Goal: Task Accomplishment & Management: Manage account settings

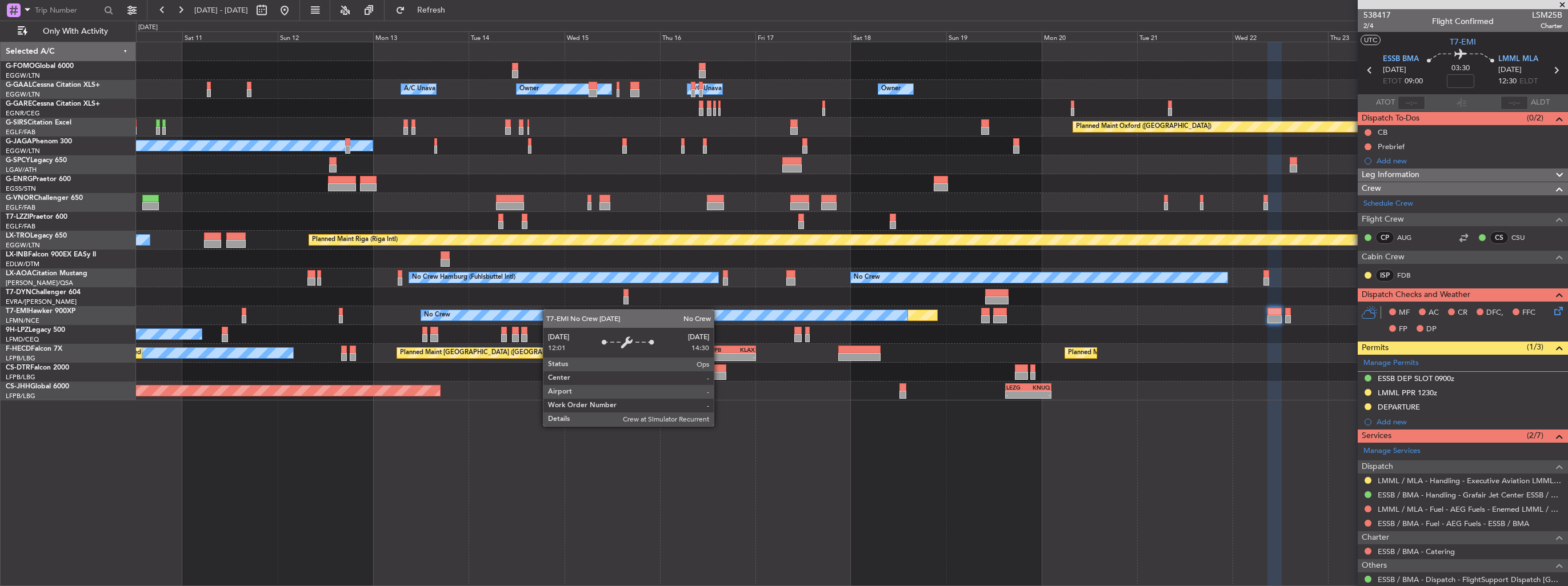
click at [580, 311] on div "Owner Owner Owner Owner A/C Unavailable A/C Unavailable Planned Maint [GEOGRAPH…" at bounding box center [851, 221] width 1431 height 358
click at [580, 311] on div "No Crew" at bounding box center [664, 315] width 486 height 10
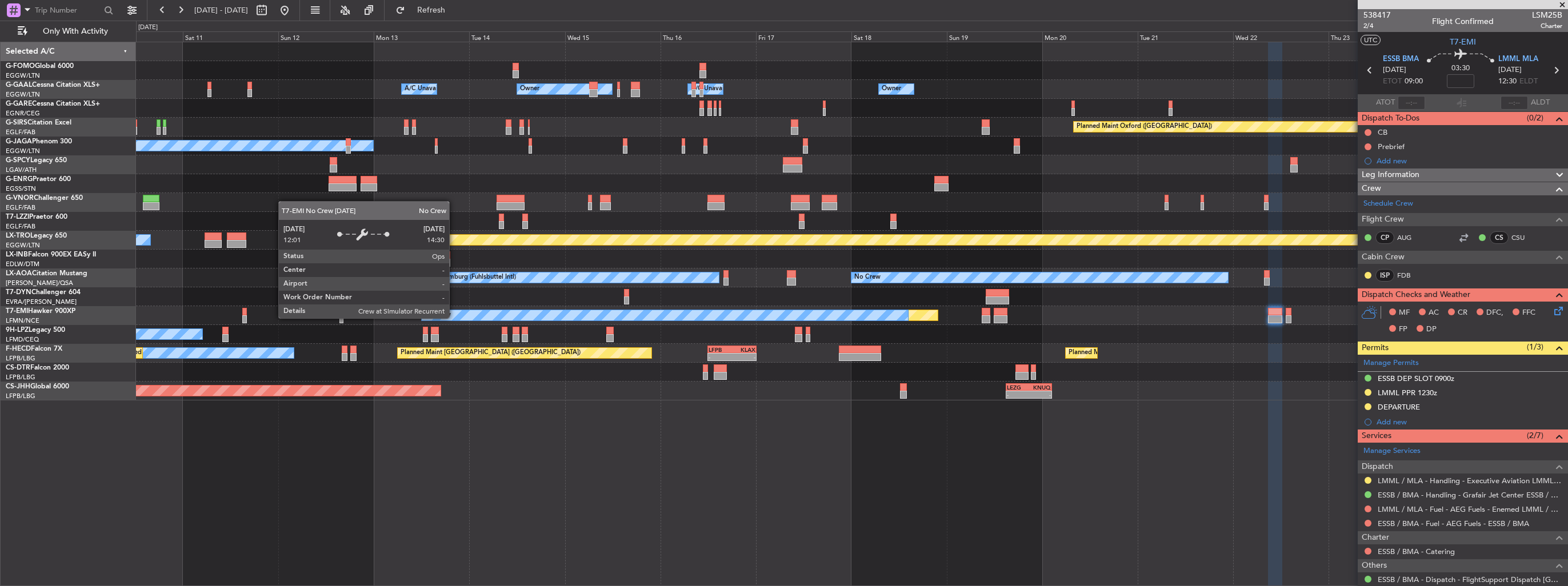
click at [664, 328] on div "Owner Owner Owner Owner A/C Unavailable A/C Unavailable Planned Maint [GEOGRAPH…" at bounding box center [851, 221] width 1431 height 358
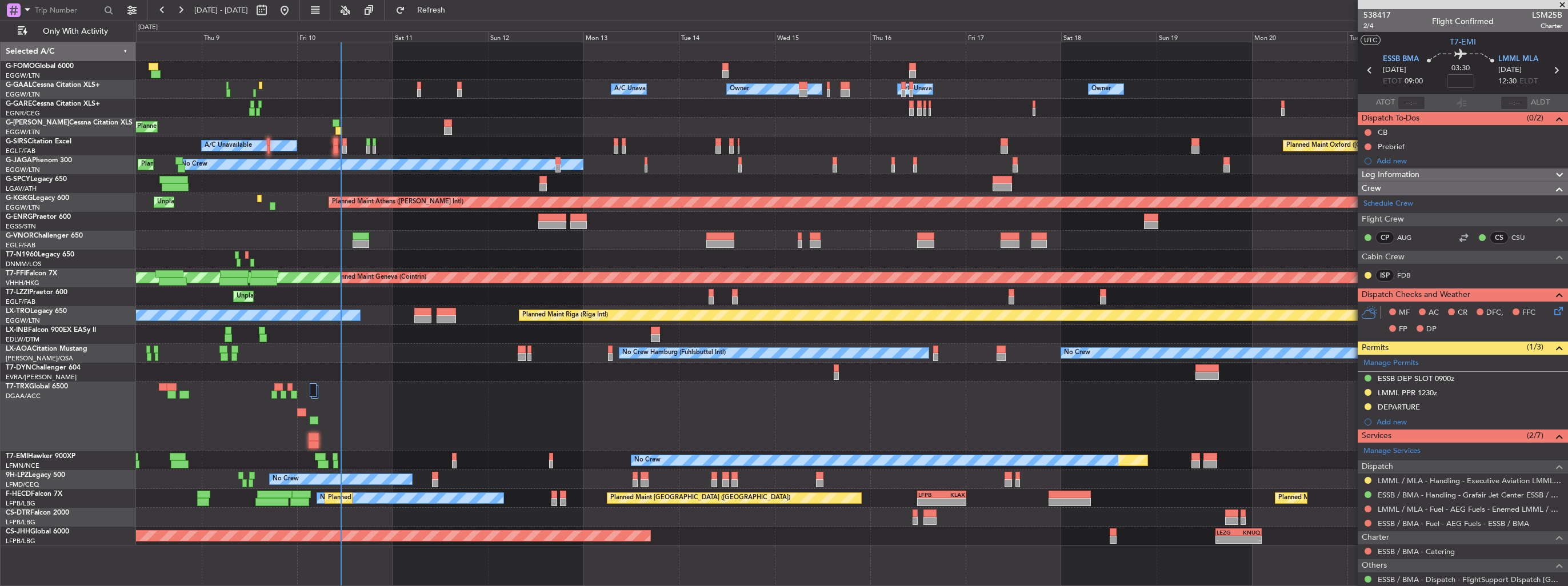
click at [252, 214] on div "Owner Owner Owner A/C Unavailable A/C Unavailable Owner Planned Maint [GEOGRAPH…" at bounding box center [851, 294] width 1431 height 503
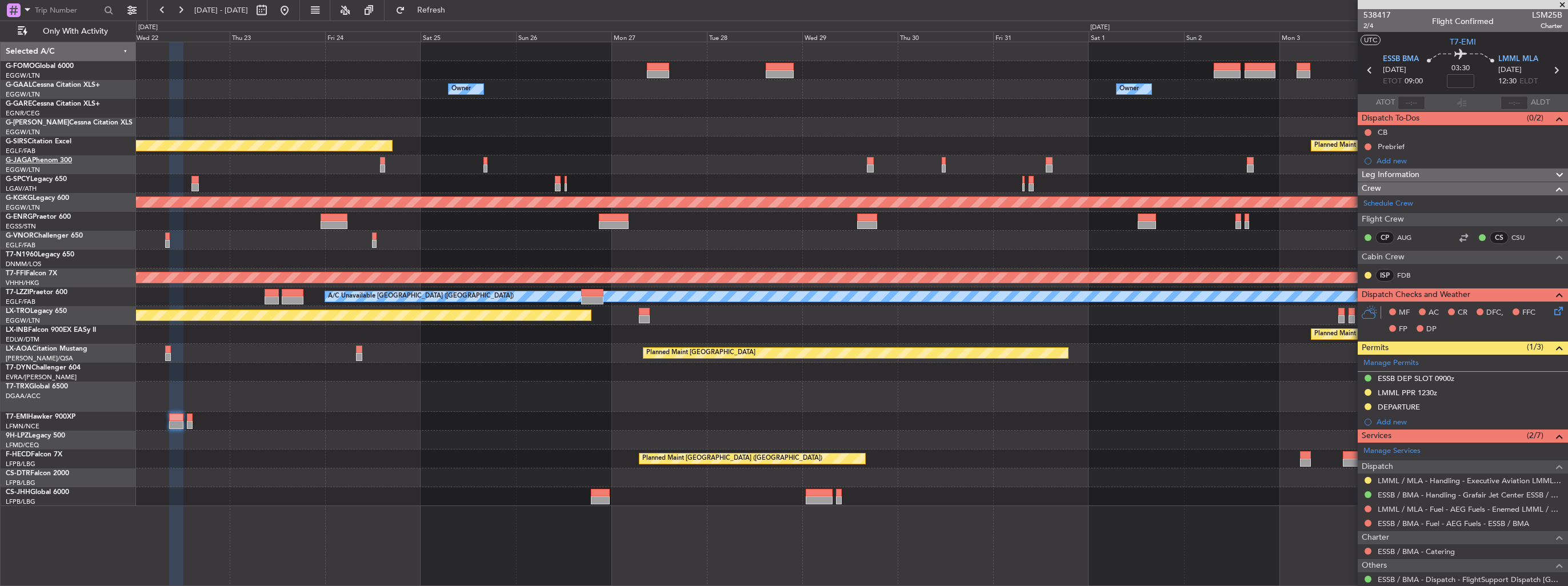
click at [15, 160] on div "Owner Owner Owner Planned Maint [GEOGRAPHIC_DATA] ([GEOGRAPHIC_DATA]) Planned M…" at bounding box center [784, 303] width 1568 height 565
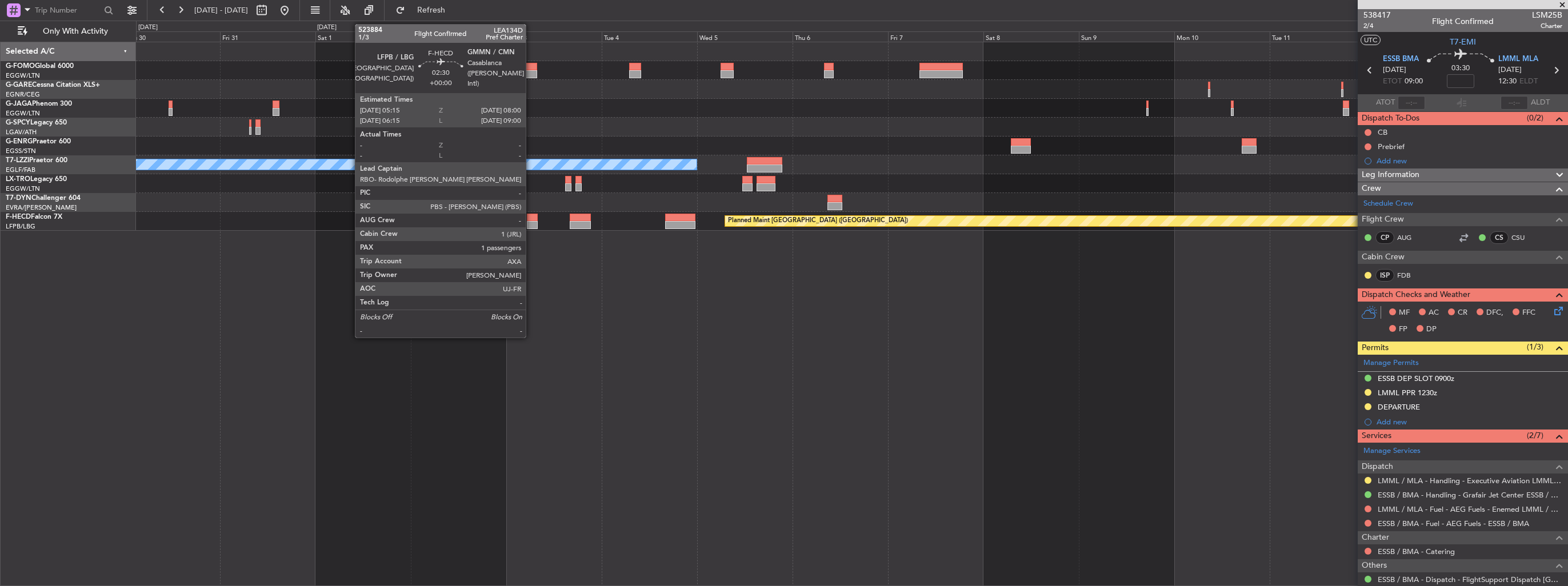
click at [531, 219] on div at bounding box center [533, 218] width 11 height 8
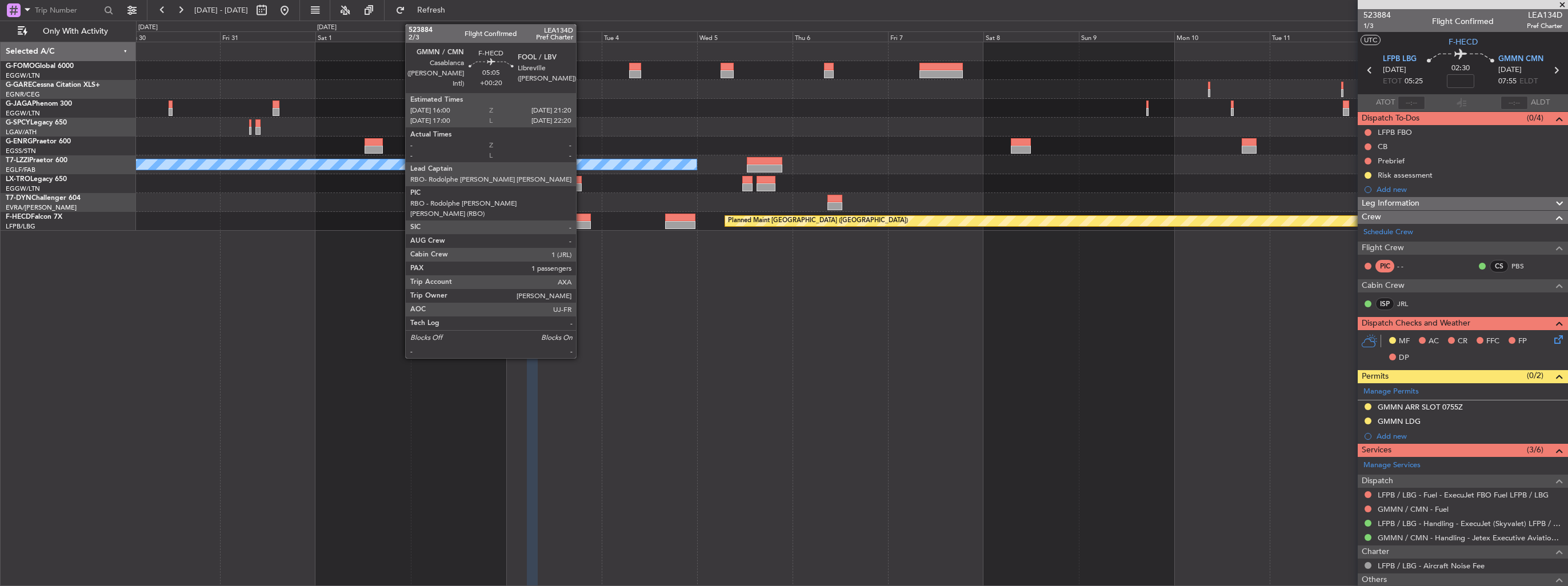
click at [581, 217] on div at bounding box center [580, 218] width 21 height 8
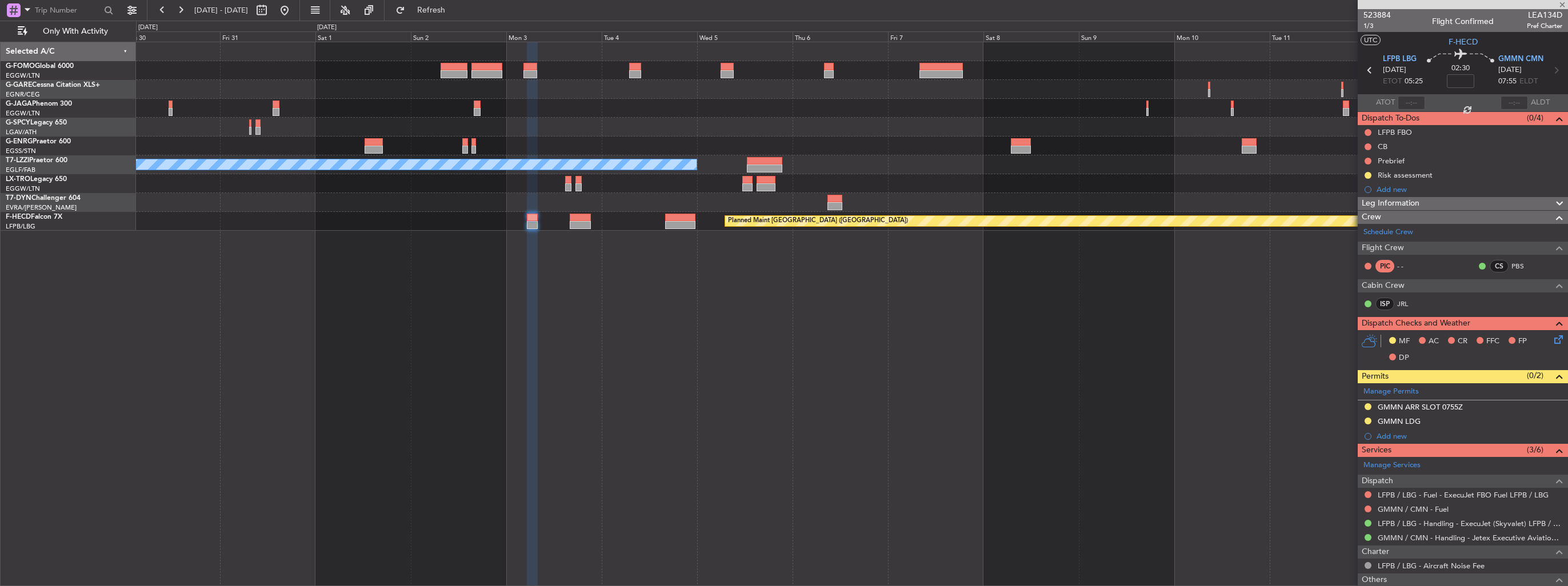
type input "+00:20"
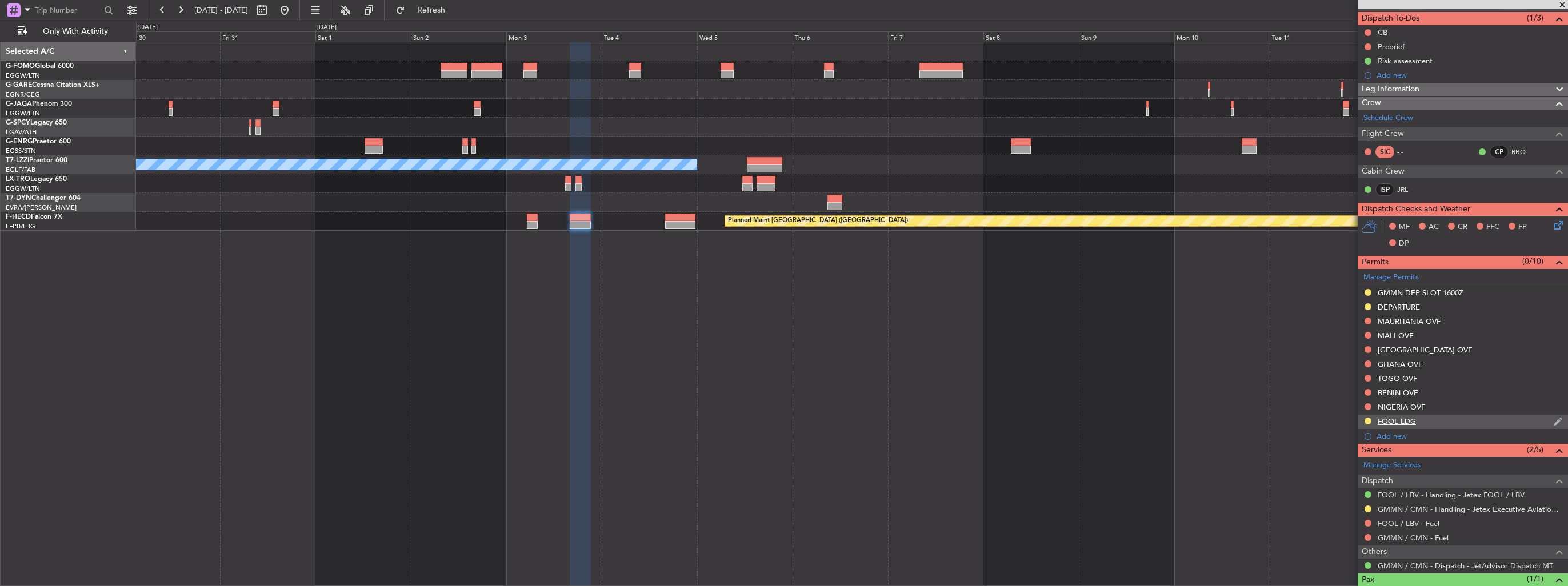
scroll to position [142, 0]
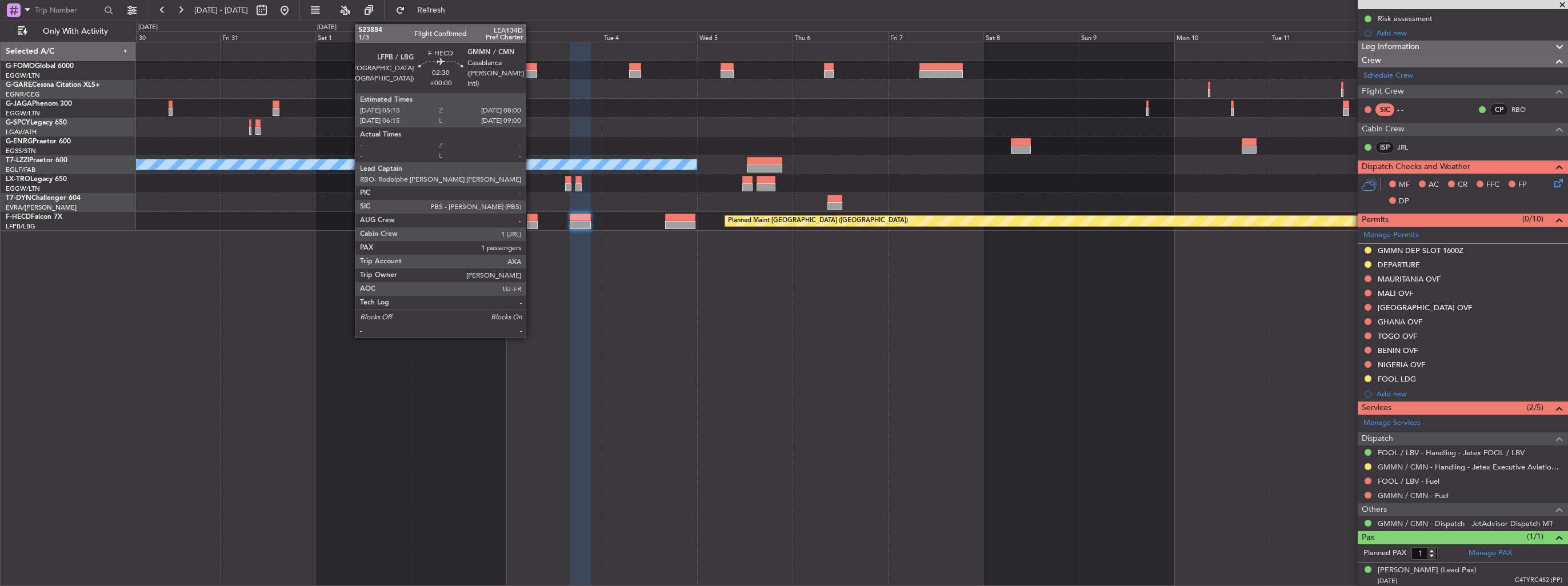
click at [531, 222] on div at bounding box center [533, 226] width 11 height 8
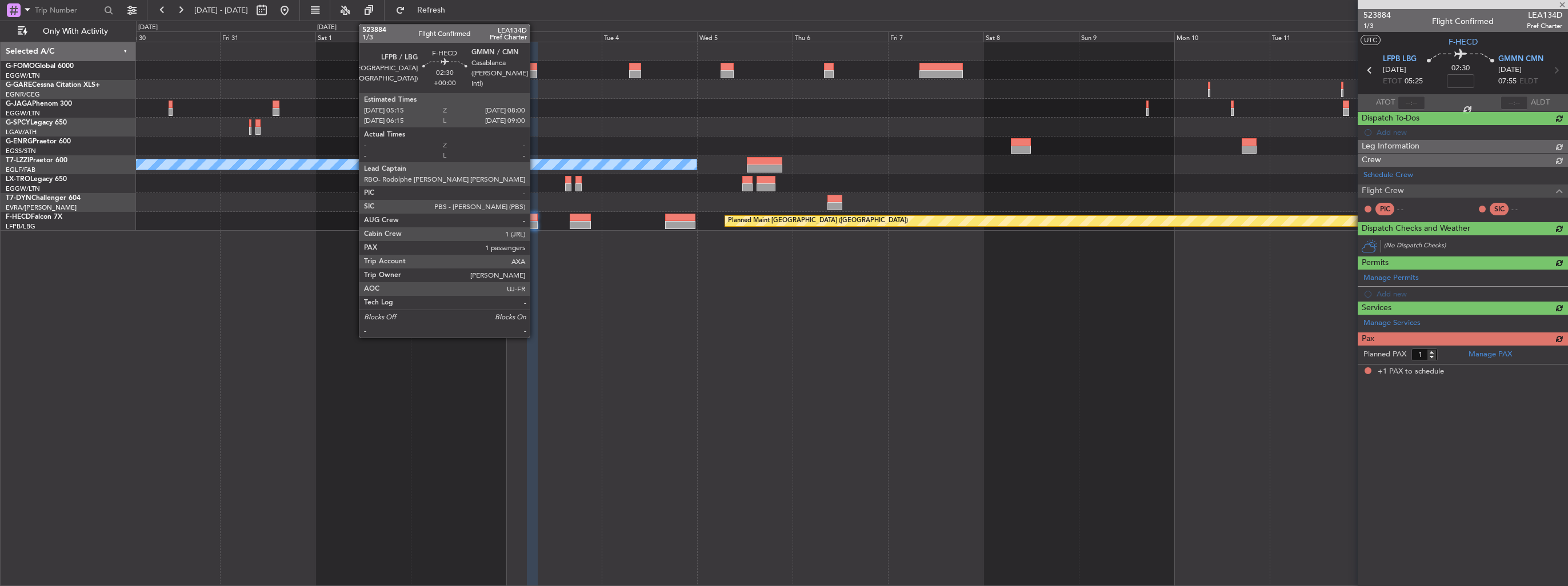
scroll to position [0, 0]
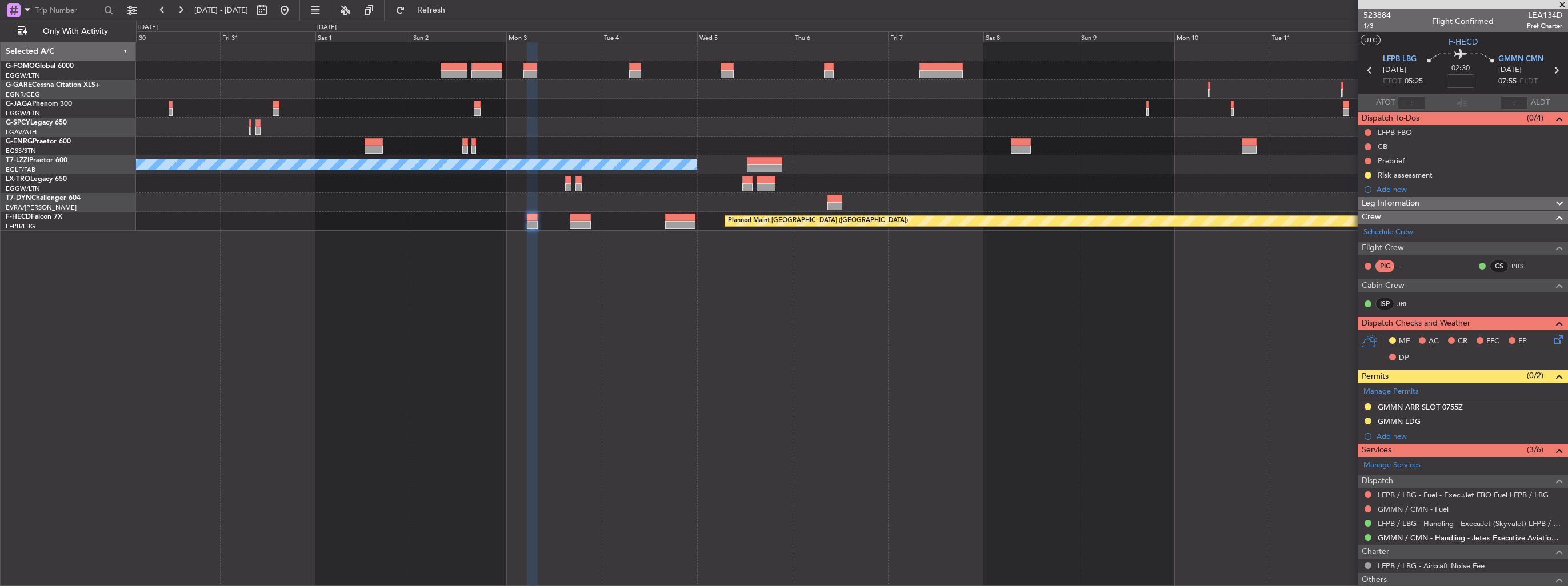
click at [1412, 538] on link "GMMN / CMN - Handling - Jetex Executive Aviation [GEOGRAPHIC_DATA] GMMN / CMN" at bounding box center [1470, 538] width 184 height 10
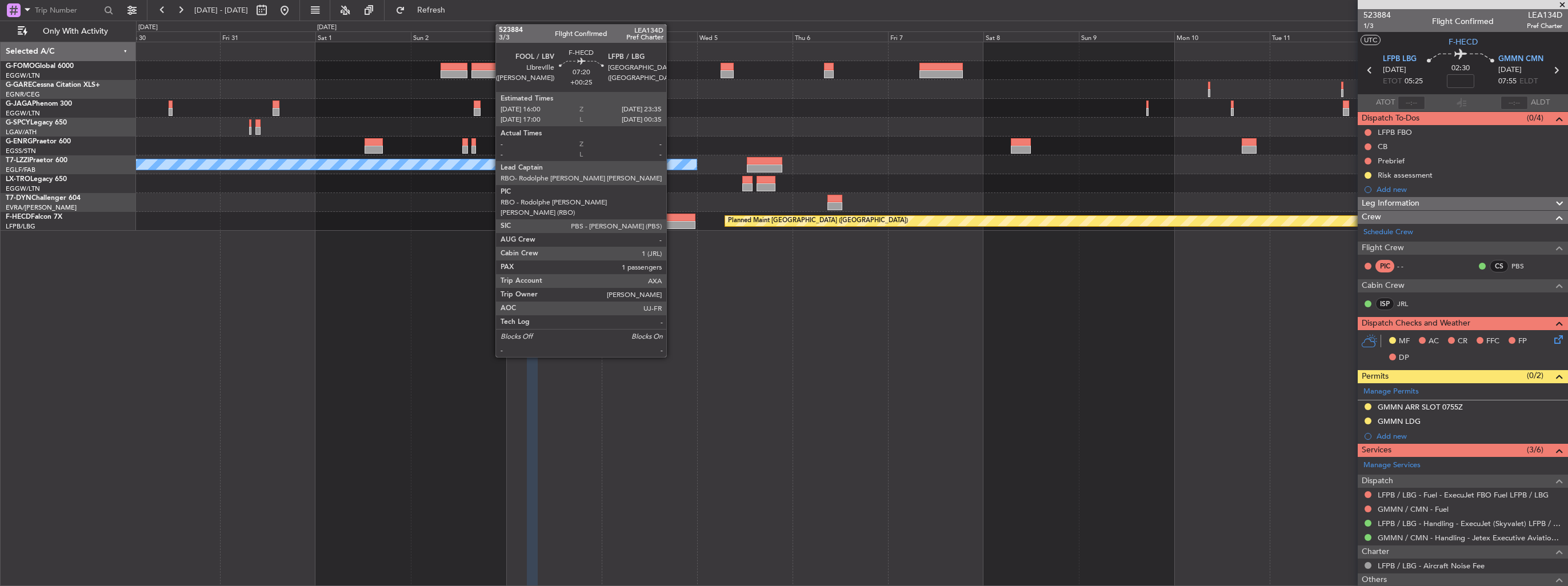
click at [672, 217] on div at bounding box center [680, 218] width 30 height 8
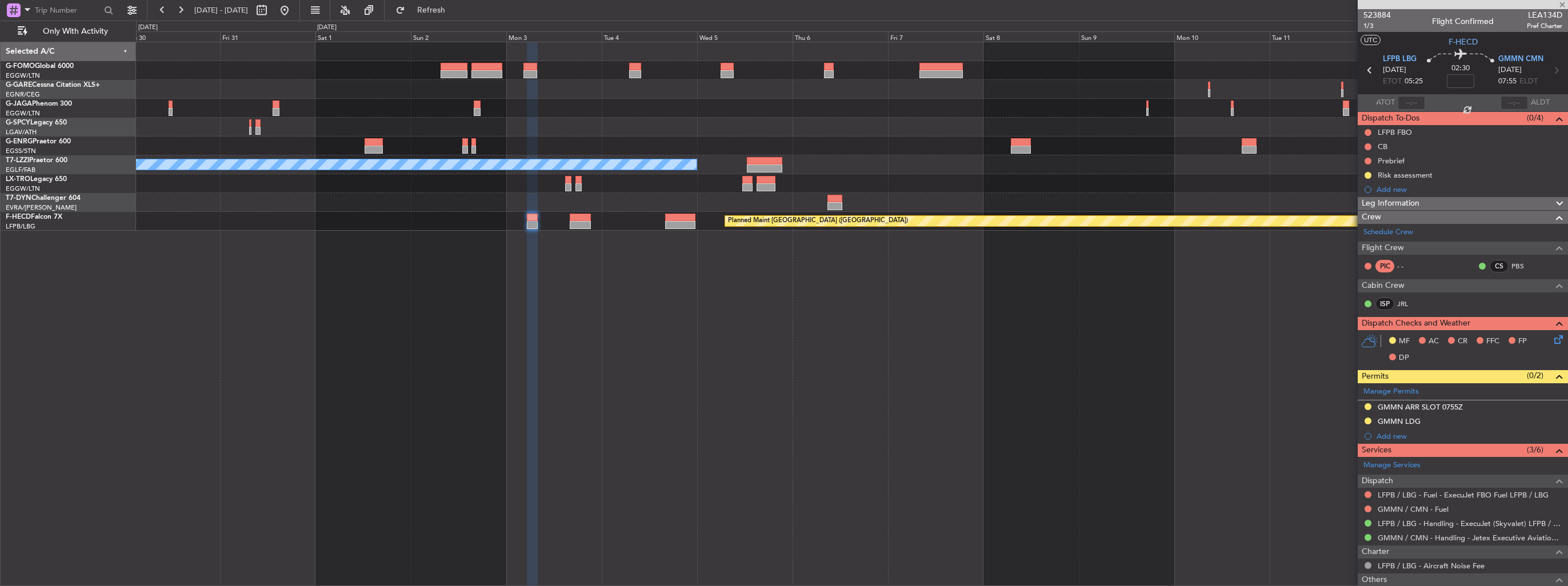
type input "+00:25"
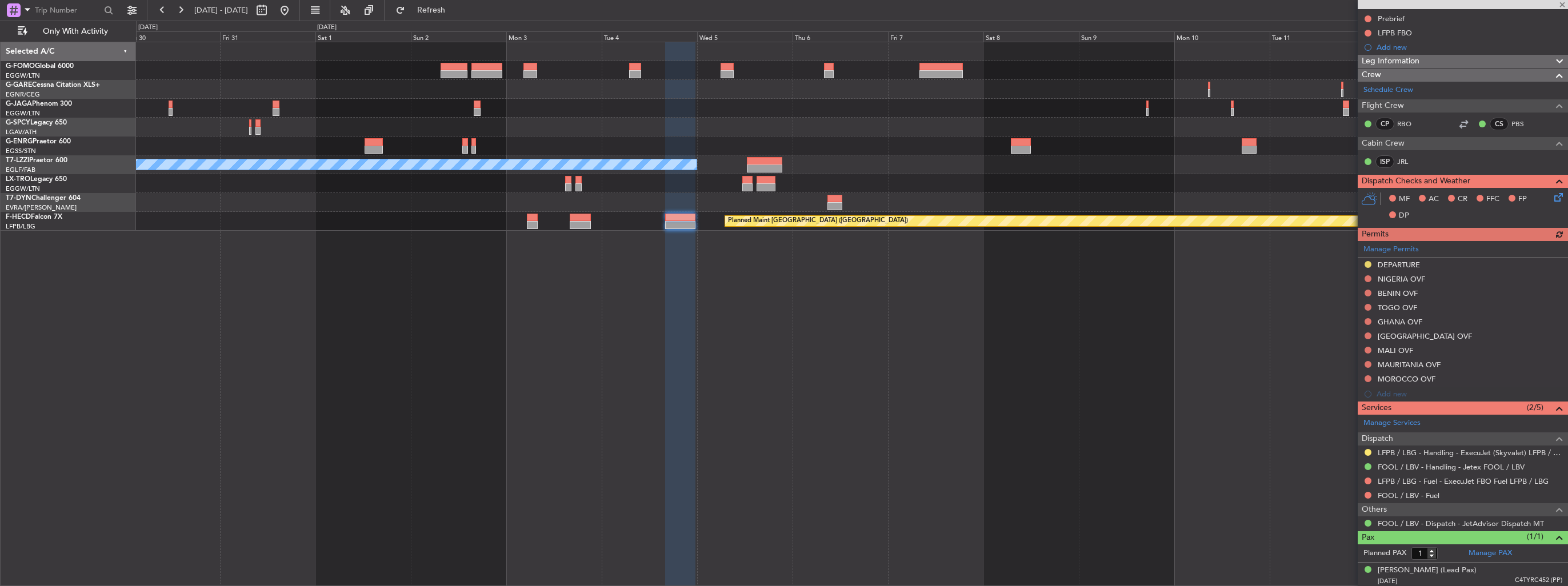
scroll to position [128, 0]
click at [1434, 465] on link "FOOL / LBV - Handling - Jetex FOOL / LBV" at bounding box center [1450, 467] width 147 height 10
click at [1367, 449] on button at bounding box center [1368, 453] width 7 height 7
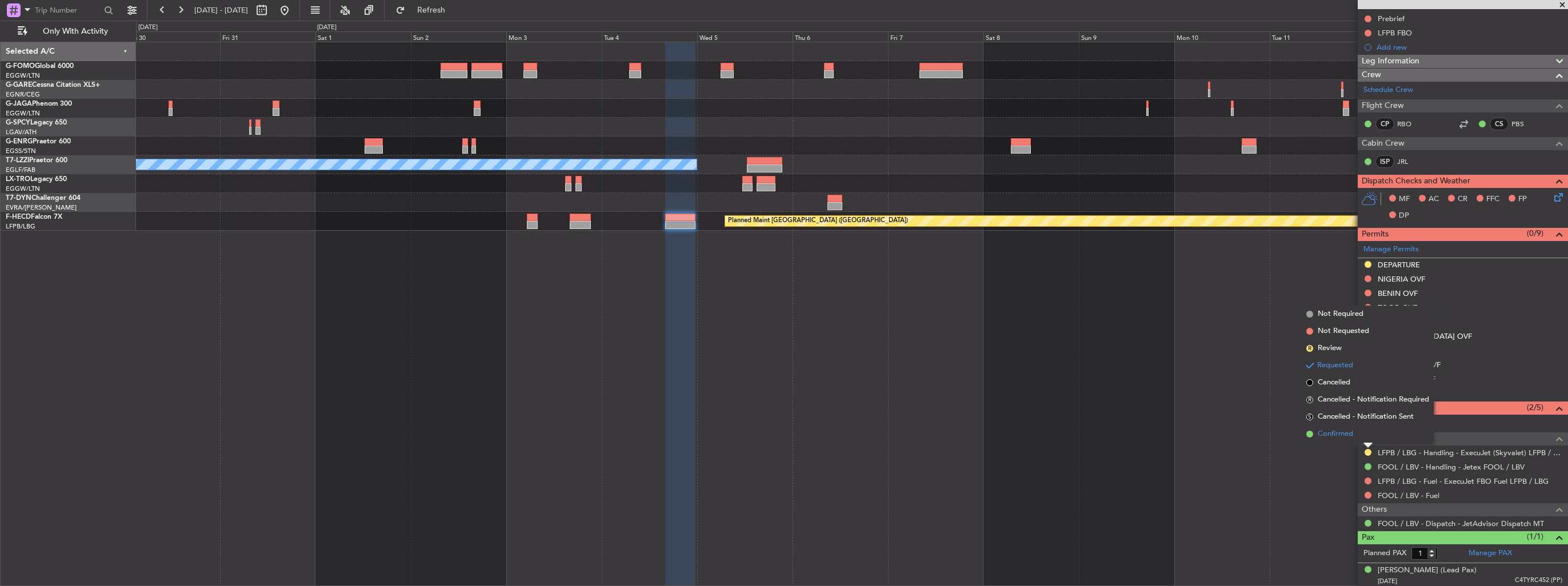
click at [1344, 435] on span "Confirmed" at bounding box center [1335, 434] width 36 height 11
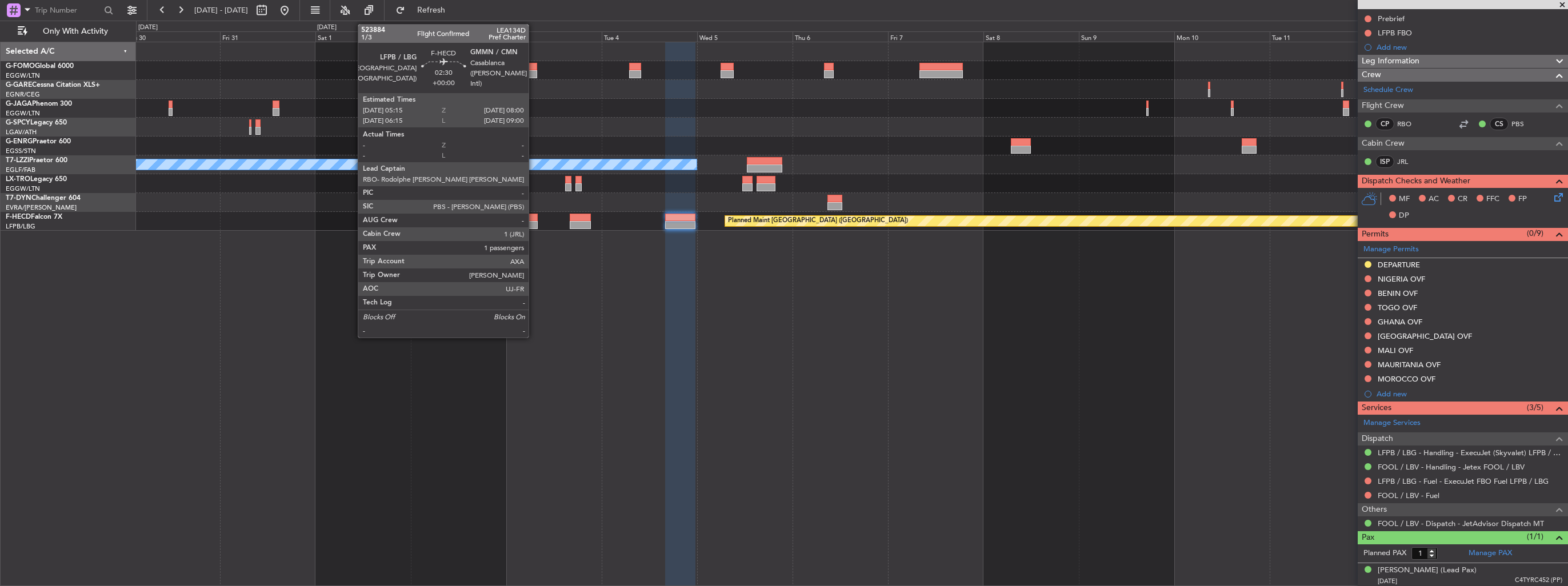
click at [534, 216] on div at bounding box center [533, 218] width 11 height 8
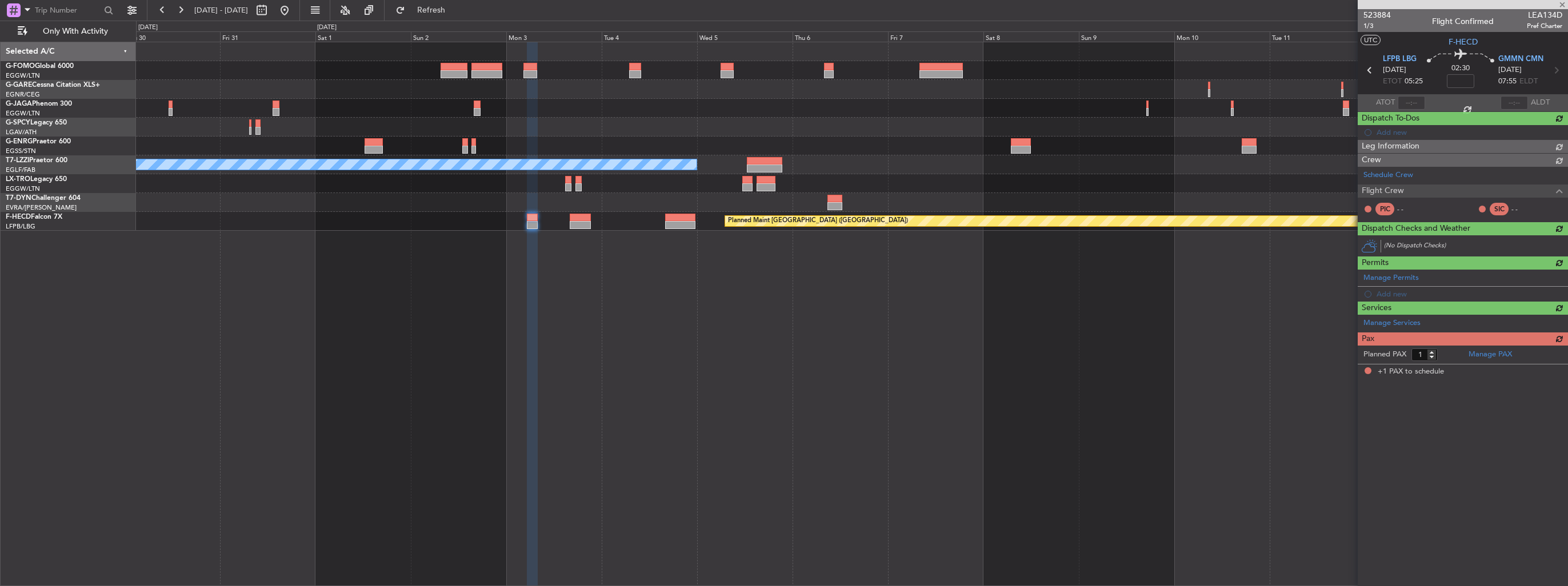
scroll to position [0, 0]
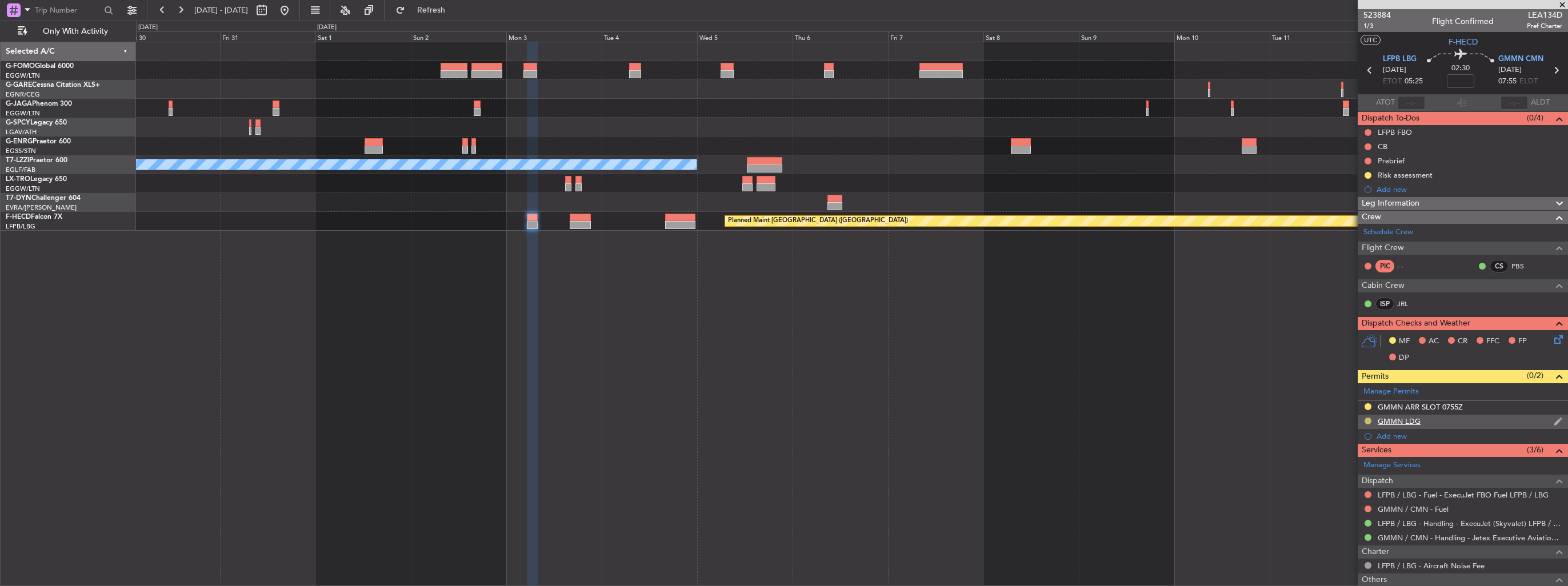
click at [1370, 419] on button at bounding box center [1368, 421] width 7 height 7
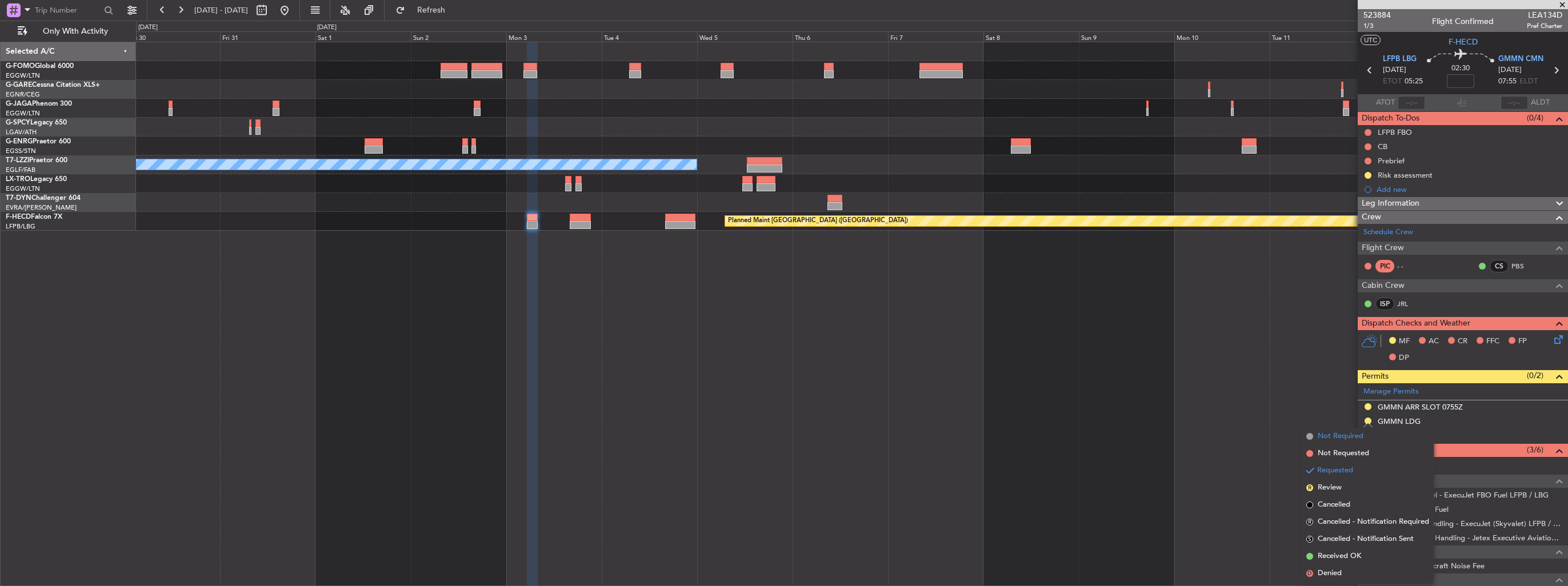
click at [1337, 433] on span "Not Required" at bounding box center [1341, 437] width 46 height 11
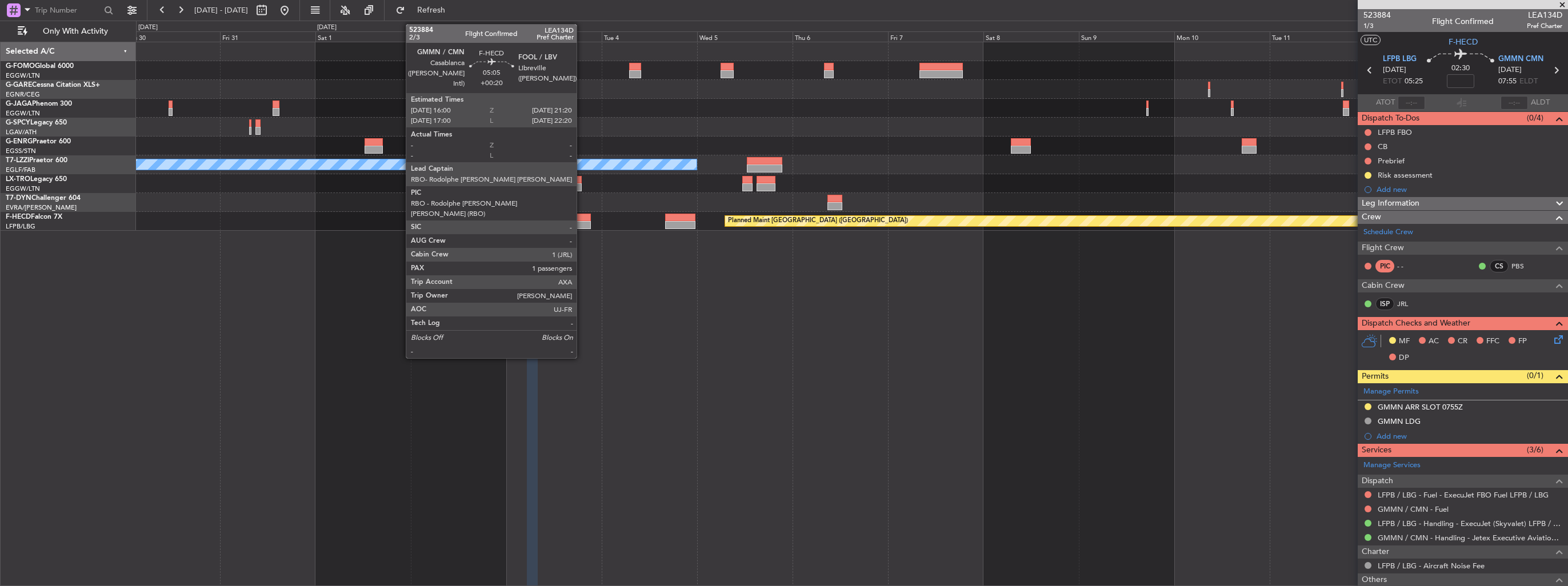
click at [582, 222] on div at bounding box center [580, 226] width 21 height 8
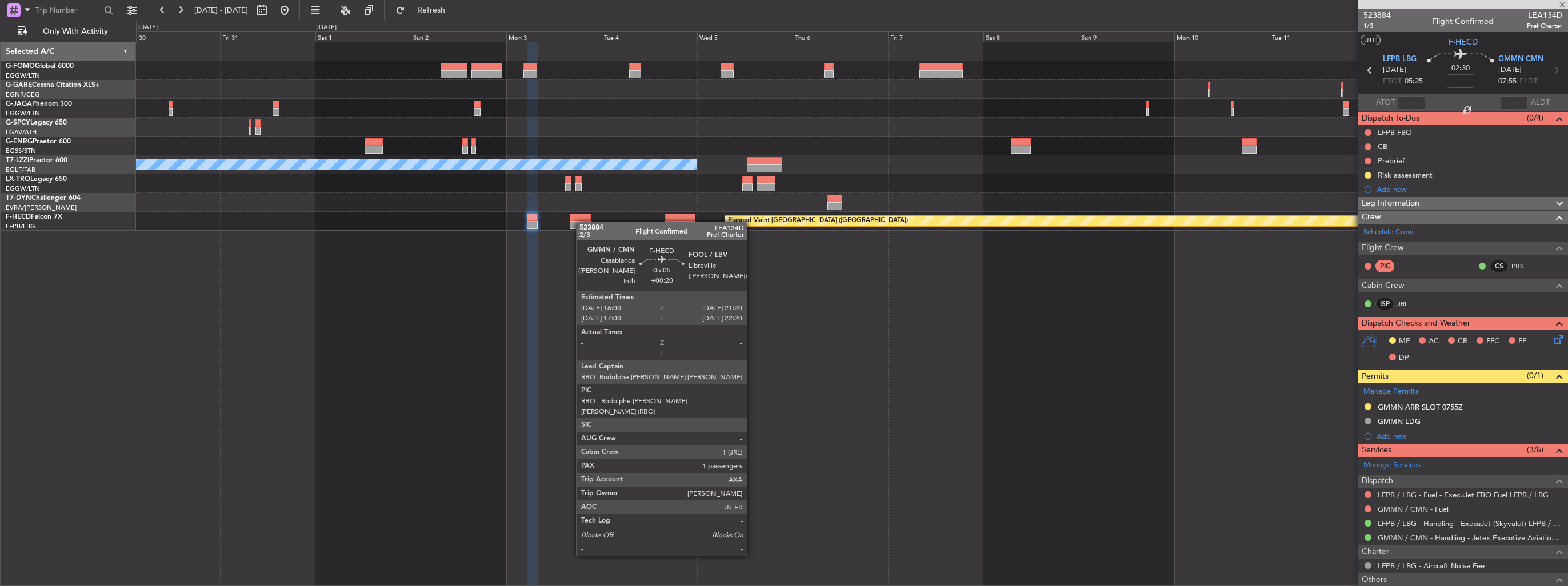
type input "+00:20"
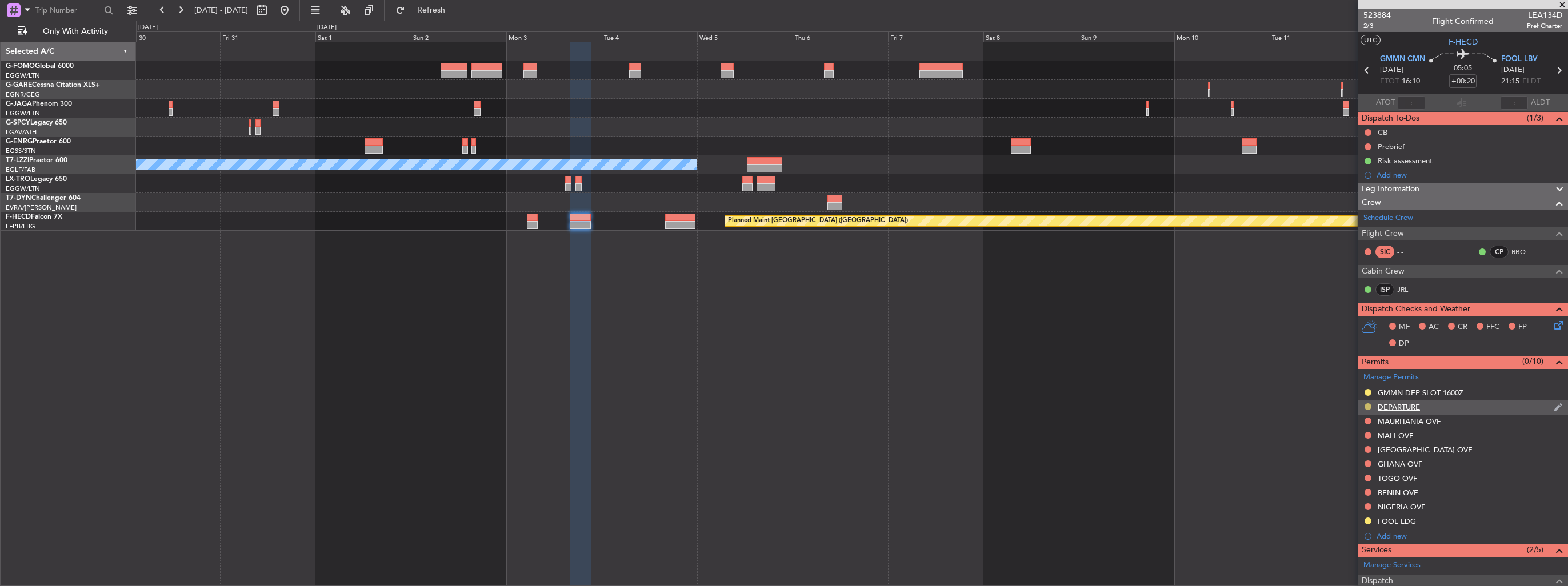
click at [1367, 407] on button at bounding box center [1368, 407] width 7 height 7
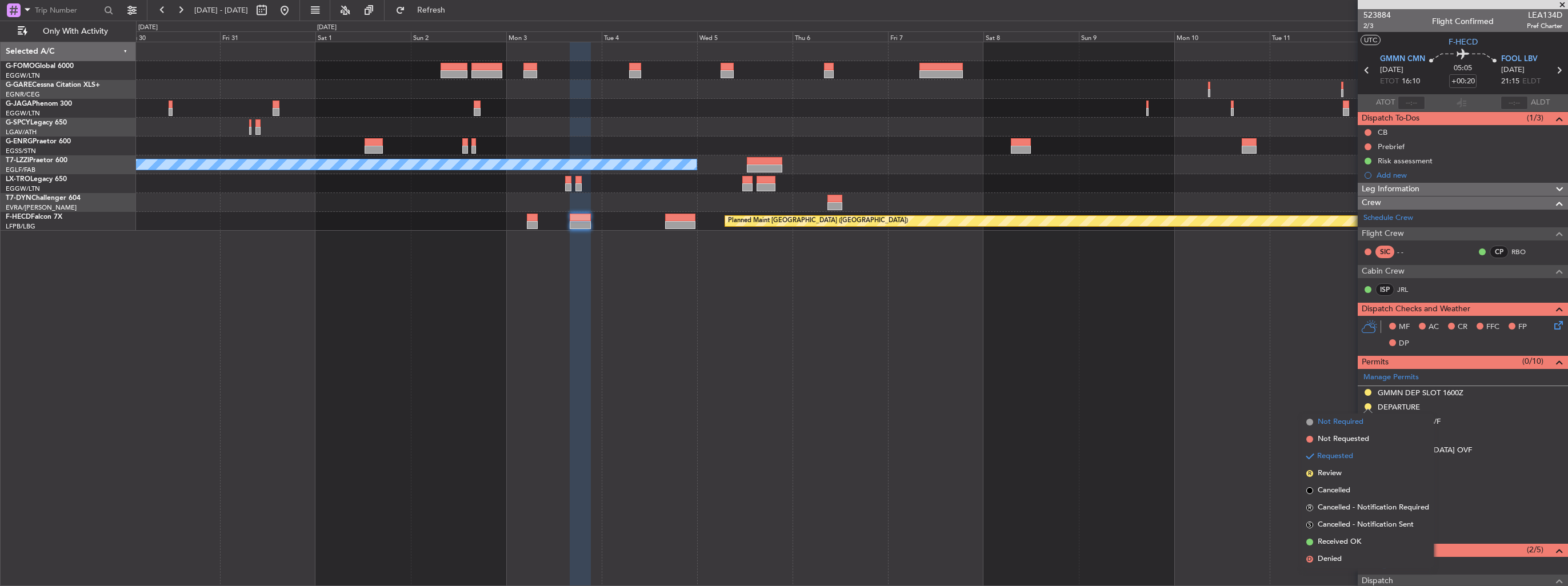
click at [1341, 423] on span "Not Required" at bounding box center [1341, 422] width 46 height 11
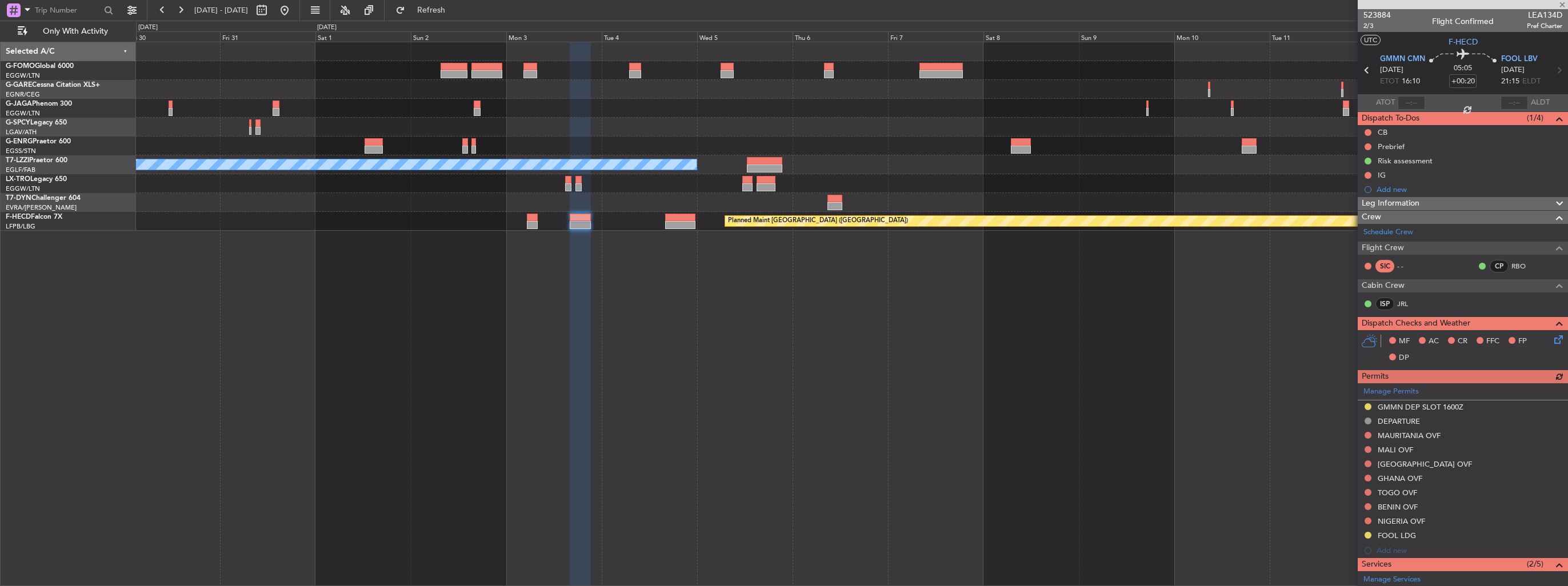
click at [670, 349] on div "A/C Unavailable [GEOGRAPHIC_DATA] ([GEOGRAPHIC_DATA]) Planned Maint [GEOGRAPHIC…" at bounding box center [852, 314] width 1432 height 545
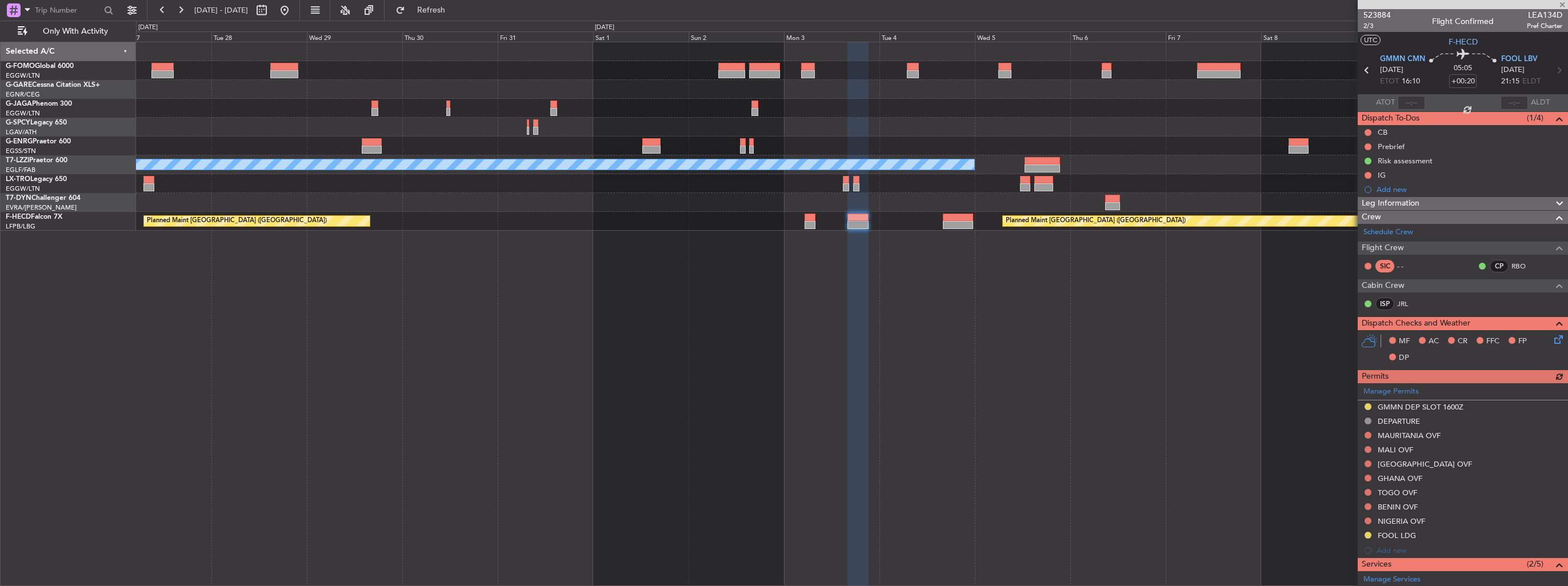
click at [719, 348] on div "A/C Unavailable [GEOGRAPHIC_DATA] ([GEOGRAPHIC_DATA]) Planned Maint [GEOGRAPHIC…" at bounding box center [852, 314] width 1432 height 545
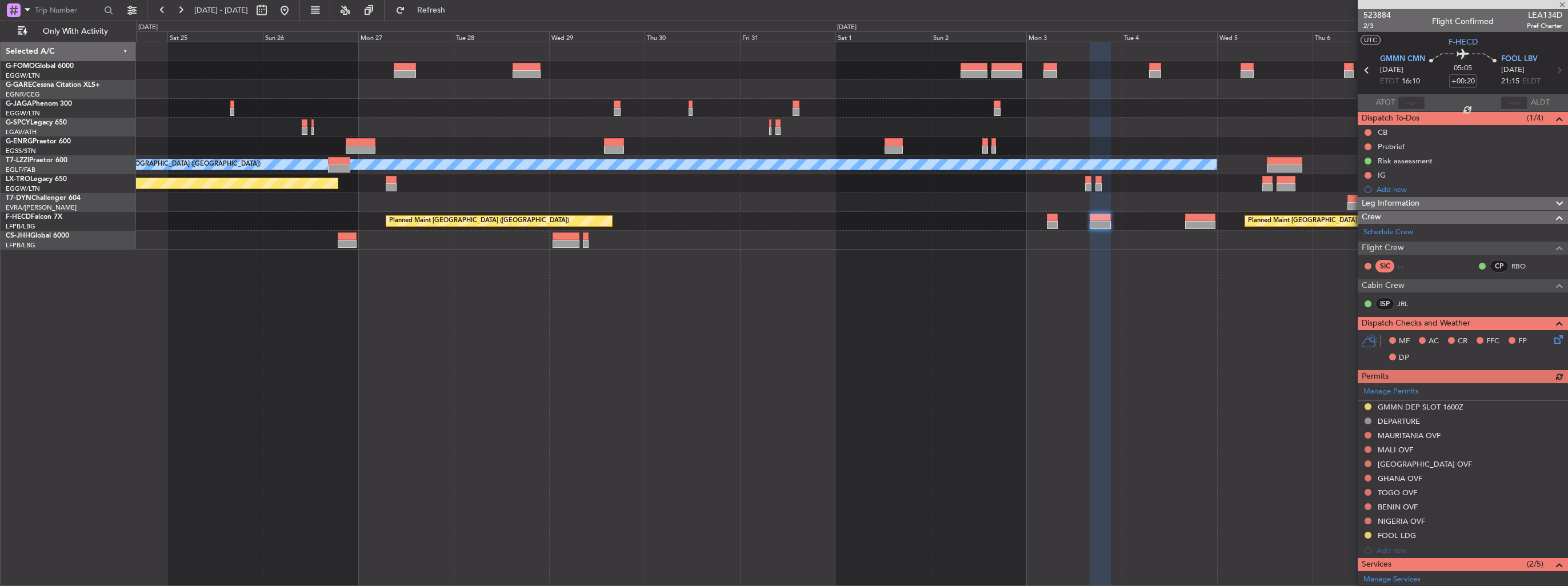
click at [898, 387] on div "A/C Unavailable [GEOGRAPHIC_DATA] ([GEOGRAPHIC_DATA]) Planned Maint [GEOGRAPHIC…" at bounding box center [852, 314] width 1432 height 545
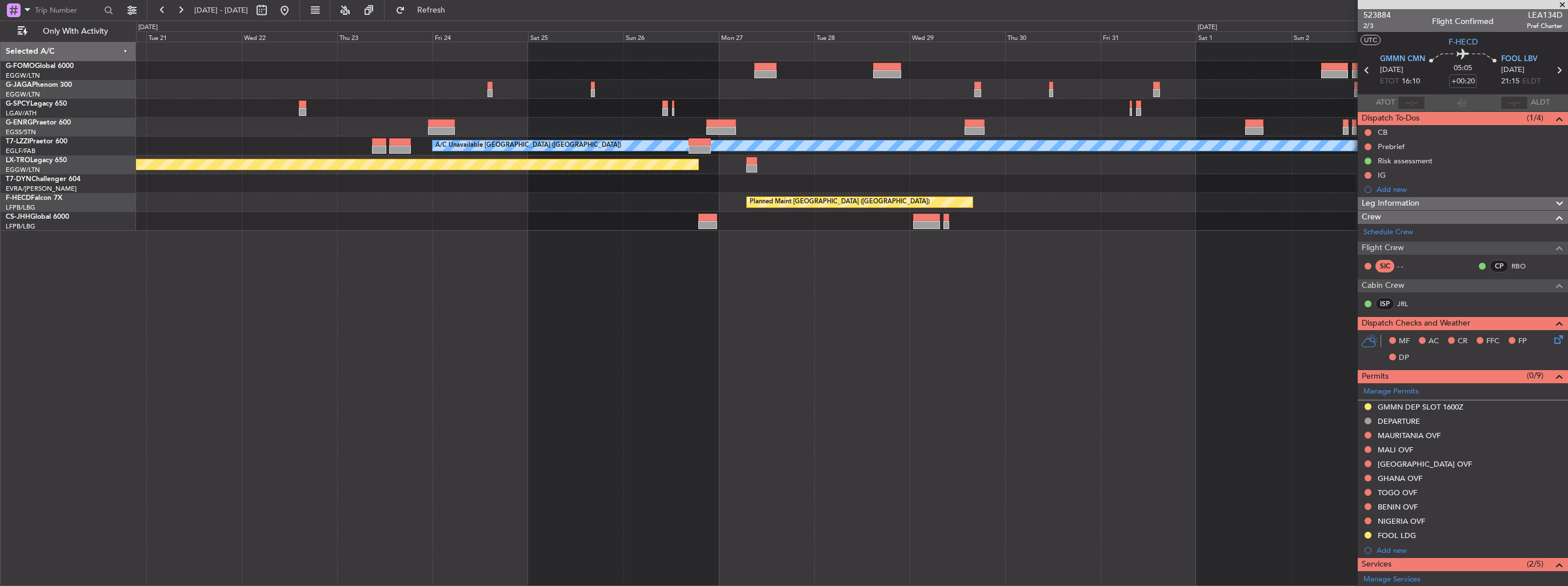
click at [906, 399] on div "A/C Unavailable [GEOGRAPHIC_DATA] ([GEOGRAPHIC_DATA]) Planned Maint [GEOGRAPHIC…" at bounding box center [852, 314] width 1432 height 545
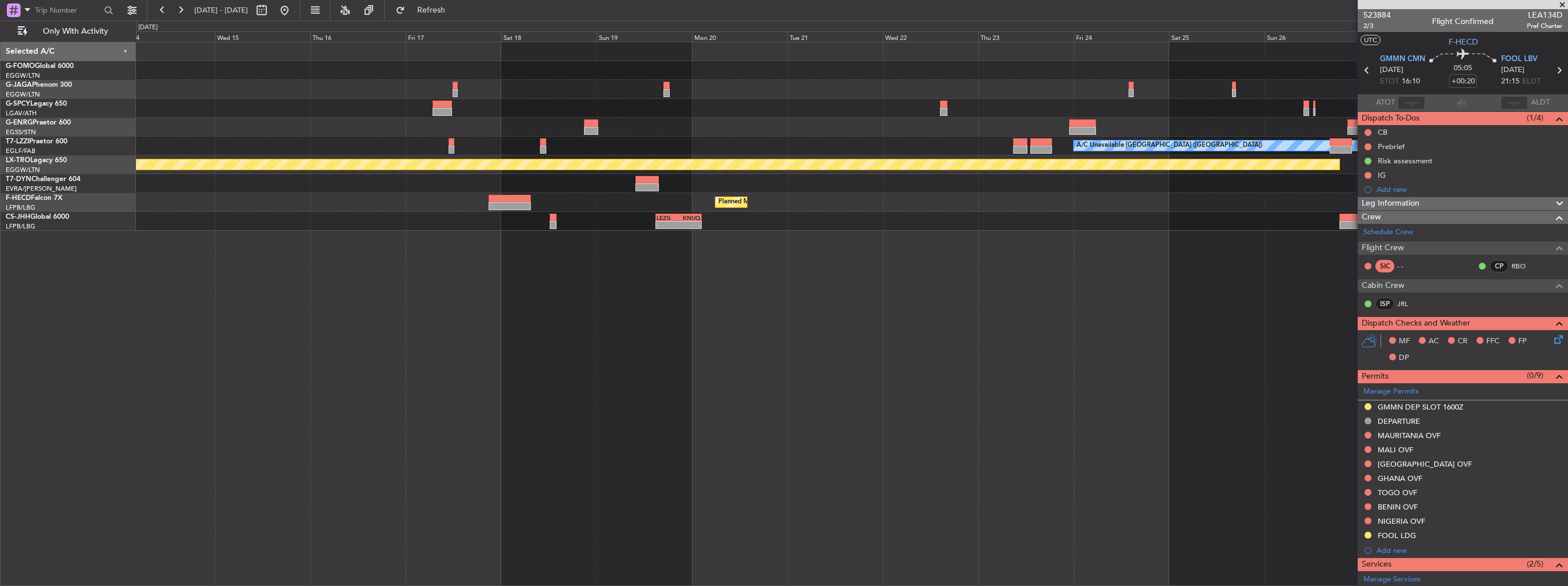
click at [811, 407] on div "No Crew A/C Unavailable [GEOGRAPHIC_DATA] ([GEOGRAPHIC_DATA]) Planned Maint [GE…" at bounding box center [852, 314] width 1432 height 545
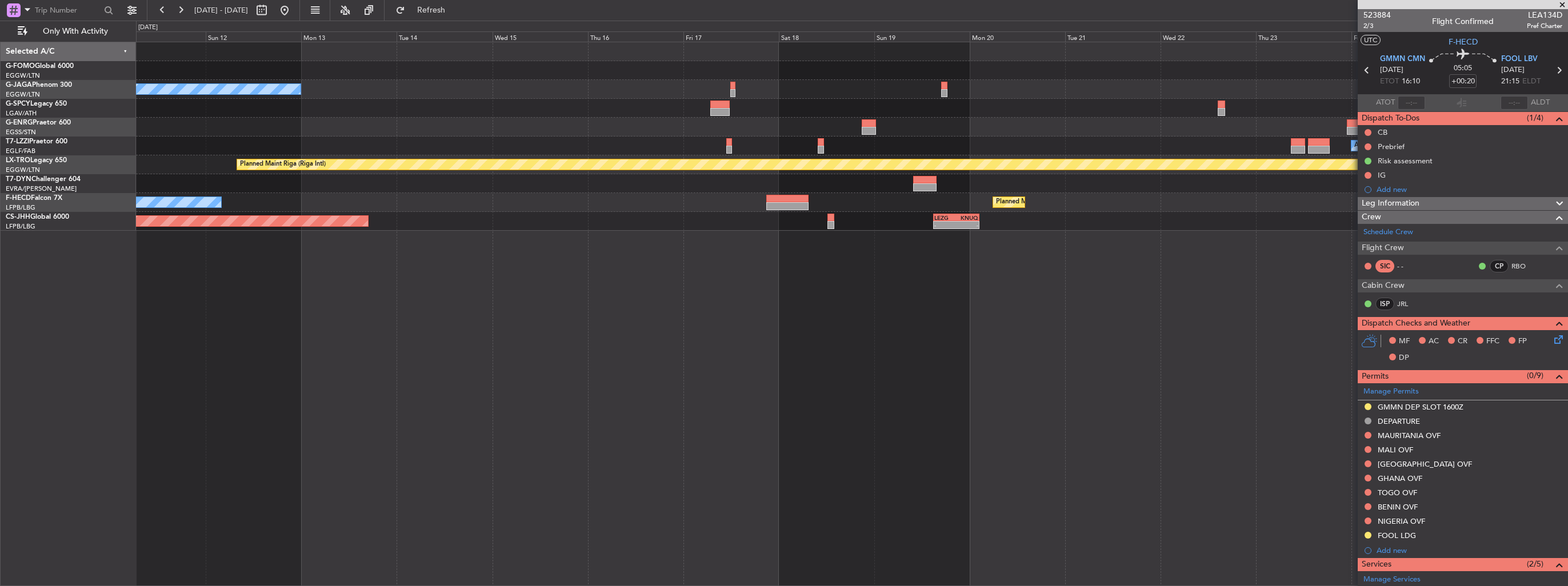
click at [990, 465] on div "No Crew A/C Unavailable [GEOGRAPHIC_DATA] ([GEOGRAPHIC_DATA]) Planned Maint [GE…" at bounding box center [852, 314] width 1432 height 545
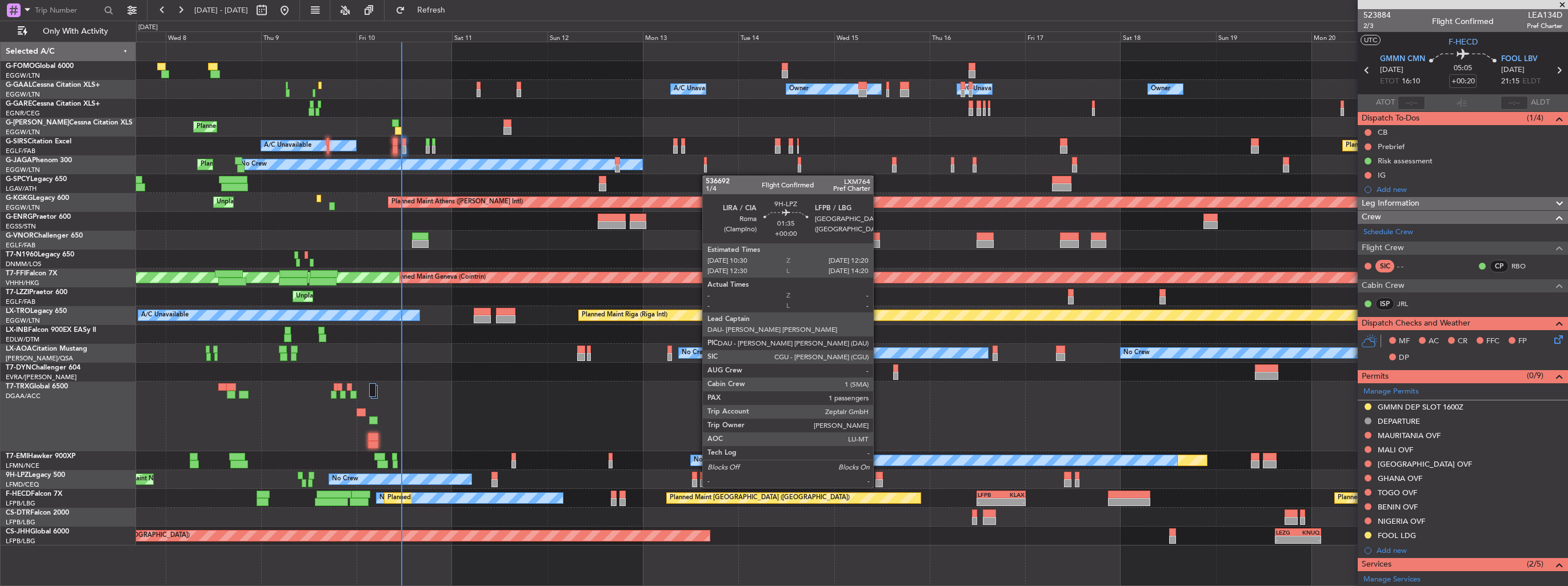
click at [878, 476] on div at bounding box center [879, 476] width 7 height 8
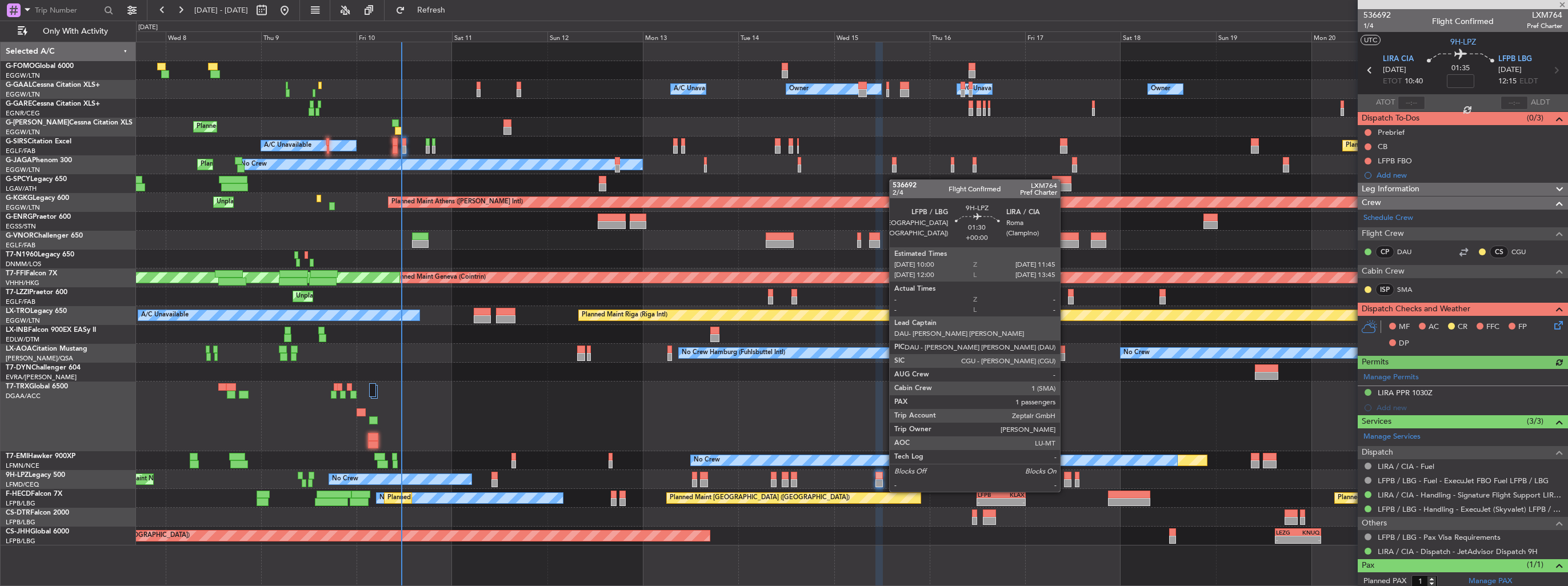
click at [1065, 480] on div at bounding box center [1067, 484] width 7 height 8
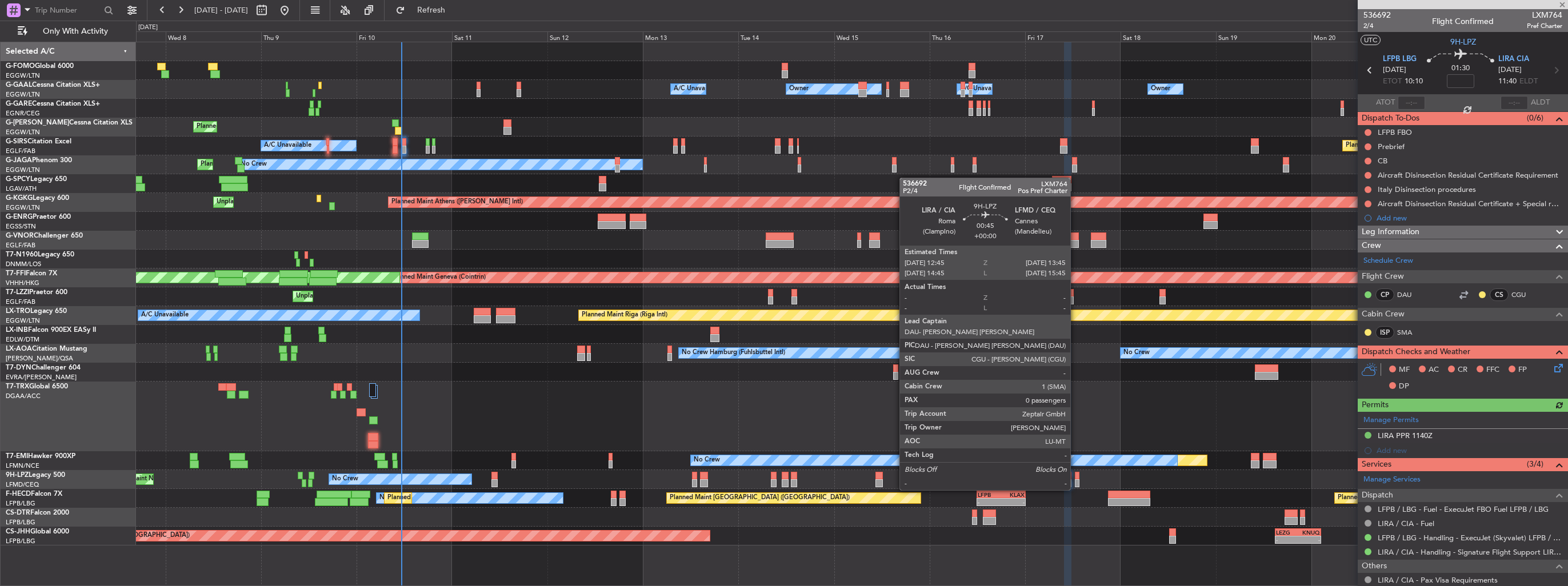
click at [1075, 480] on div at bounding box center [1077, 484] width 4 height 8
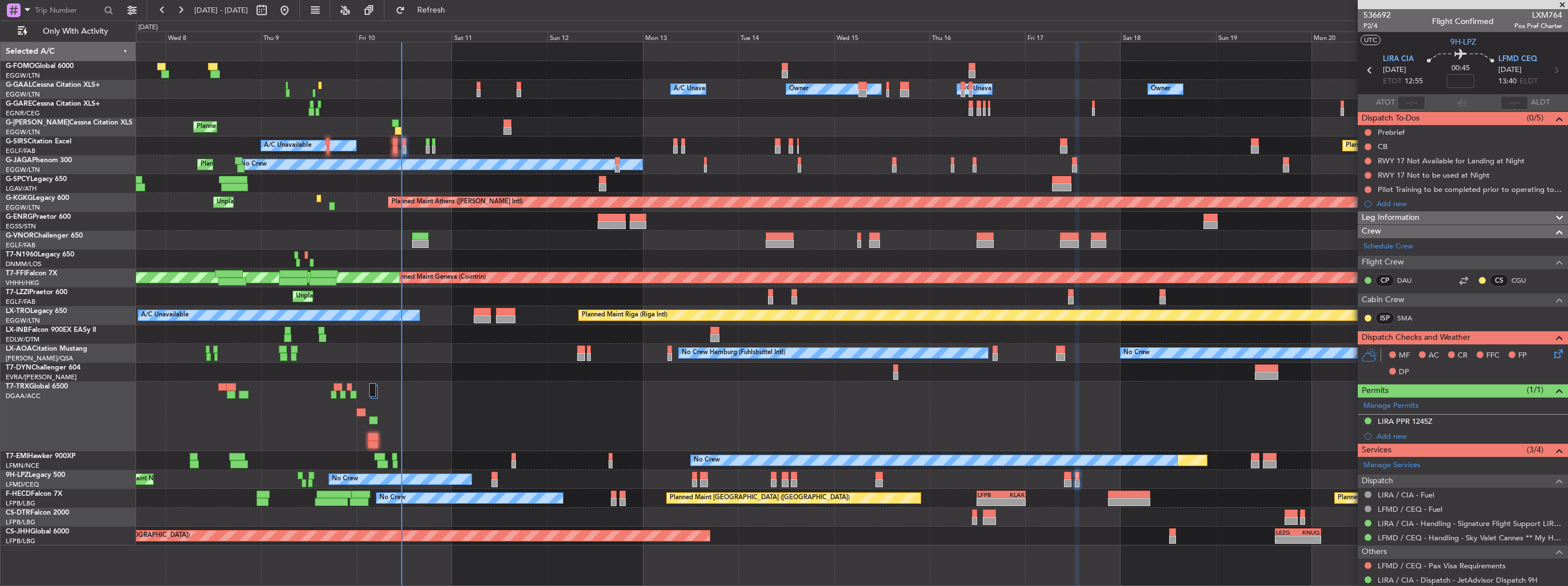
click at [610, 145] on div "Owner Owner Owner A/C Unavailable A/C Unavailable Owner Planned Maint [GEOGRAPH…" at bounding box center [851, 294] width 1431 height 503
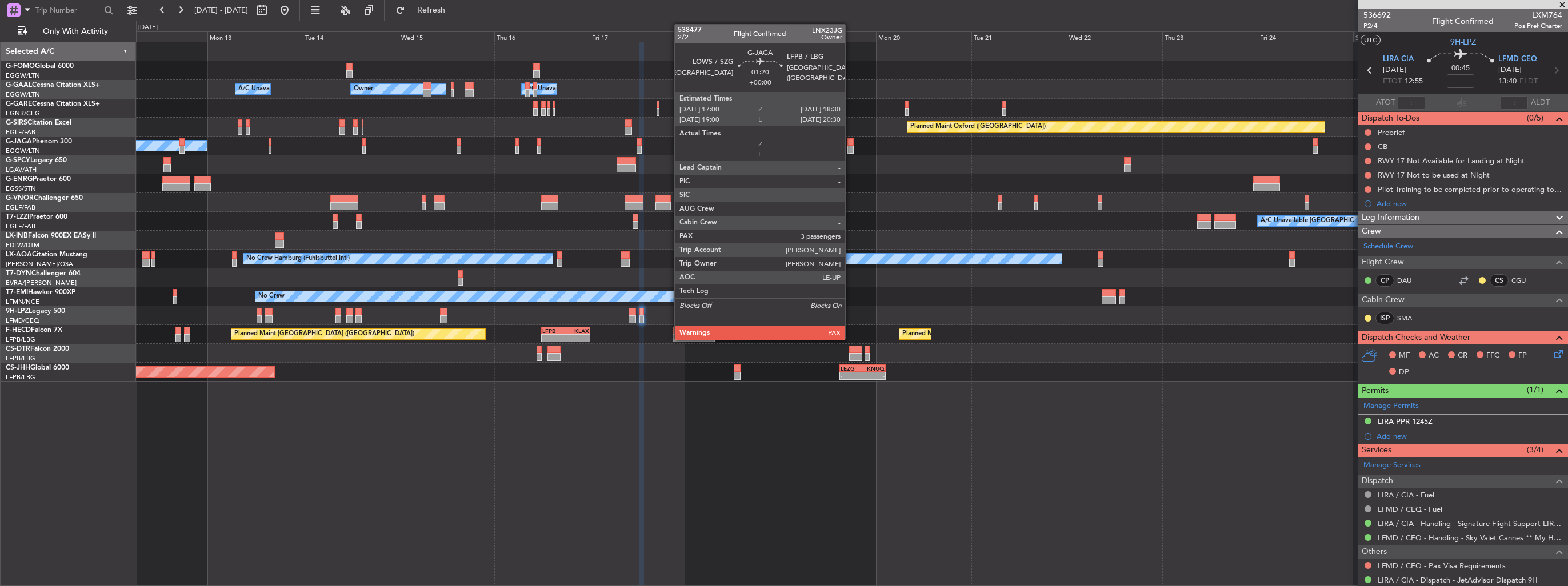
click at [850, 144] on div at bounding box center [850, 142] width 6 height 8
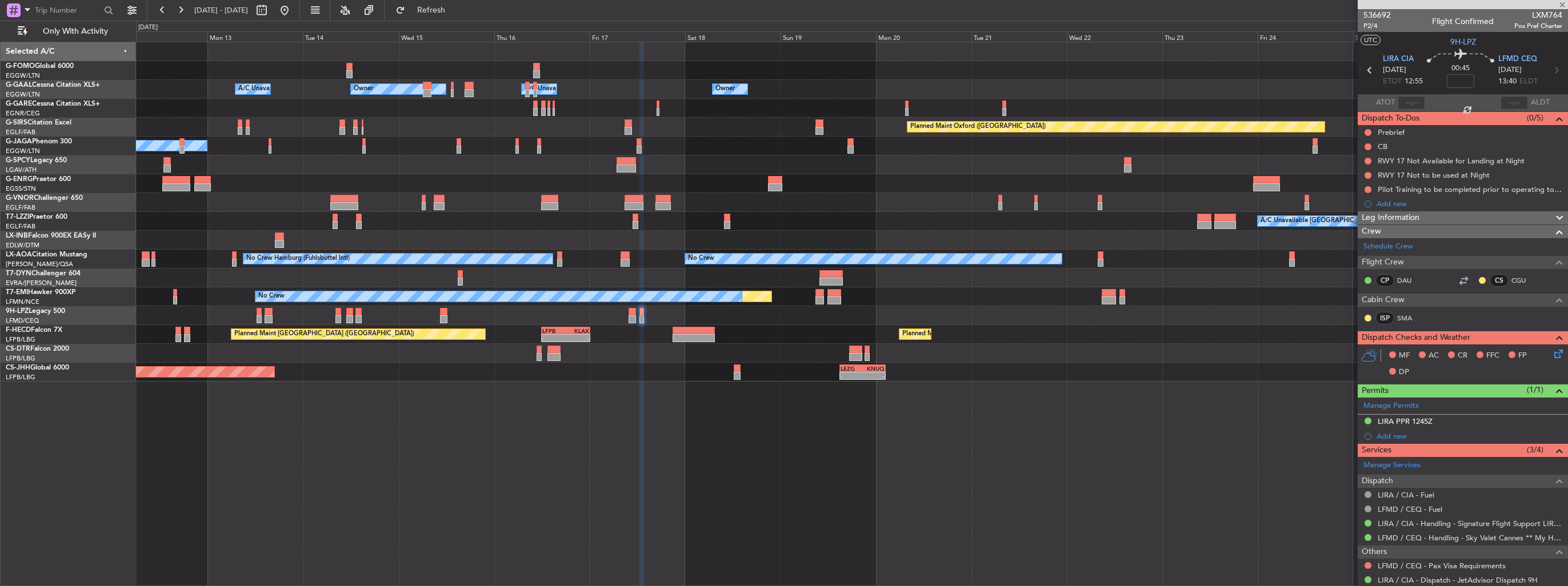
type input "3"
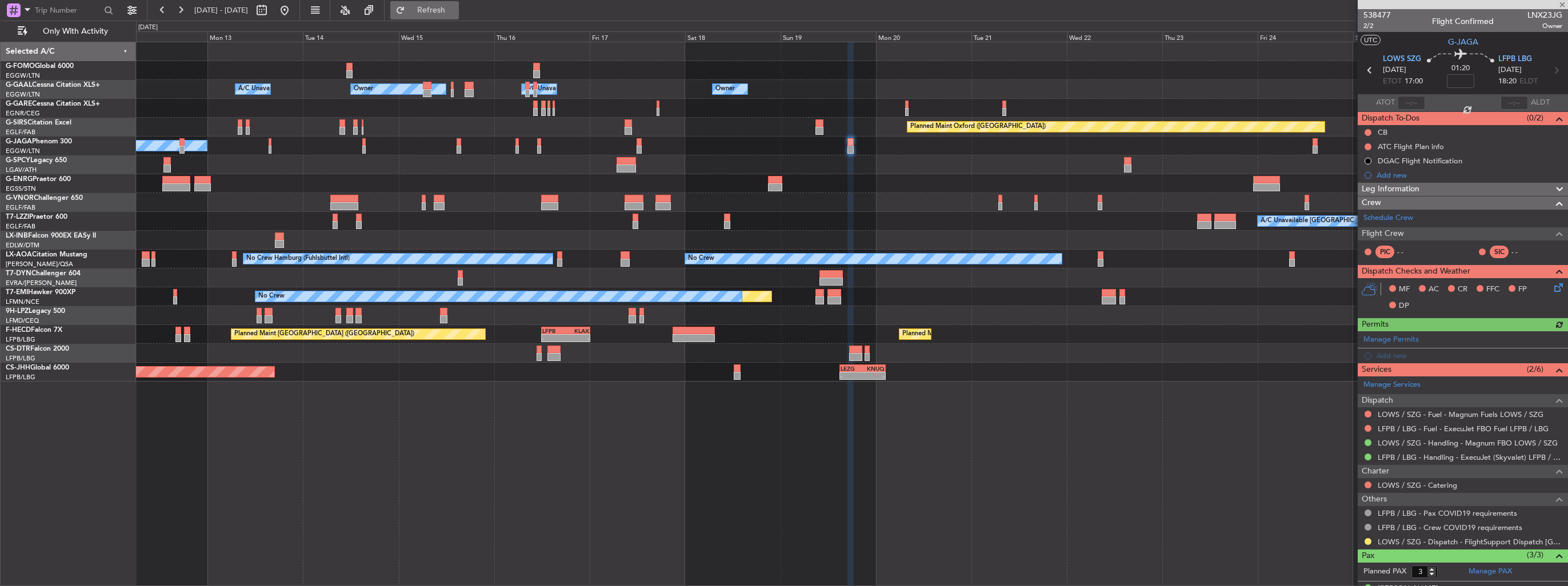
click at [456, 11] on span "Refresh" at bounding box center [431, 10] width 48 height 8
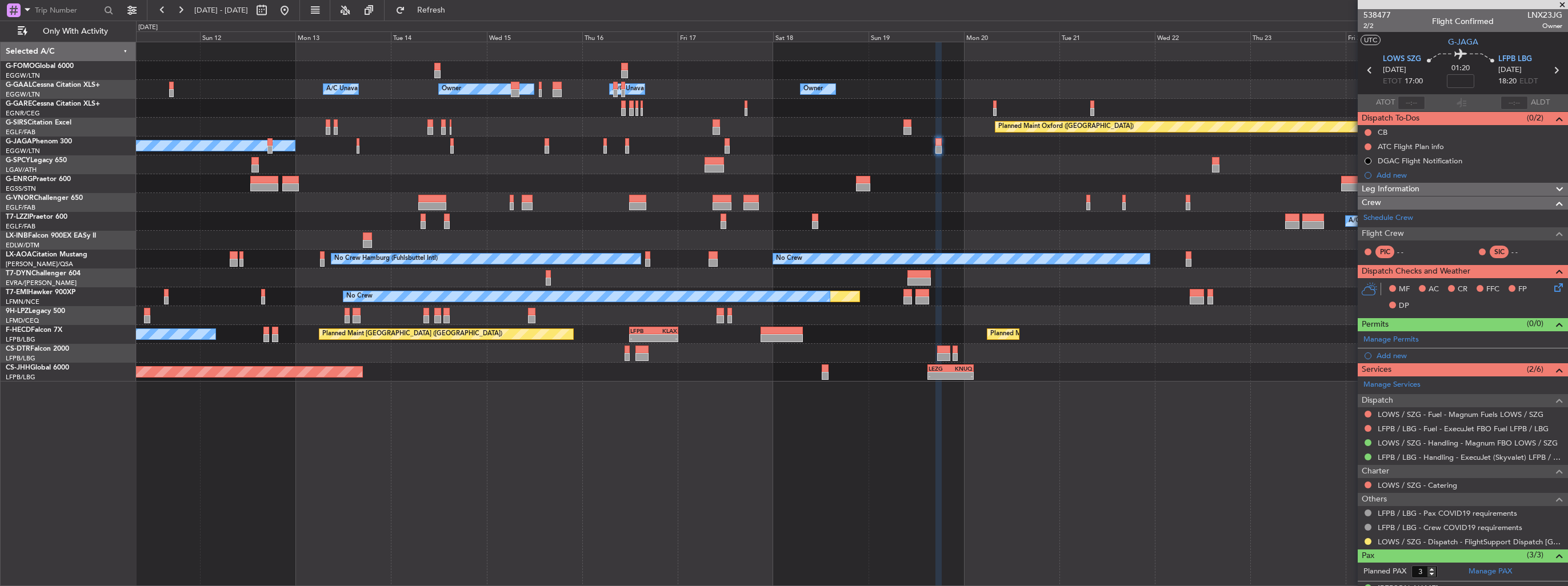
click at [643, 172] on div at bounding box center [851, 165] width 1431 height 19
click at [676, 182] on div at bounding box center [851, 184] width 1431 height 19
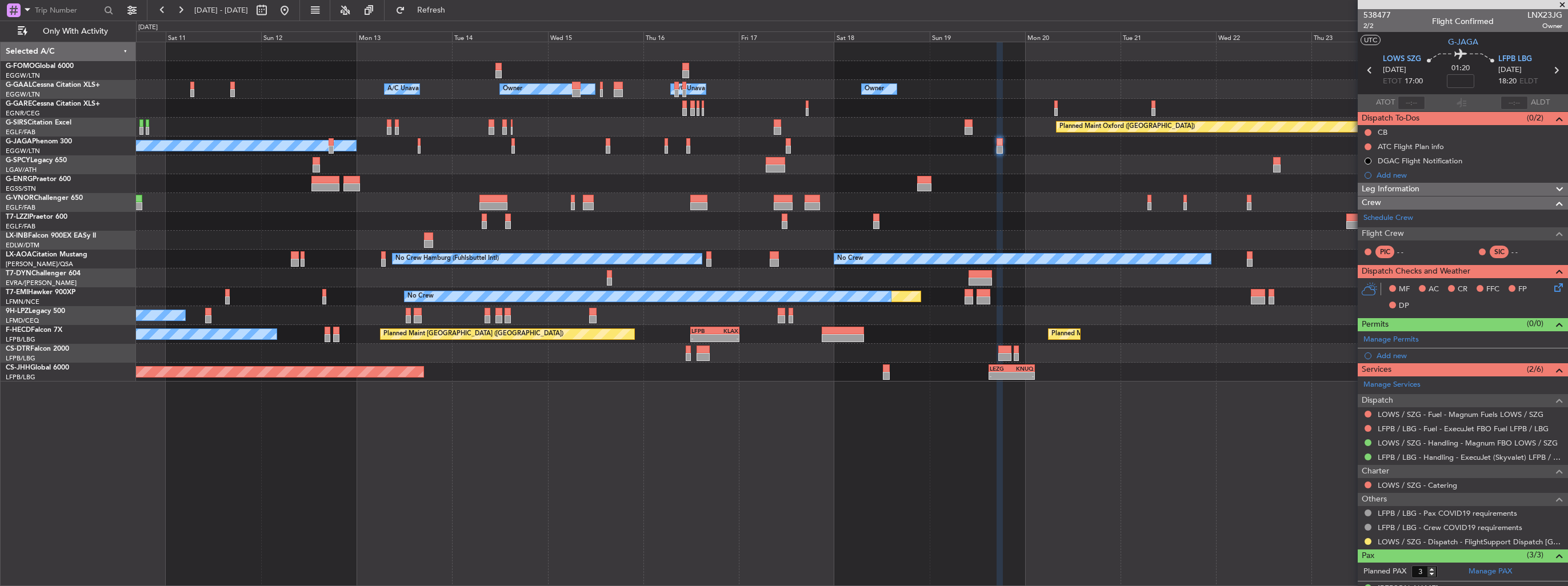
click at [668, 182] on div at bounding box center [851, 184] width 1431 height 19
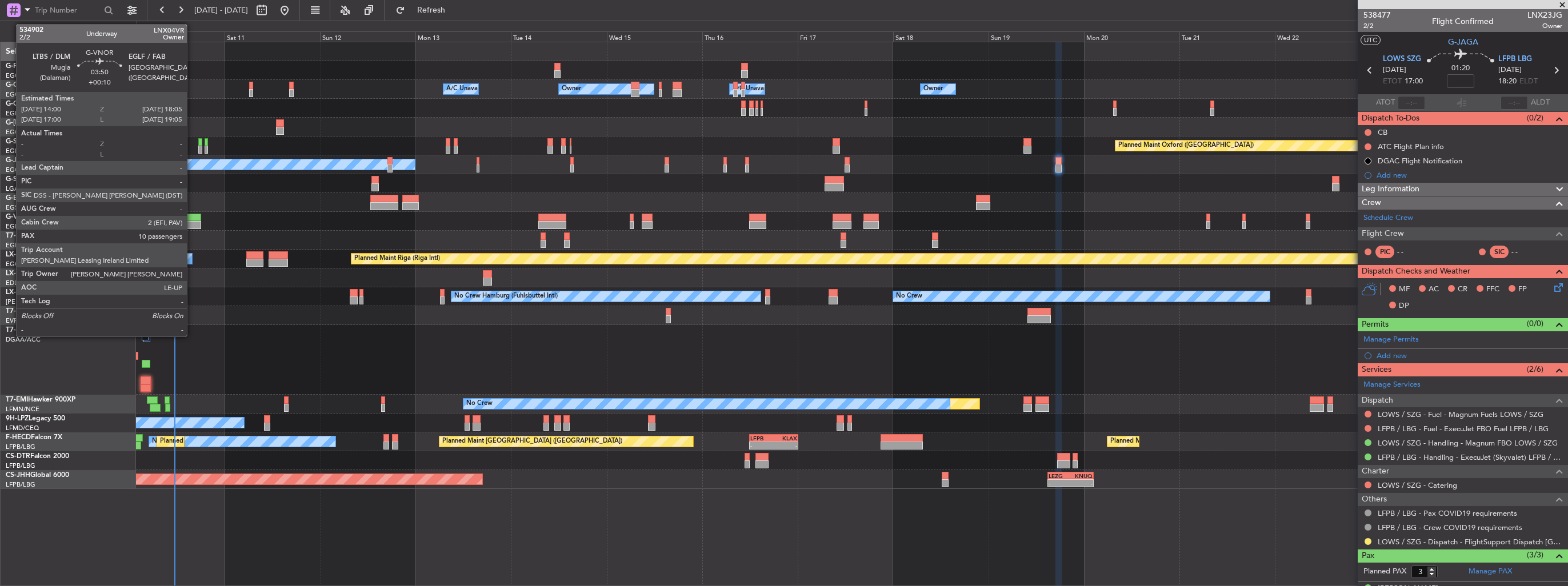
click at [192, 222] on div at bounding box center [192, 226] width 17 height 8
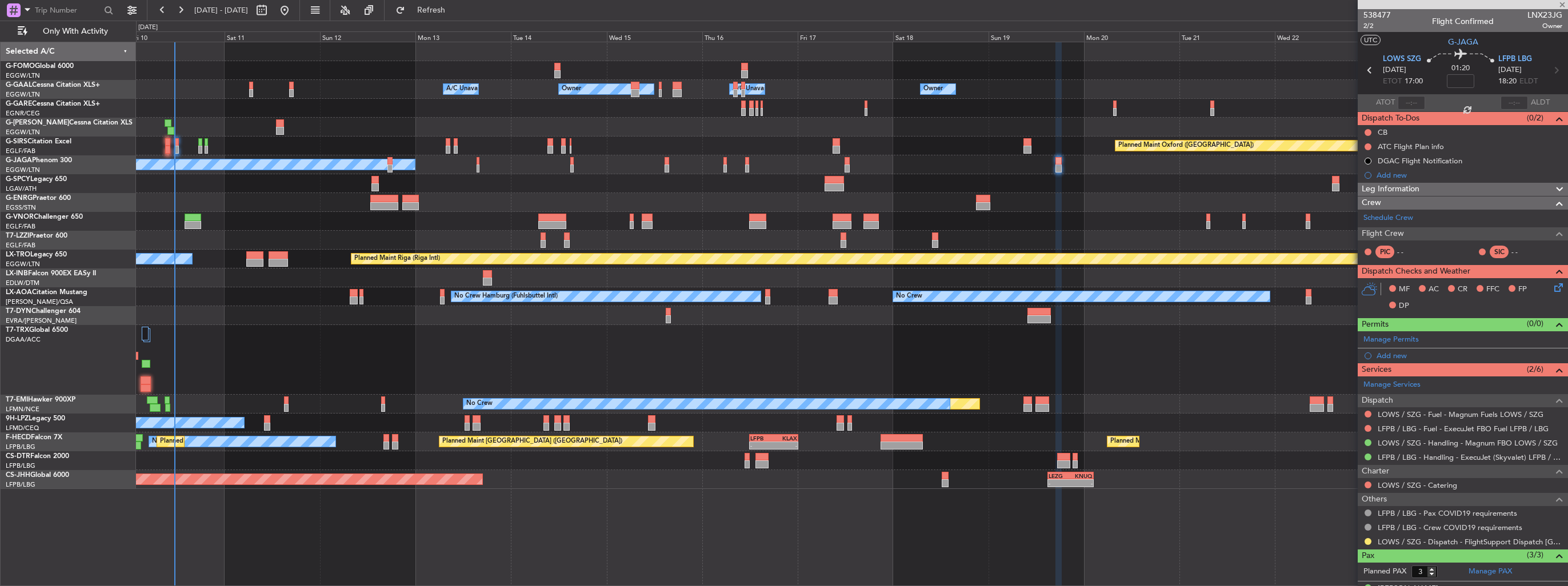
type input "+00:10"
type input "10"
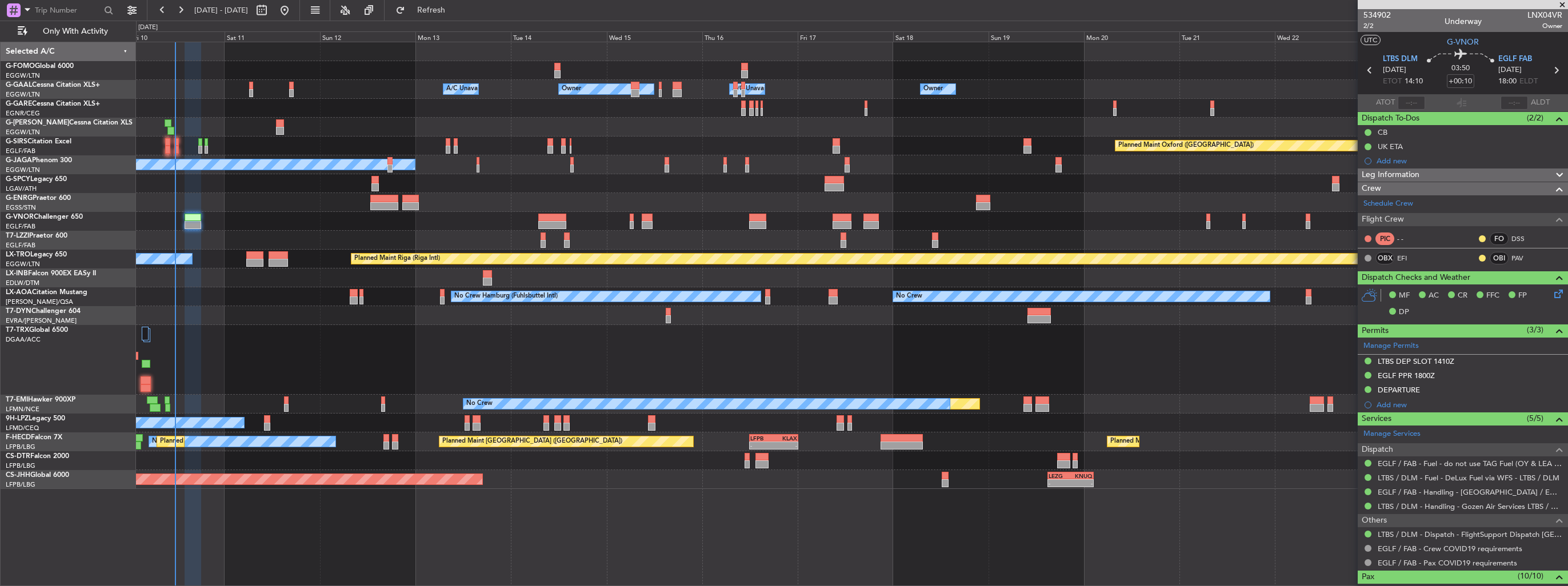
click at [1266, 360] on div at bounding box center [851, 360] width 1431 height 70
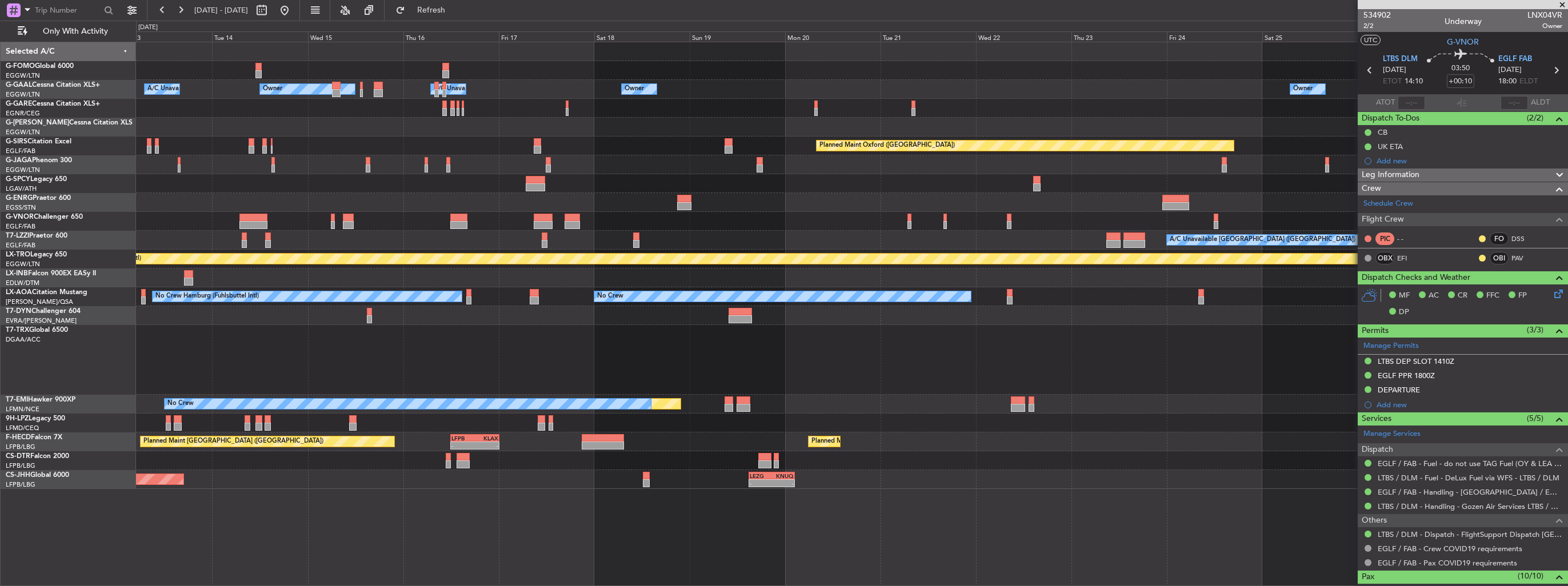
click at [746, 344] on div at bounding box center [851, 360] width 1431 height 70
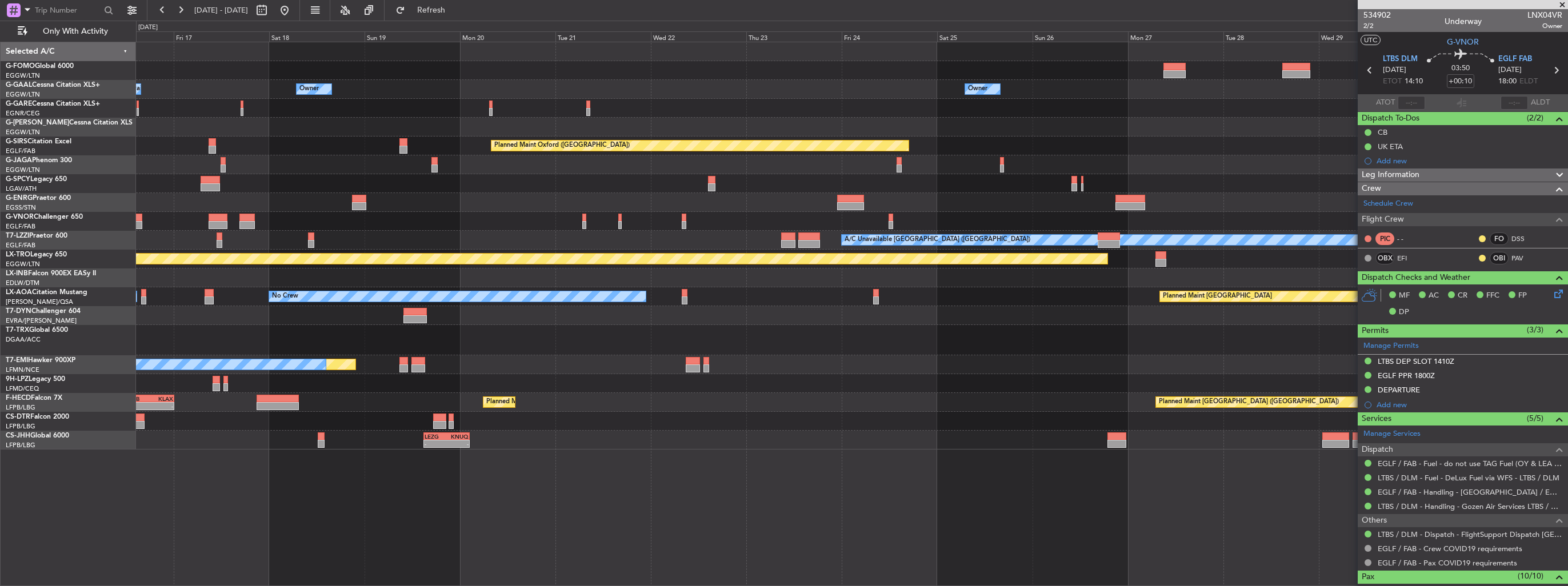
click at [398, 259] on div "Owner Owner A/C Unavailable Owner Owner A/C Unavailable Owner Planned Maint [GE…" at bounding box center [851, 245] width 1431 height 407
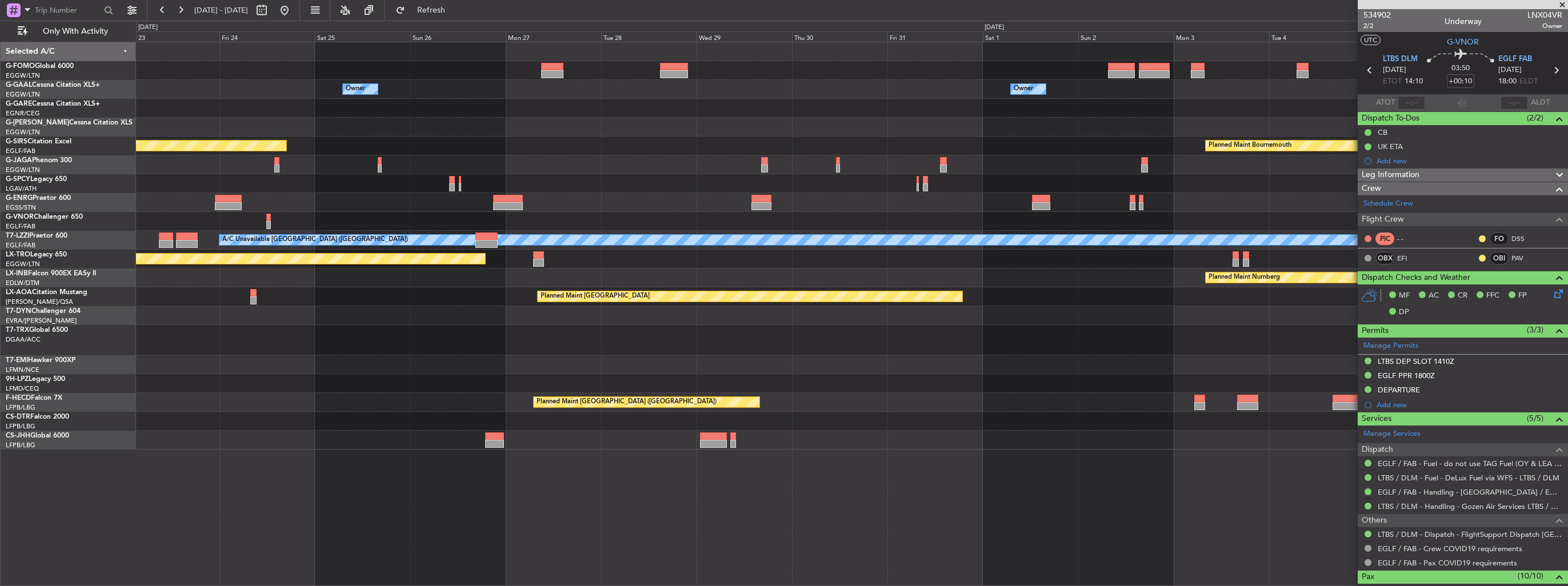
click at [659, 186] on div "Owner Owner Planned Maint [GEOGRAPHIC_DATA] ([GEOGRAPHIC_DATA]) Planned Maint […" at bounding box center [851, 245] width 1431 height 407
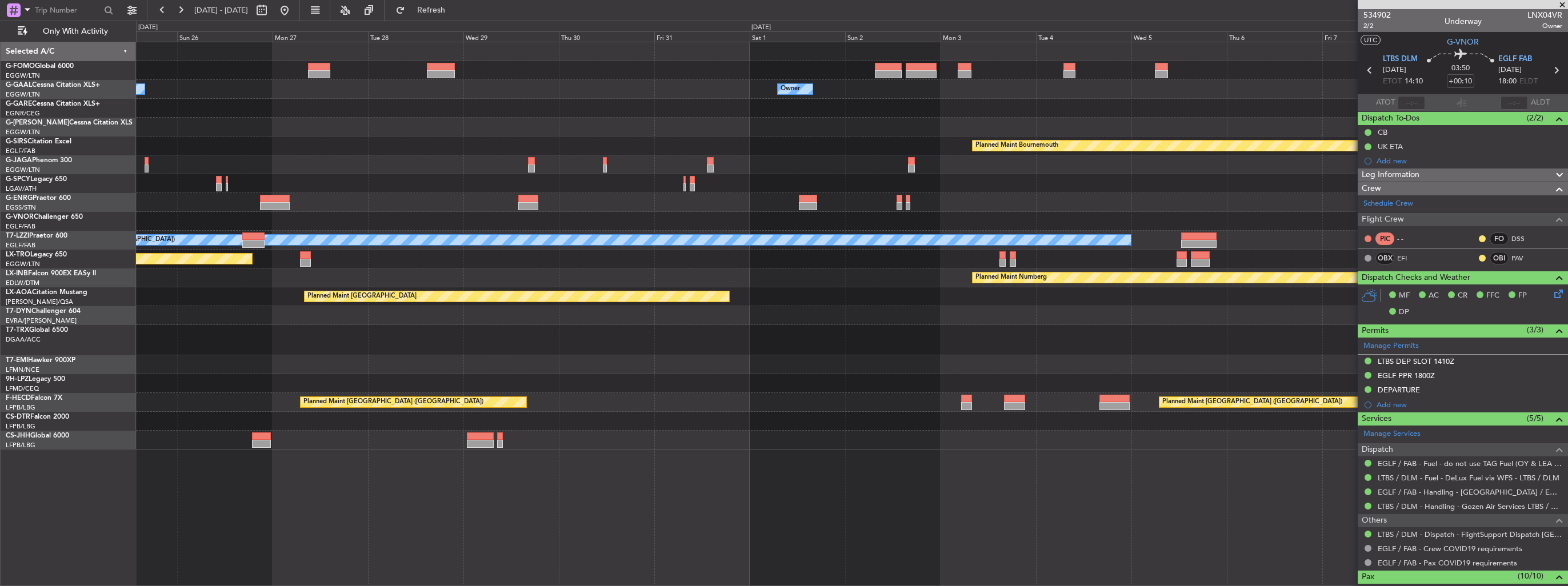
click at [668, 234] on div "Owner Owner Planned Maint [GEOGRAPHIC_DATA] Planned Maint [GEOGRAPHIC_DATA] Pla…" at bounding box center [851, 245] width 1431 height 407
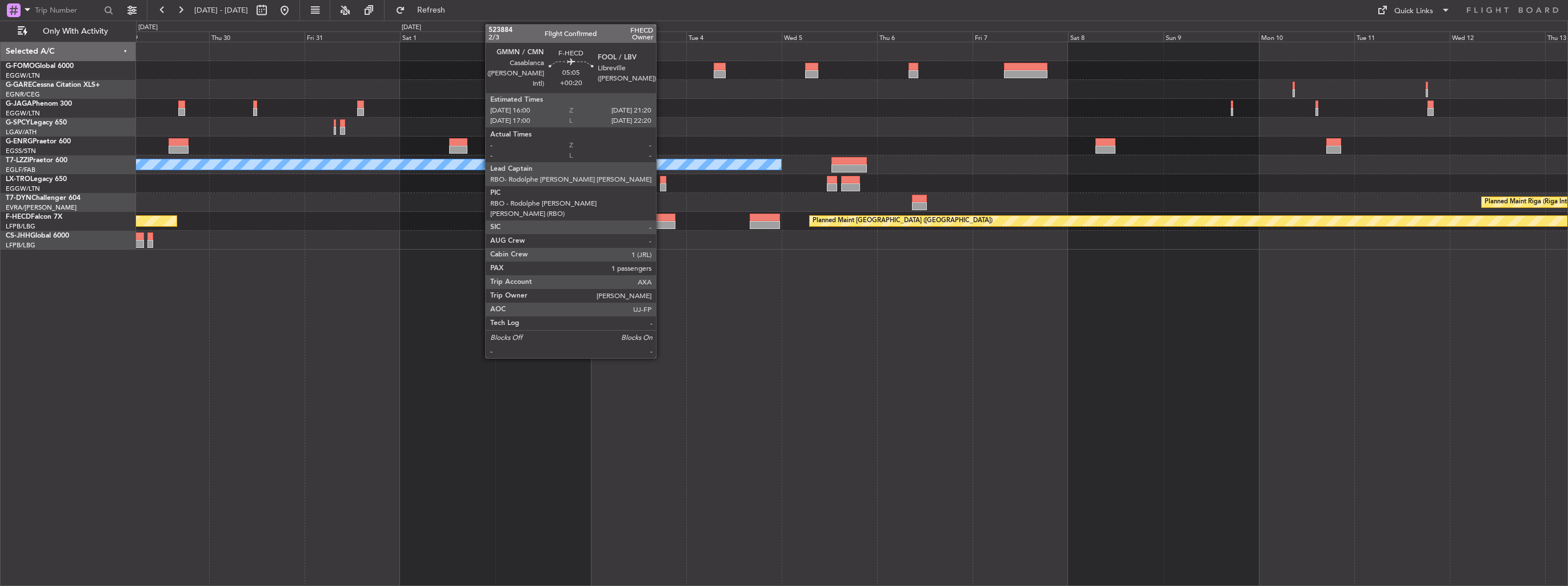
click at [661, 218] on div at bounding box center [665, 218] width 21 height 8
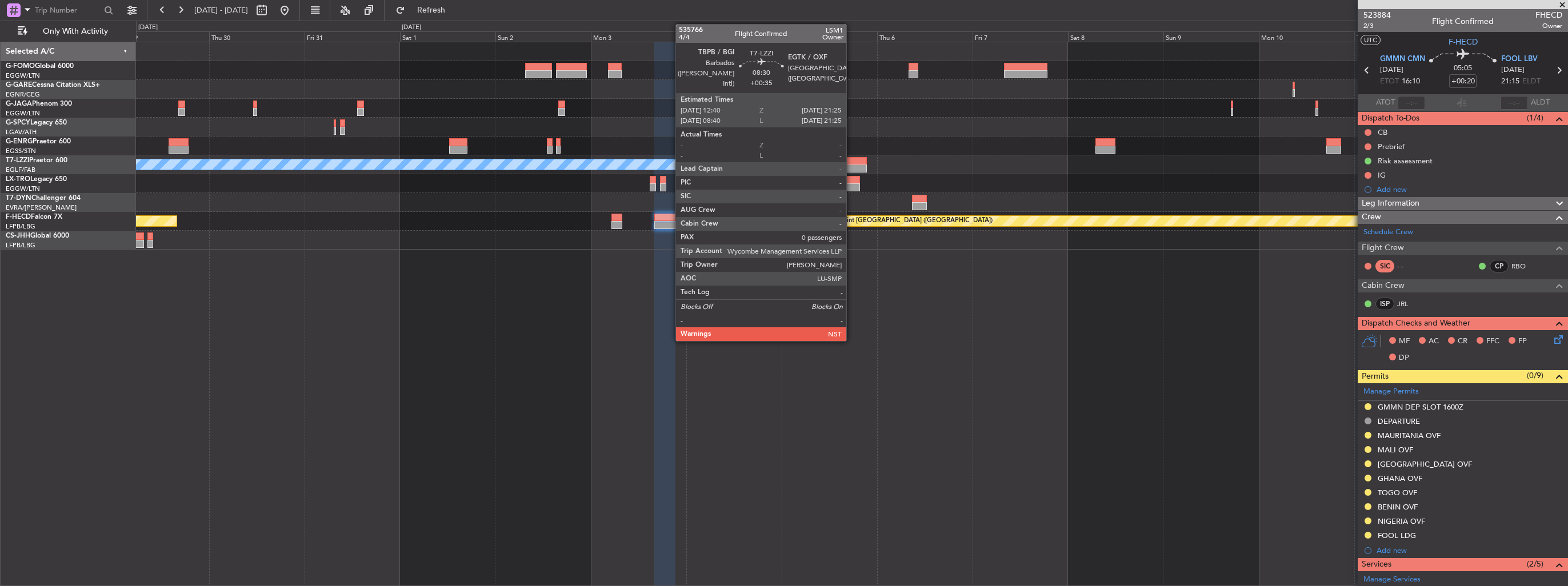
click at [849, 159] on div at bounding box center [849, 161] width 35 height 8
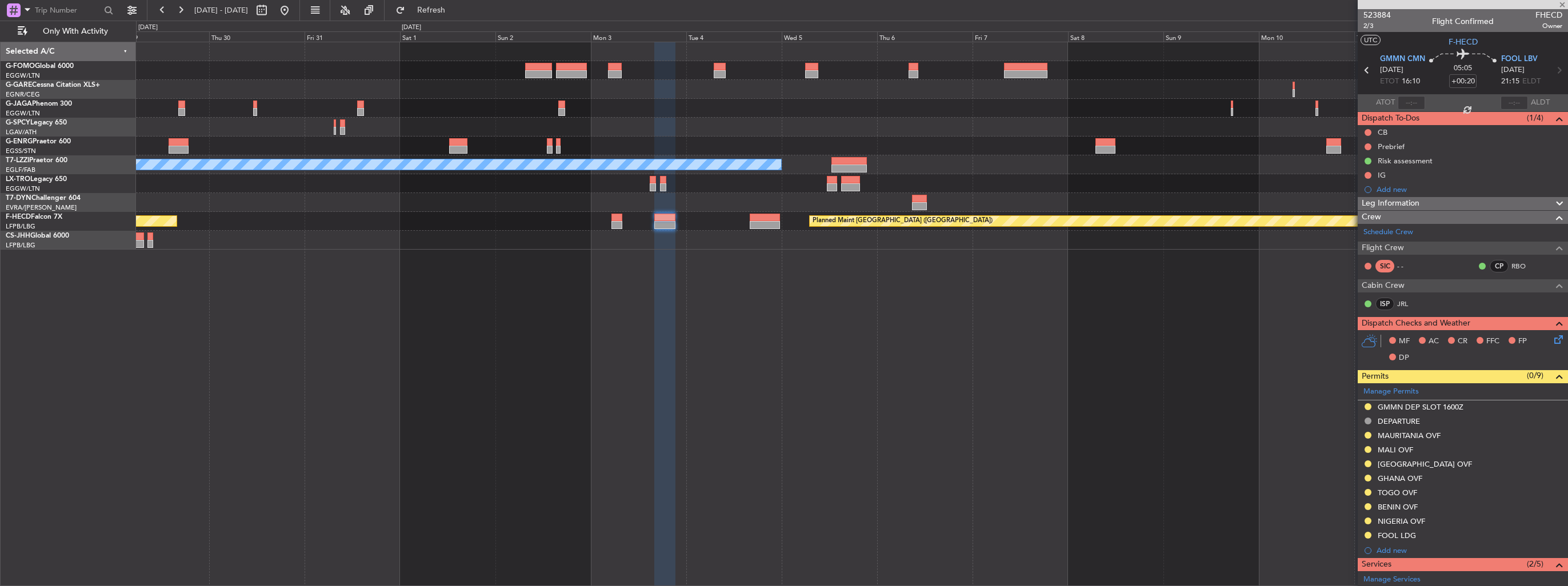
type input "+00:35"
type input "0"
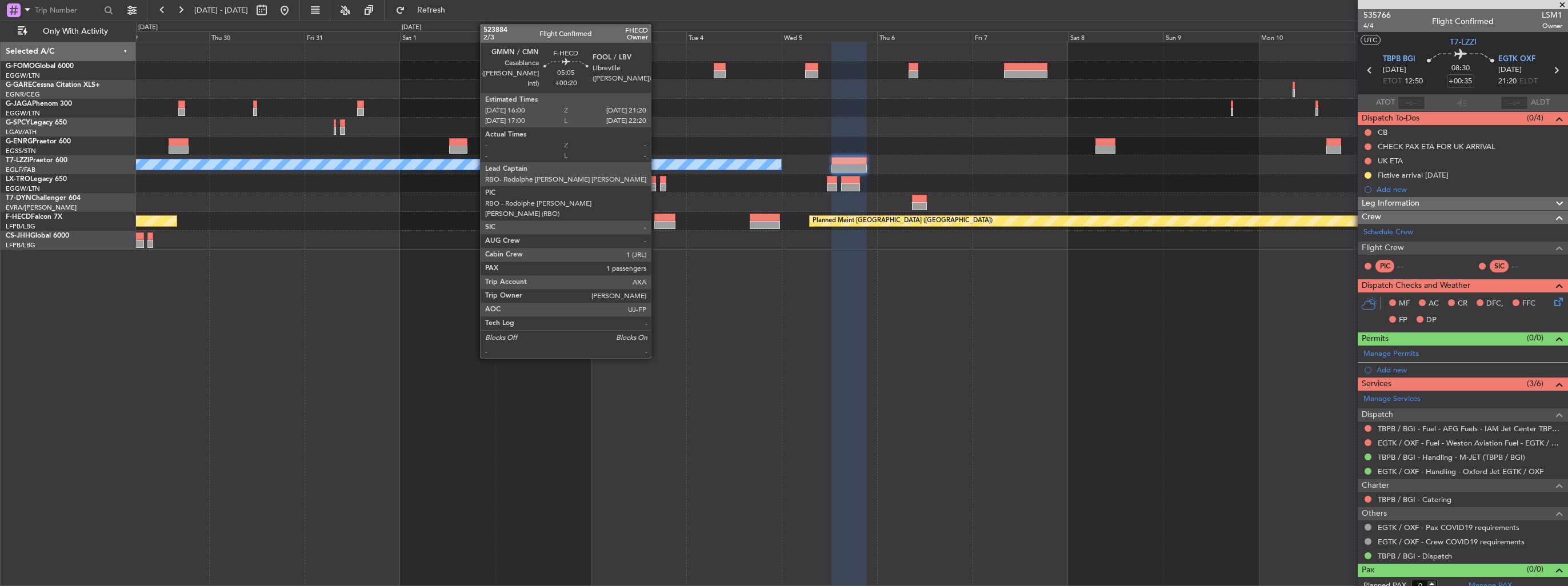
click at [656, 222] on div at bounding box center [665, 226] width 21 height 8
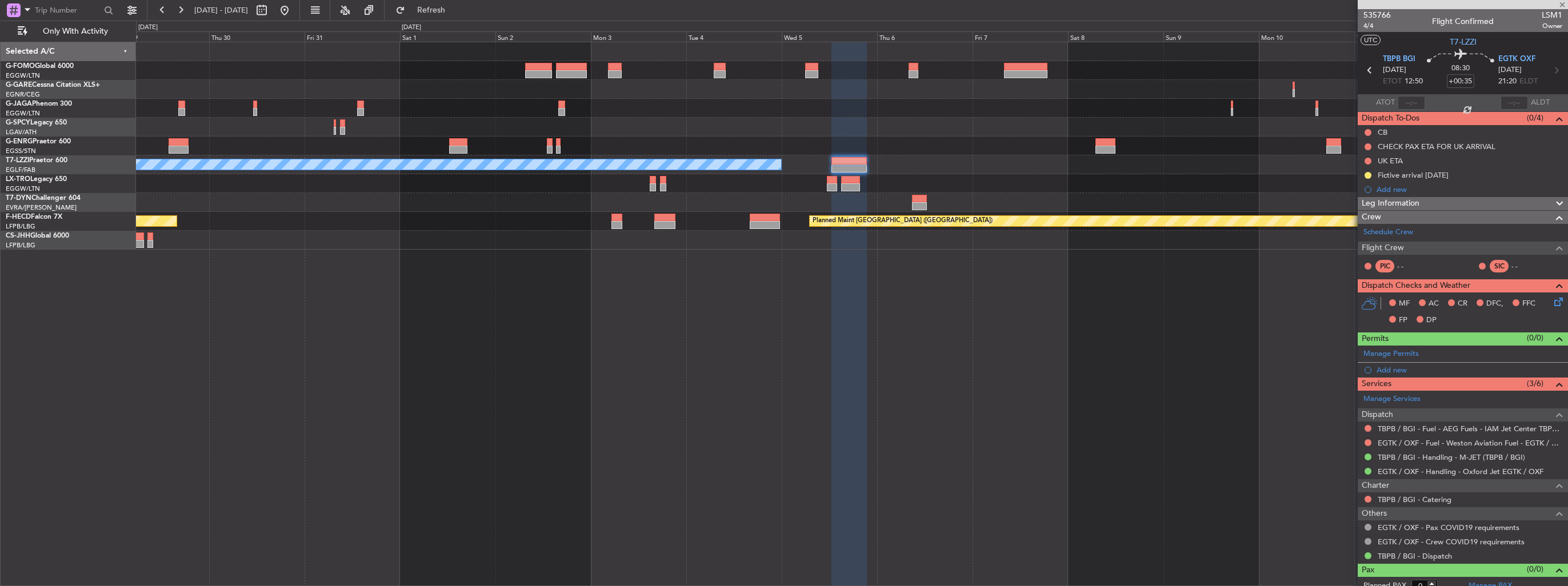
type input "+00:20"
type input "1"
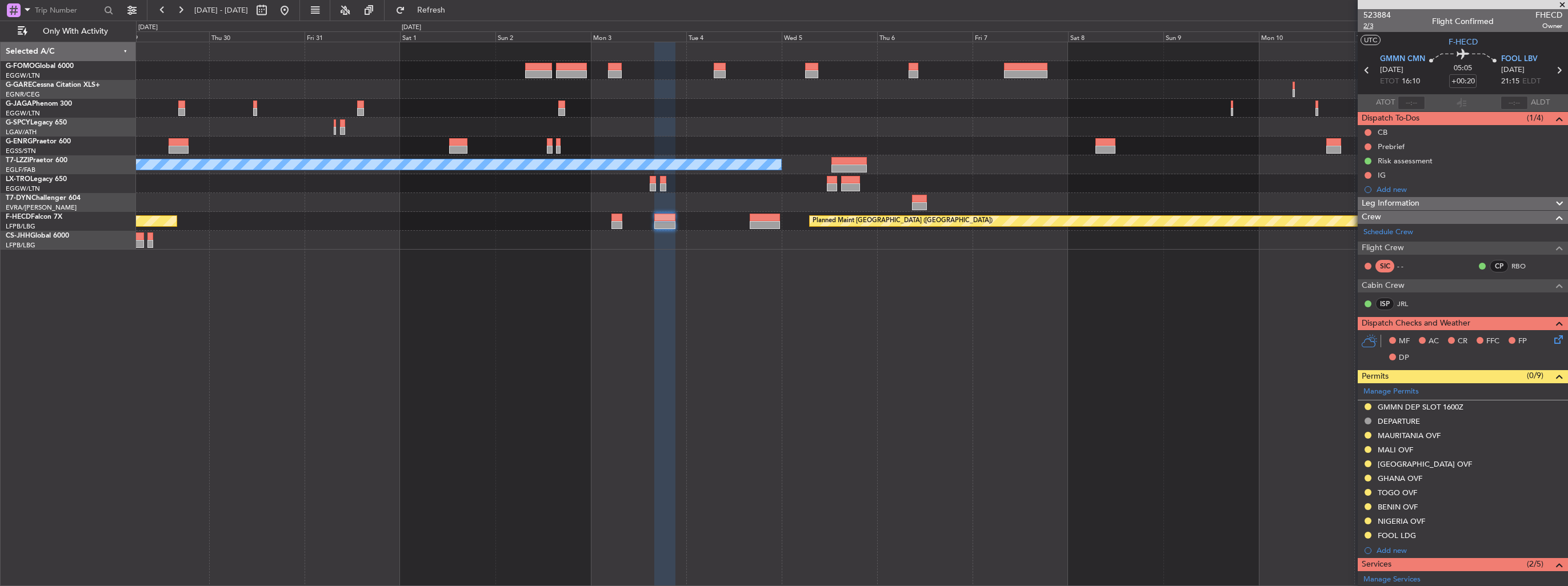
click at [1364, 23] on span "2/3" at bounding box center [1377, 26] width 28 height 10
click at [1366, 27] on span "2/3" at bounding box center [1377, 26] width 28 height 10
click at [769, 197] on div "A/C Unavailable [GEOGRAPHIC_DATA] ([GEOGRAPHIC_DATA]) Planned Maint [GEOGRAPHIC…" at bounding box center [851, 145] width 1431 height 207
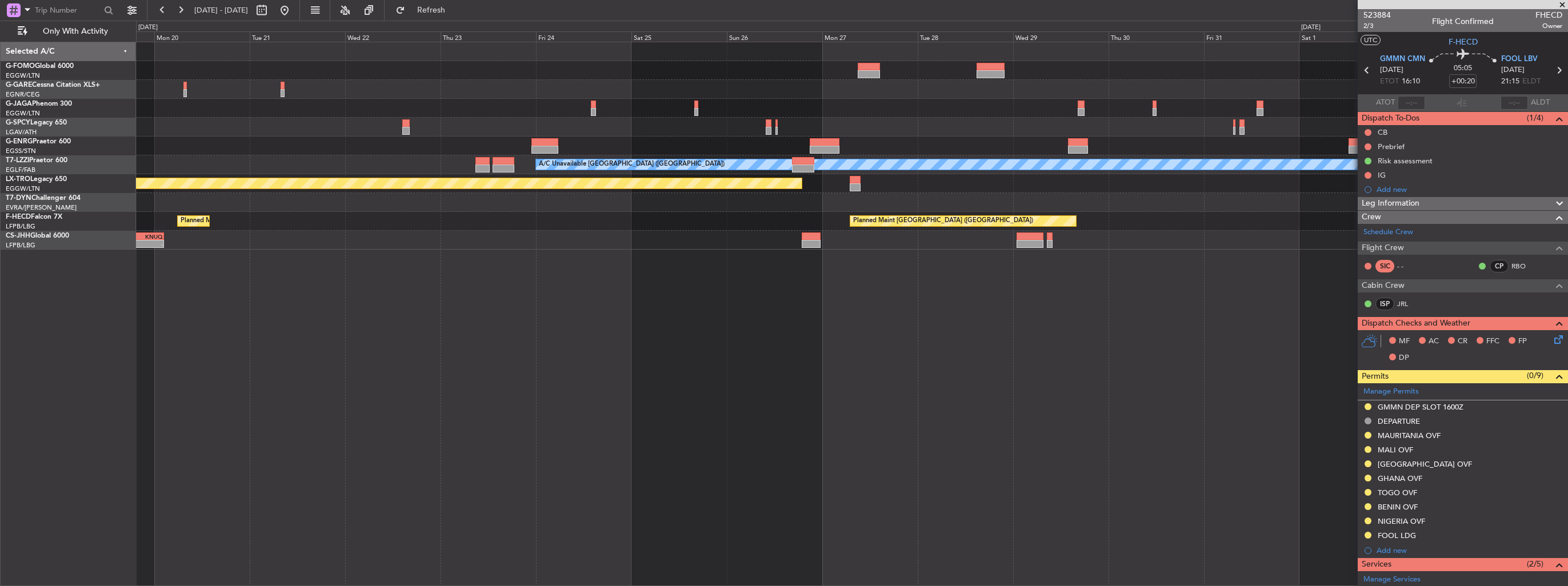
click at [840, 291] on div "A/C Unavailable [GEOGRAPHIC_DATA] ([GEOGRAPHIC_DATA]) Planned Maint [GEOGRAPHIC…" at bounding box center [852, 314] width 1432 height 545
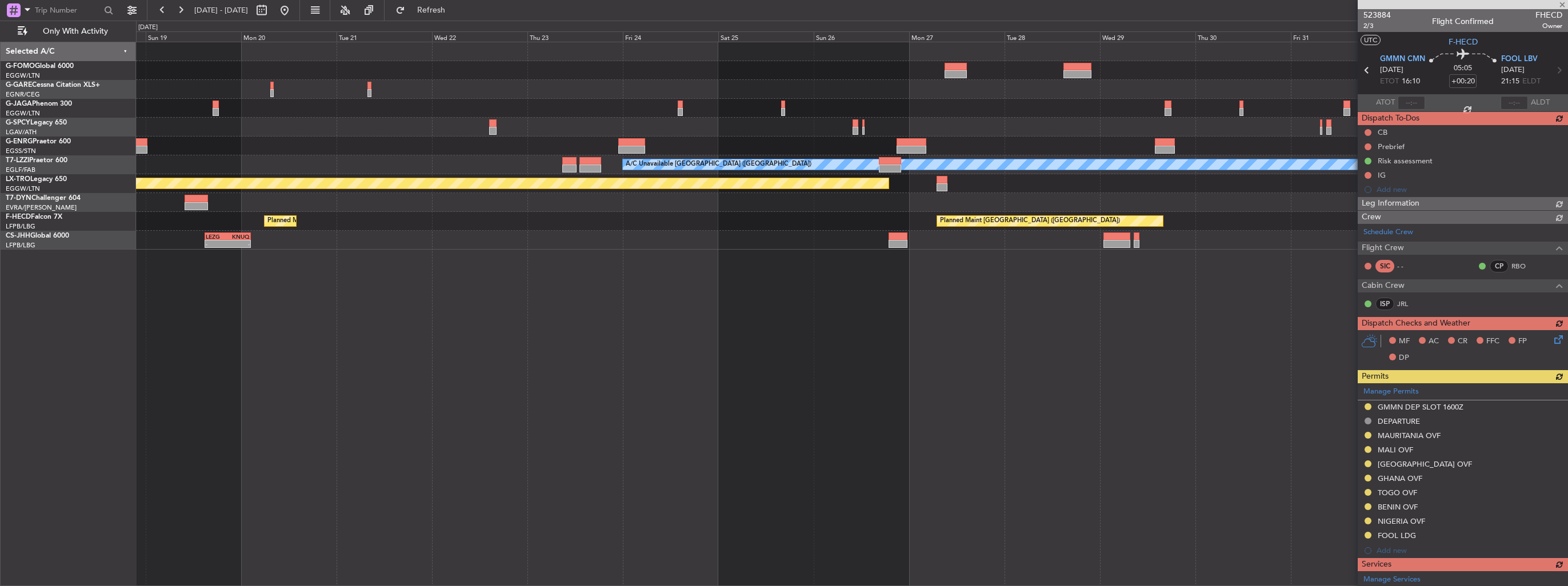
click at [642, 337] on div "A/C Unavailable [GEOGRAPHIC_DATA] ([GEOGRAPHIC_DATA]) Planned Maint [GEOGRAPHIC…" at bounding box center [852, 314] width 1432 height 545
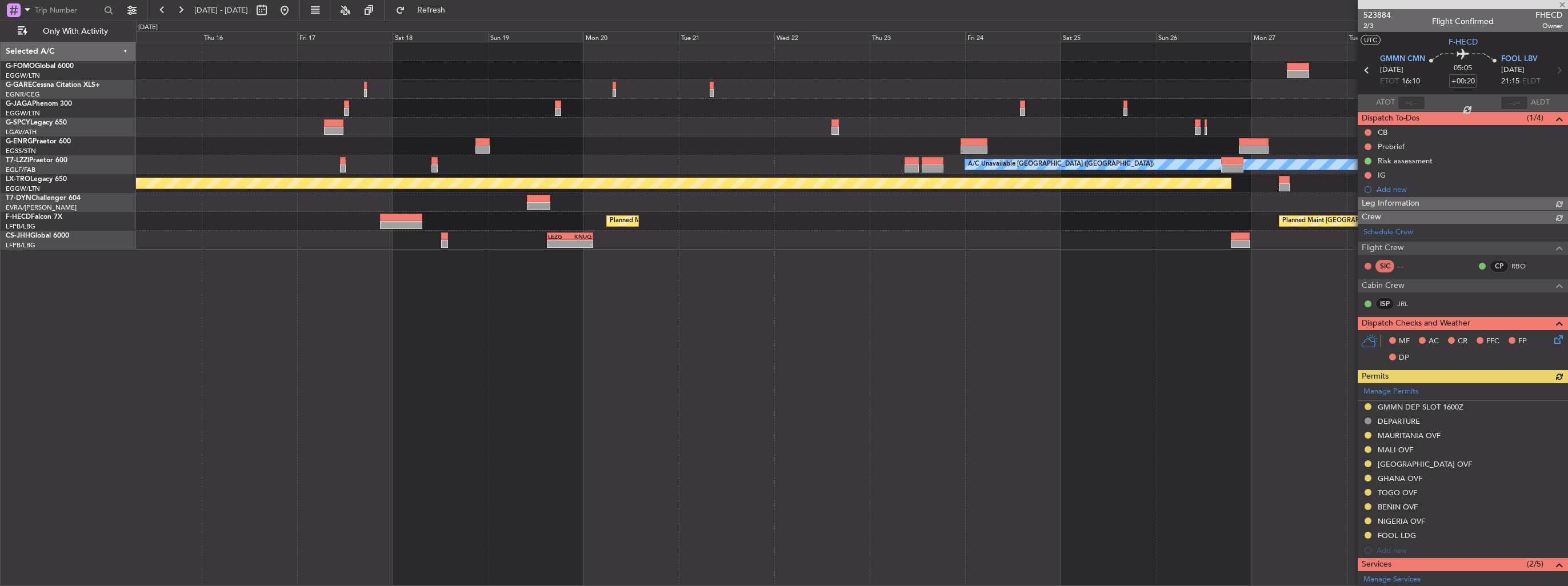
click at [748, 372] on div "No Crew A/C Unavailable [GEOGRAPHIC_DATA] ([GEOGRAPHIC_DATA]) Planned Maint [GE…" at bounding box center [852, 314] width 1432 height 545
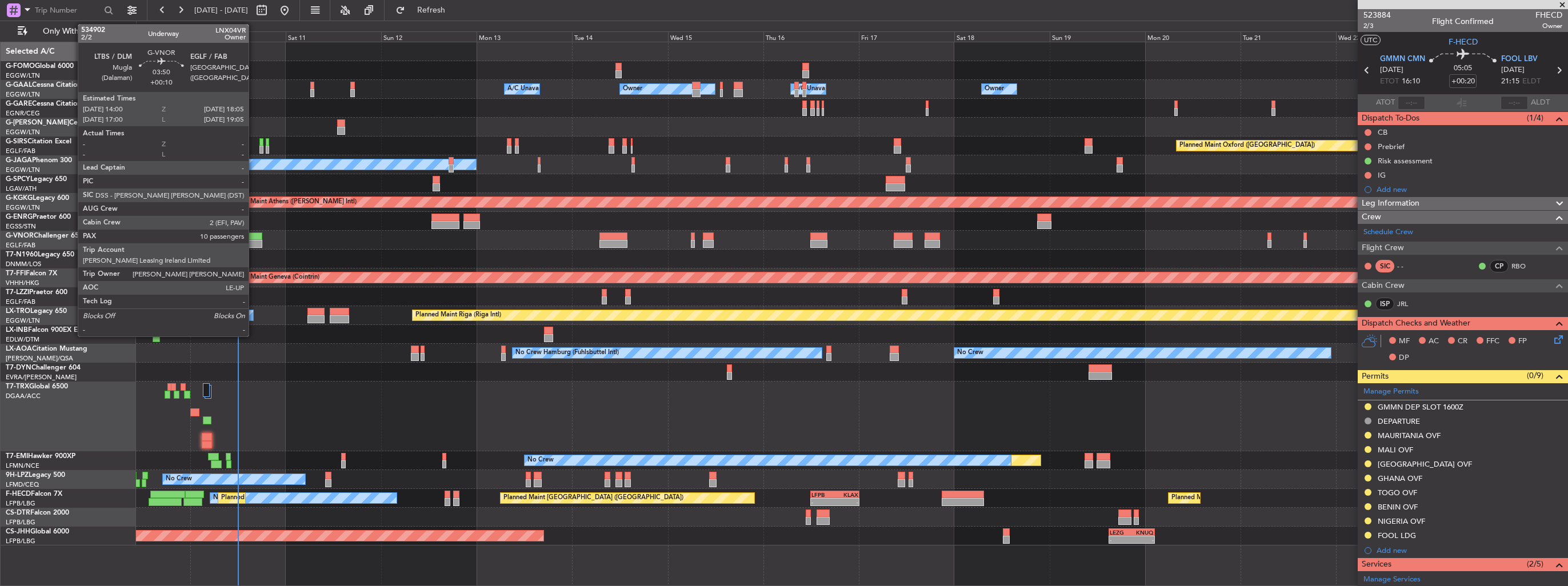
click at [254, 237] on div at bounding box center [253, 237] width 17 height 8
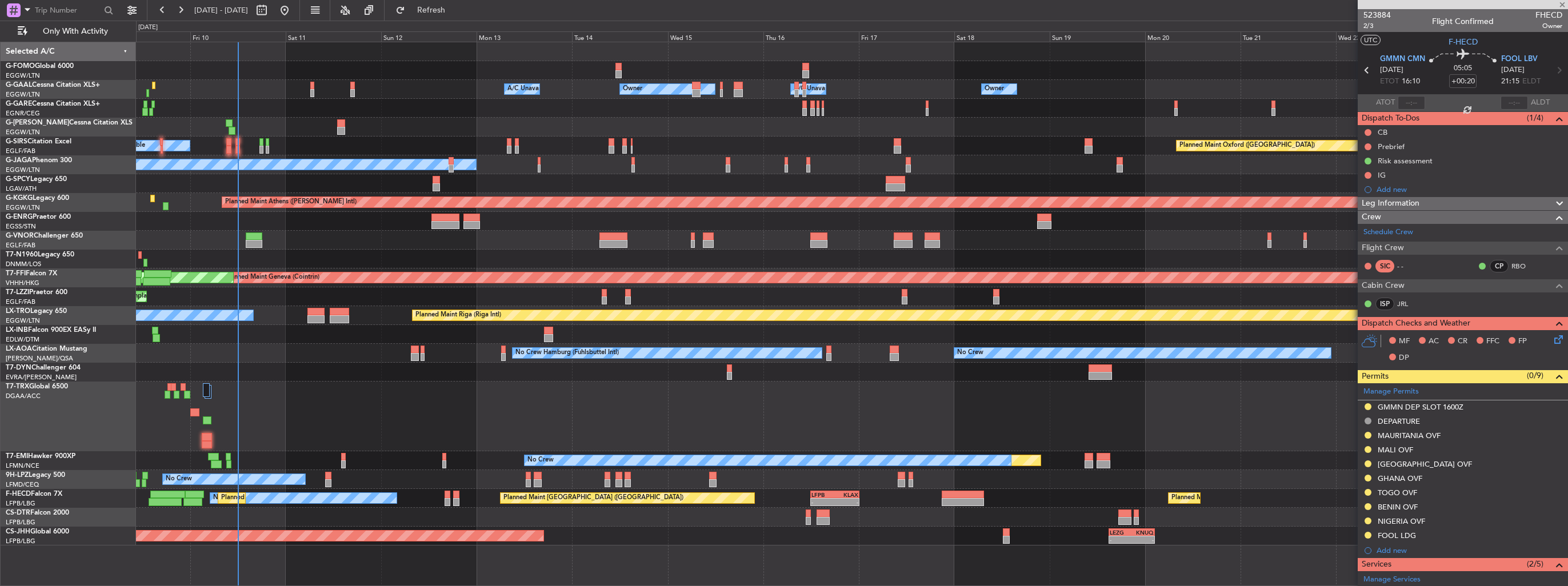
type input "+00:10"
type input "10"
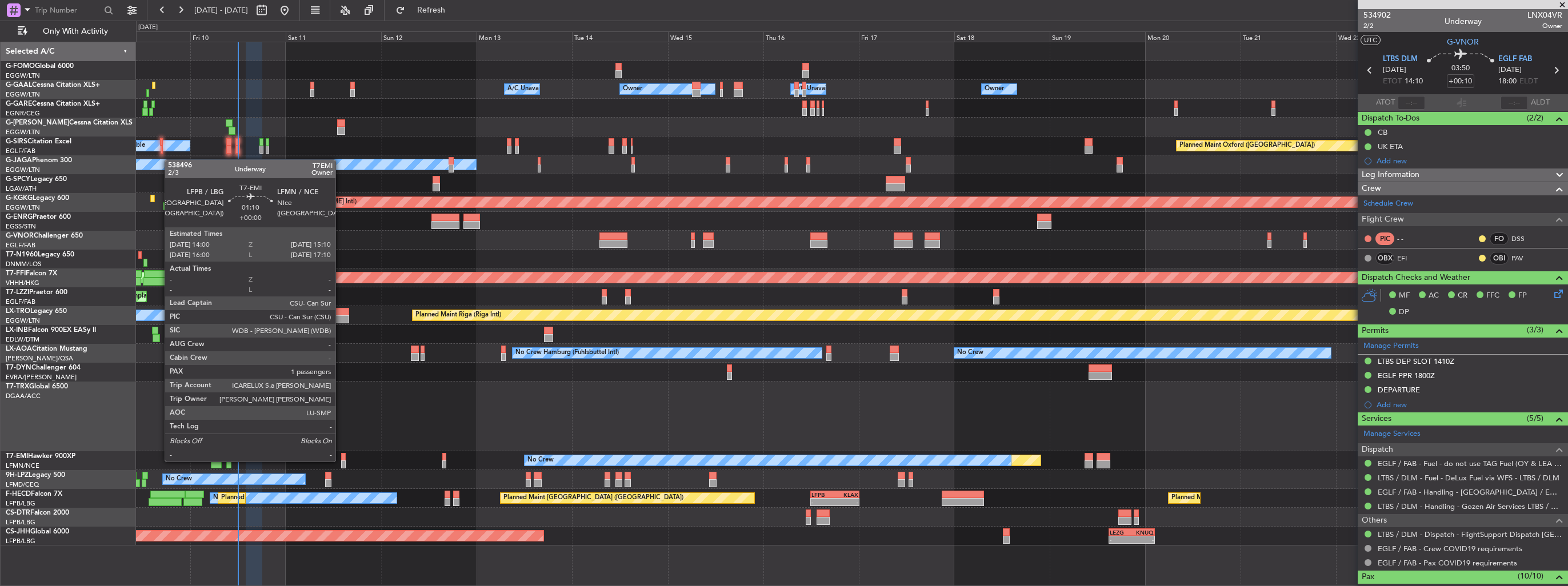
click at [341, 461] on div at bounding box center [344, 465] width 5 height 8
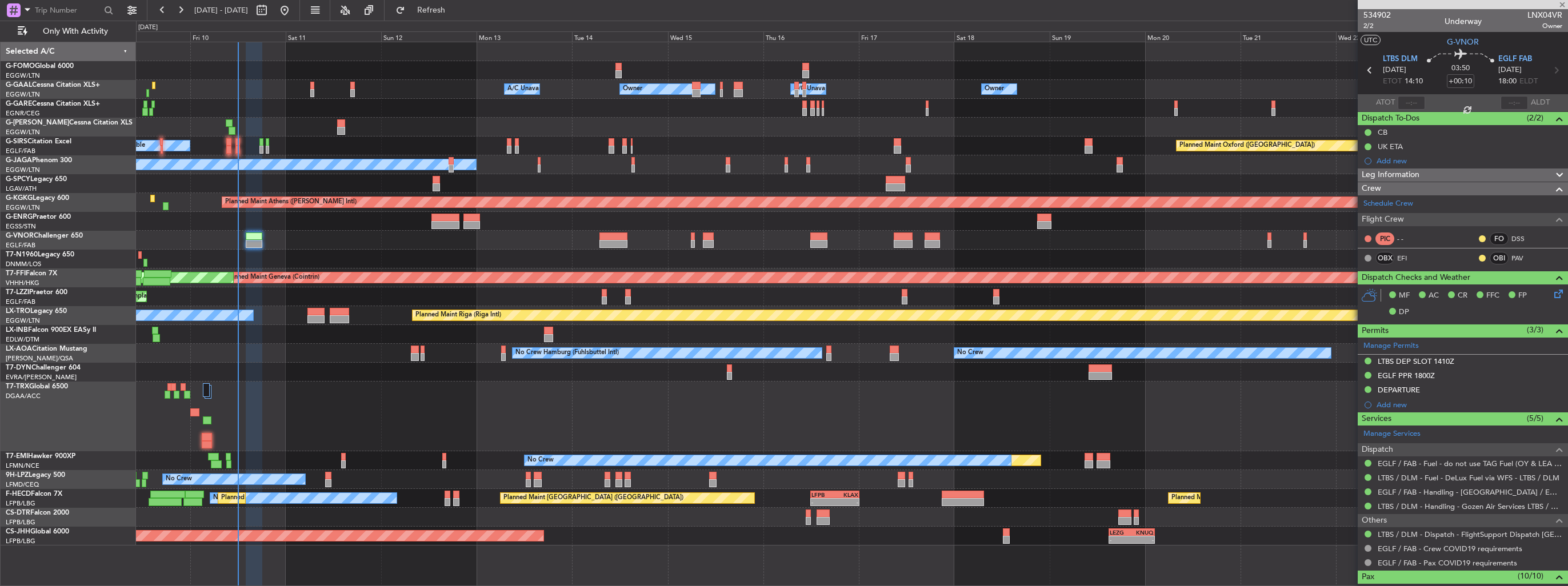
type input "1"
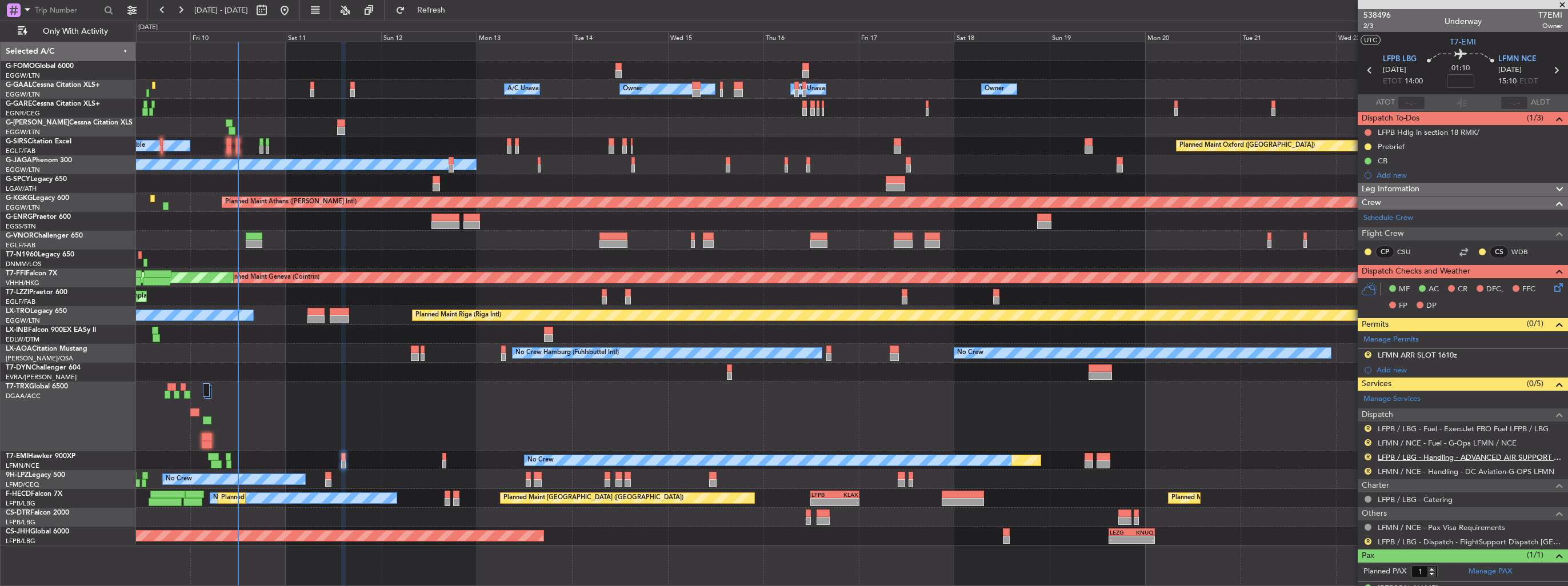
click at [1431, 458] on link "LFPB / LBG - Handling - ADVANCED AIR SUPPORT LFPB" at bounding box center [1470, 457] width 184 height 10
click at [1421, 470] on link "LFMN / NCE - Handling - DC Aviation-G-OPS LFMN" at bounding box center [1466, 472] width 176 height 10
click at [1554, 353] on img at bounding box center [1558, 355] width 9 height 10
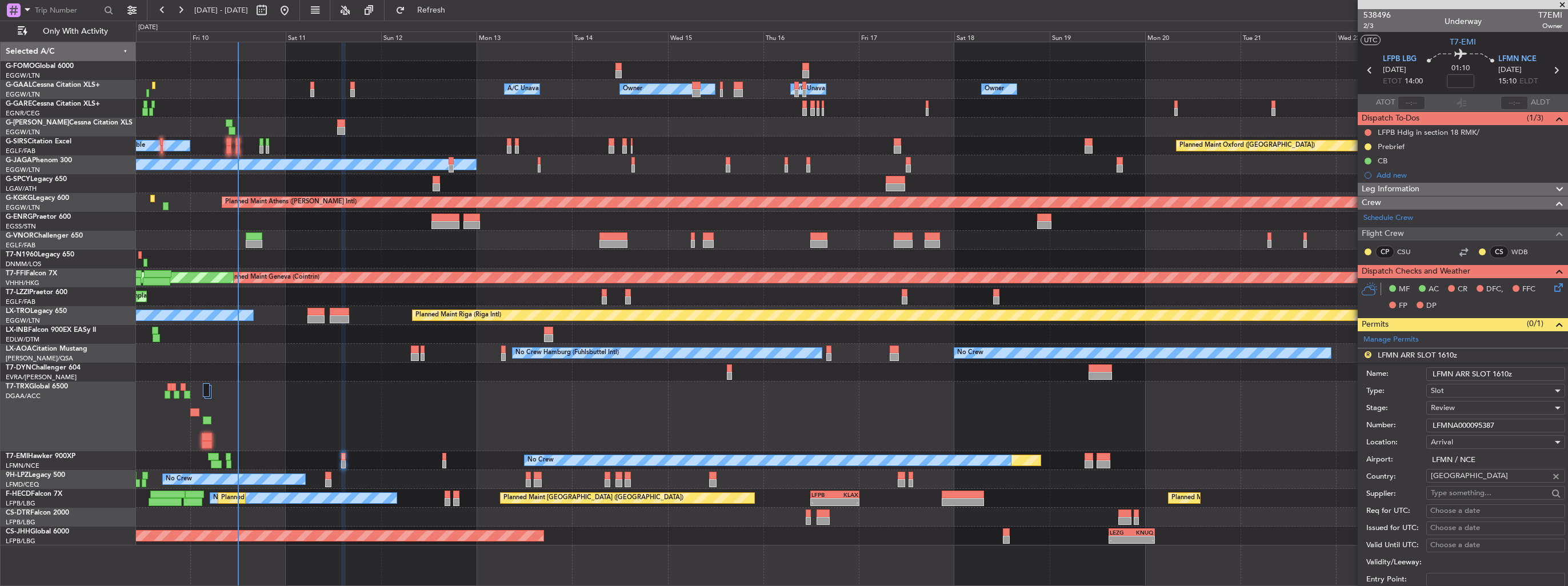
click at [1502, 372] on input "LFMN ARR SLOT 1610z" at bounding box center [1495, 374] width 139 height 13
type input "LFMN ARR SLOT 1510z"
click at [1470, 407] on div "Review" at bounding box center [1491, 408] width 121 height 17
click at [1470, 484] on span "Requested" at bounding box center [1491, 482] width 120 height 17
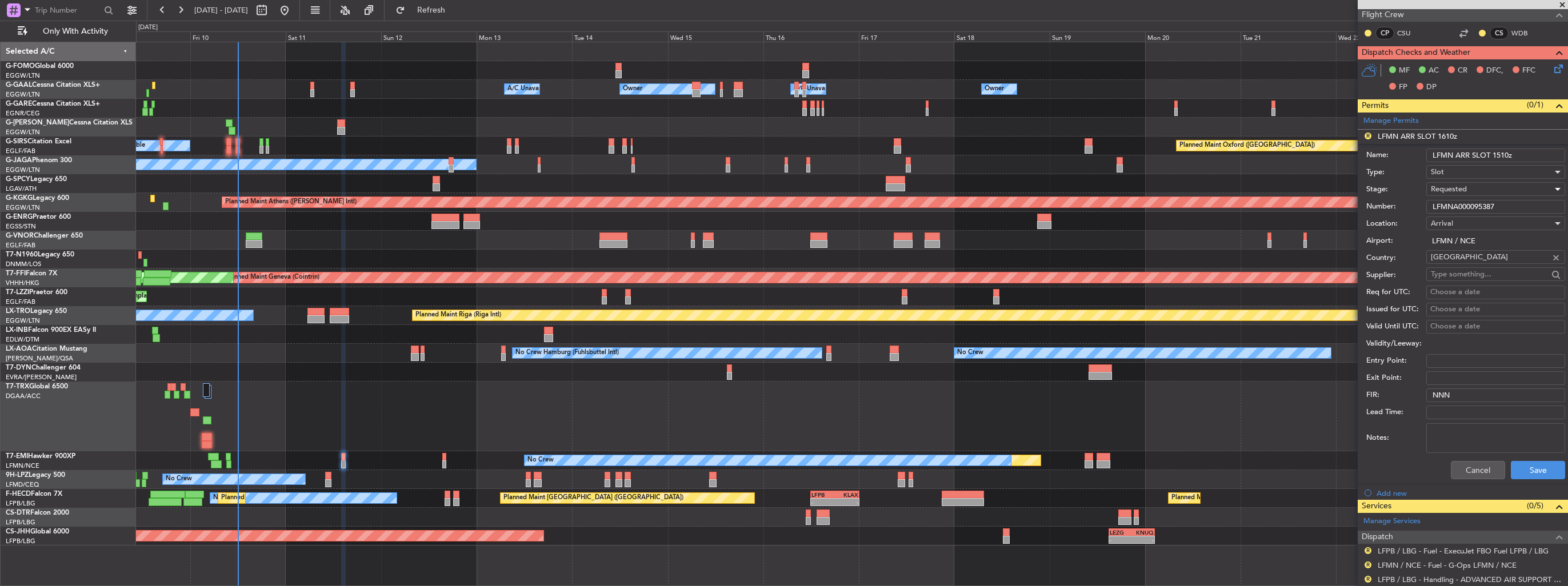
scroll to position [286, 0]
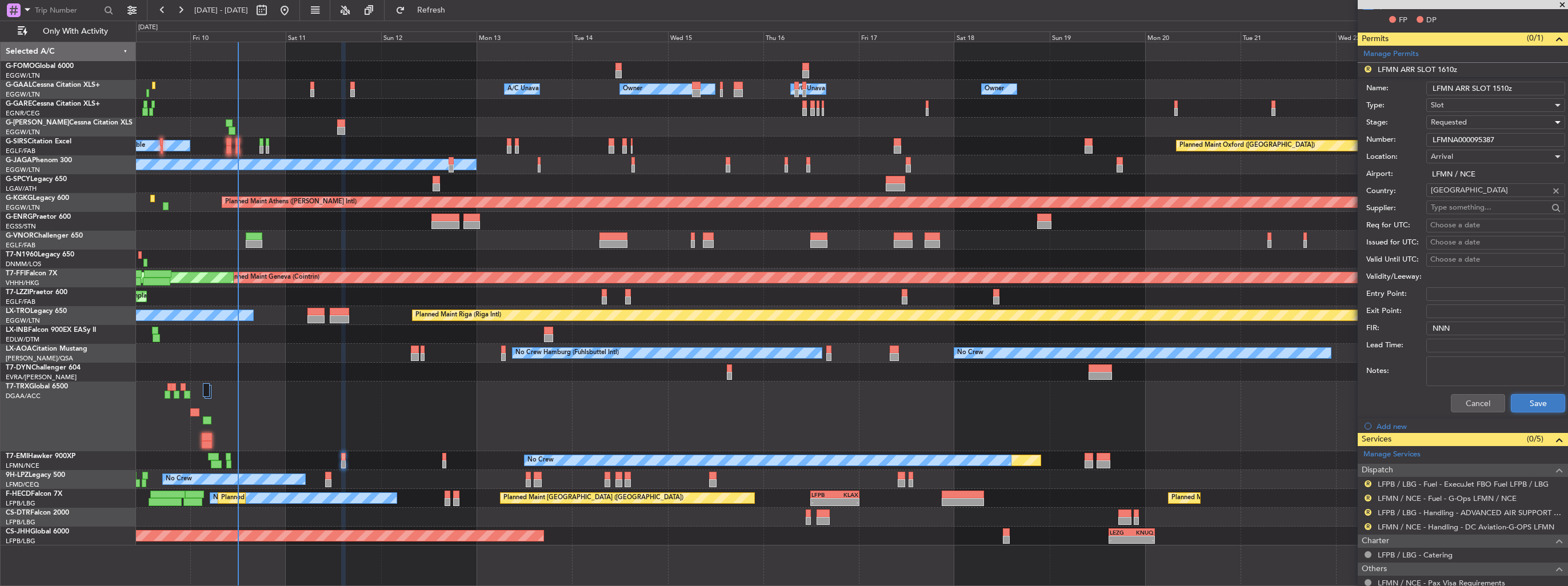
click at [1524, 403] on button "Save" at bounding box center [1538, 403] width 54 height 18
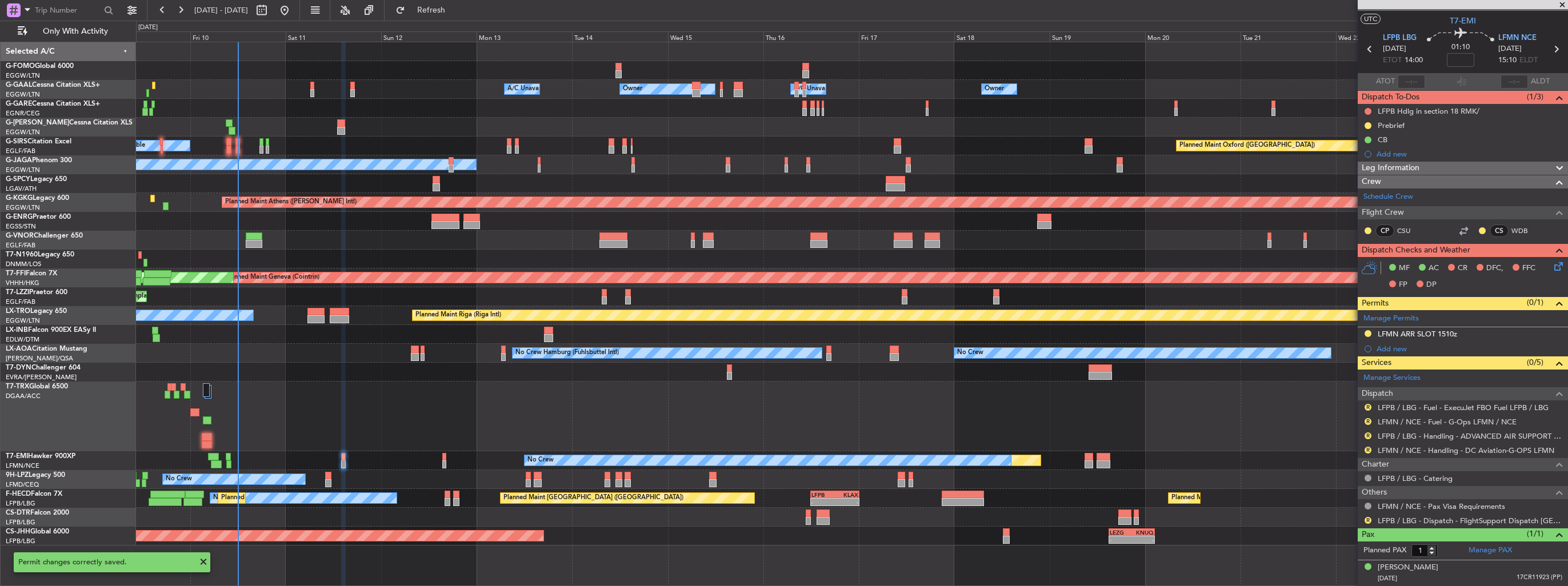
scroll to position [18, 0]
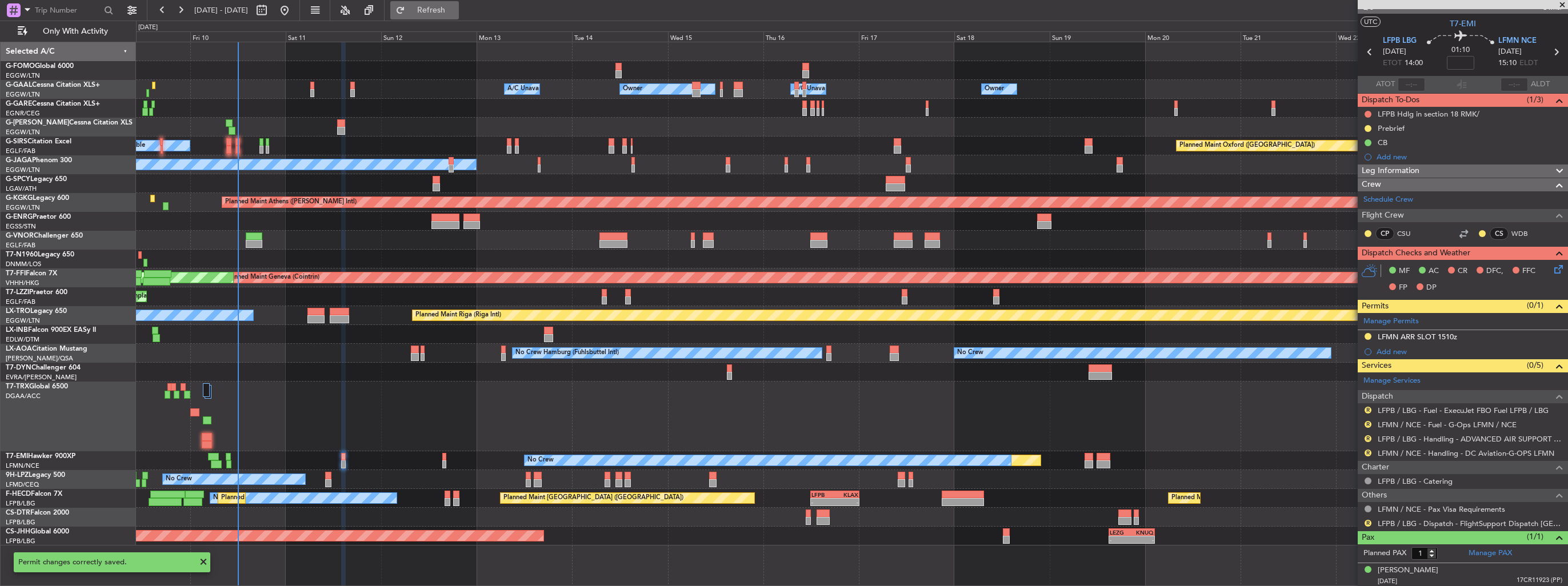
click at [429, 13] on button "Refresh" at bounding box center [425, 10] width 68 height 18
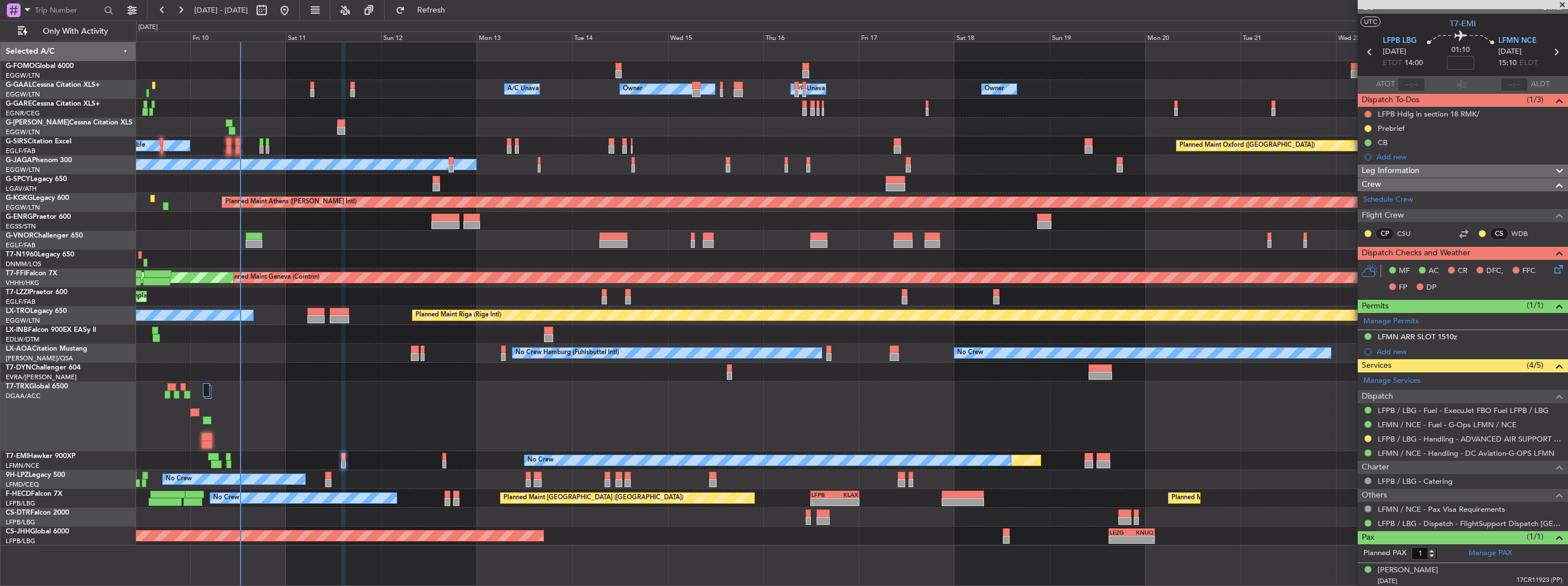
click at [58, 144] on div "Owner Owner Owner A/C Unavailable A/C Unavailable Owner Planned Maint [GEOGRAPH…" at bounding box center [784, 303] width 1568 height 565
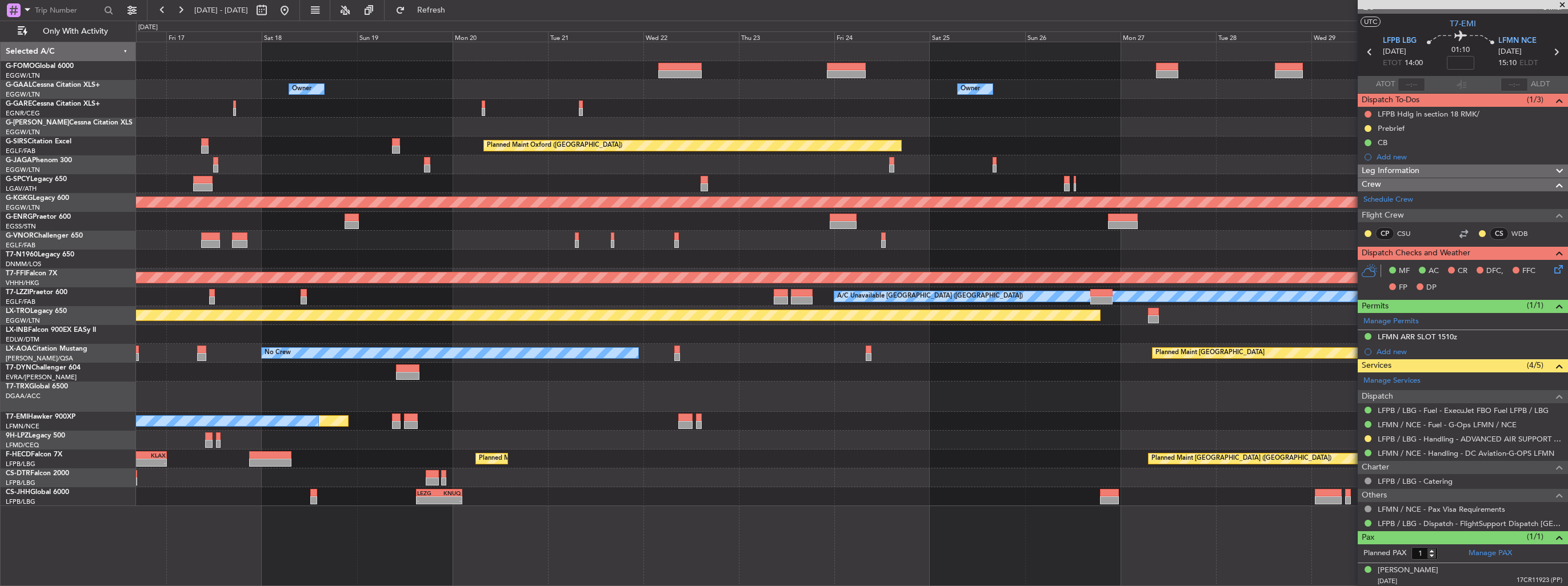
click at [0, 198] on html "[DATE] - [DATE] Refresh Quick Links Only With Activity Owner Owner Owner A/C Un…" at bounding box center [784, 293] width 1568 height 586
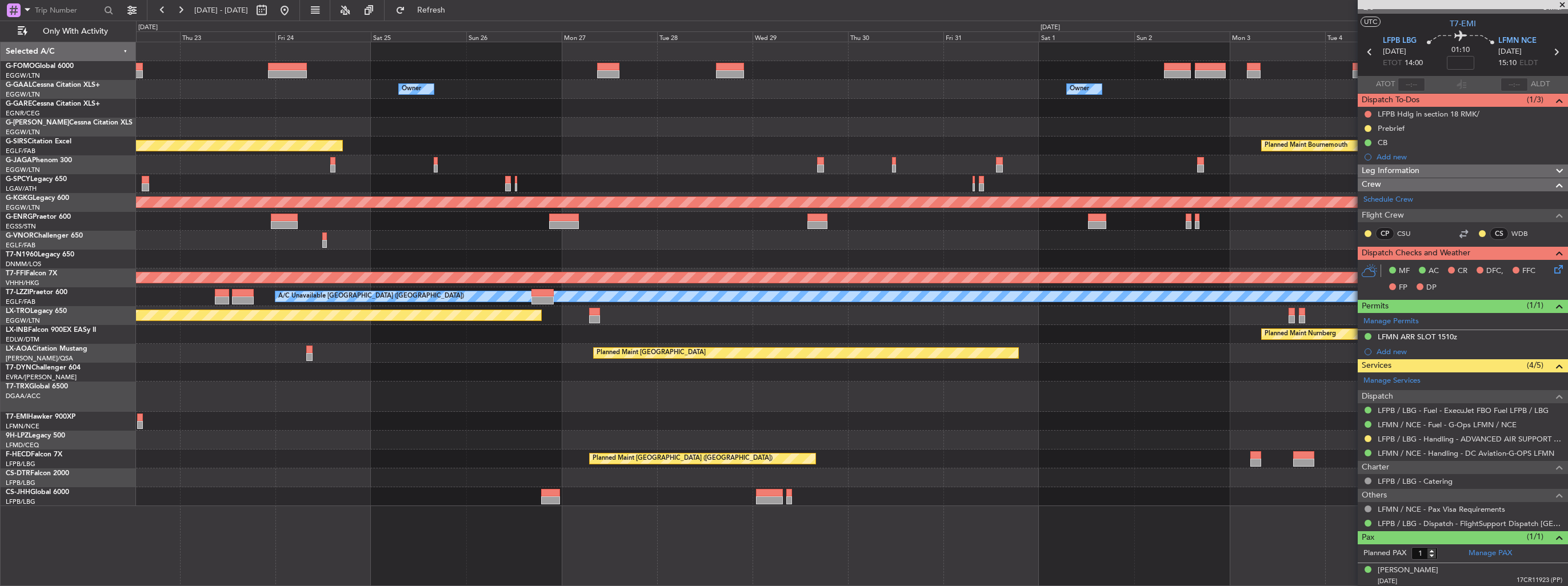
click at [132, 152] on div "Owner Owner Planned Maint [GEOGRAPHIC_DATA] ([GEOGRAPHIC_DATA]) Planned Maint […" at bounding box center [784, 303] width 1568 height 565
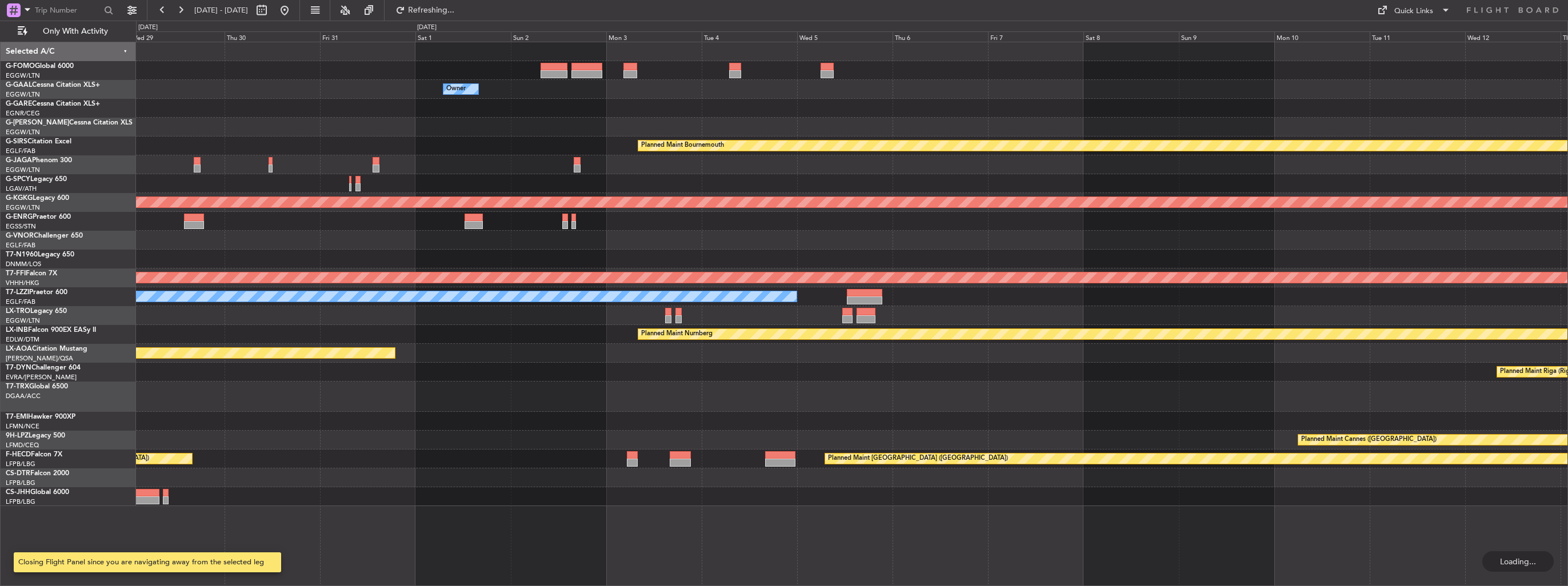
scroll to position [0, 0]
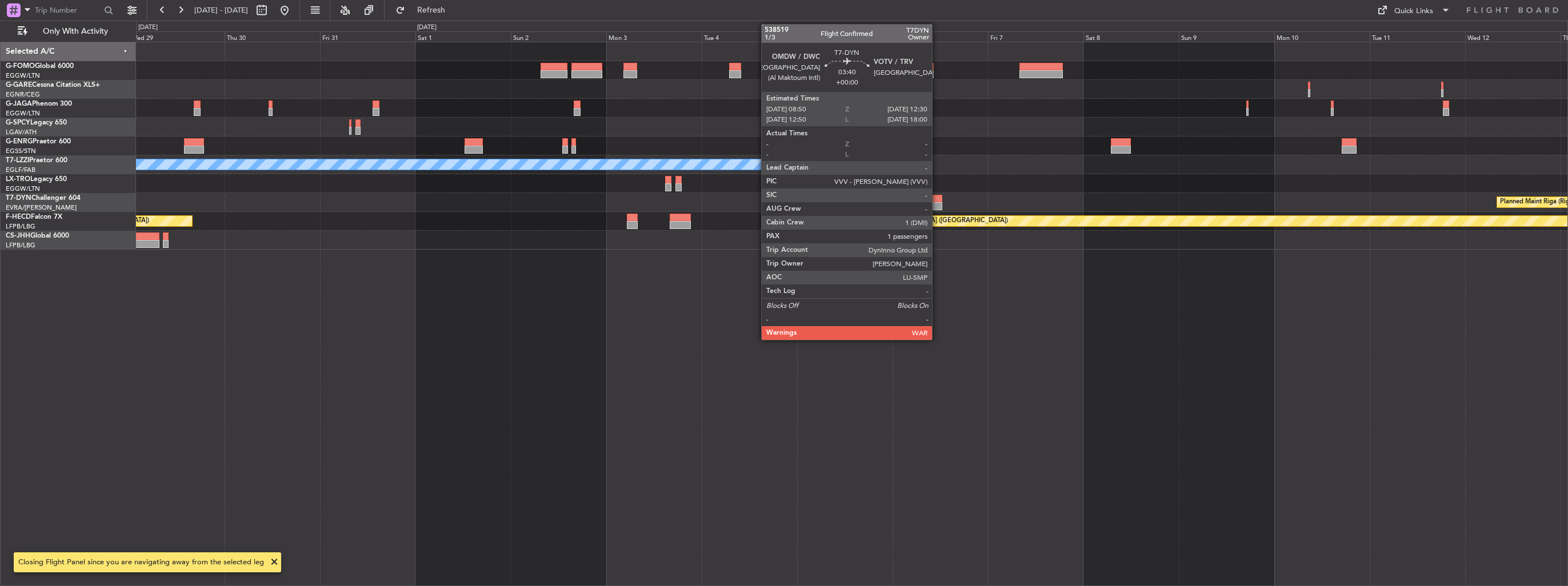
click at [937, 197] on div at bounding box center [934, 199] width 15 height 8
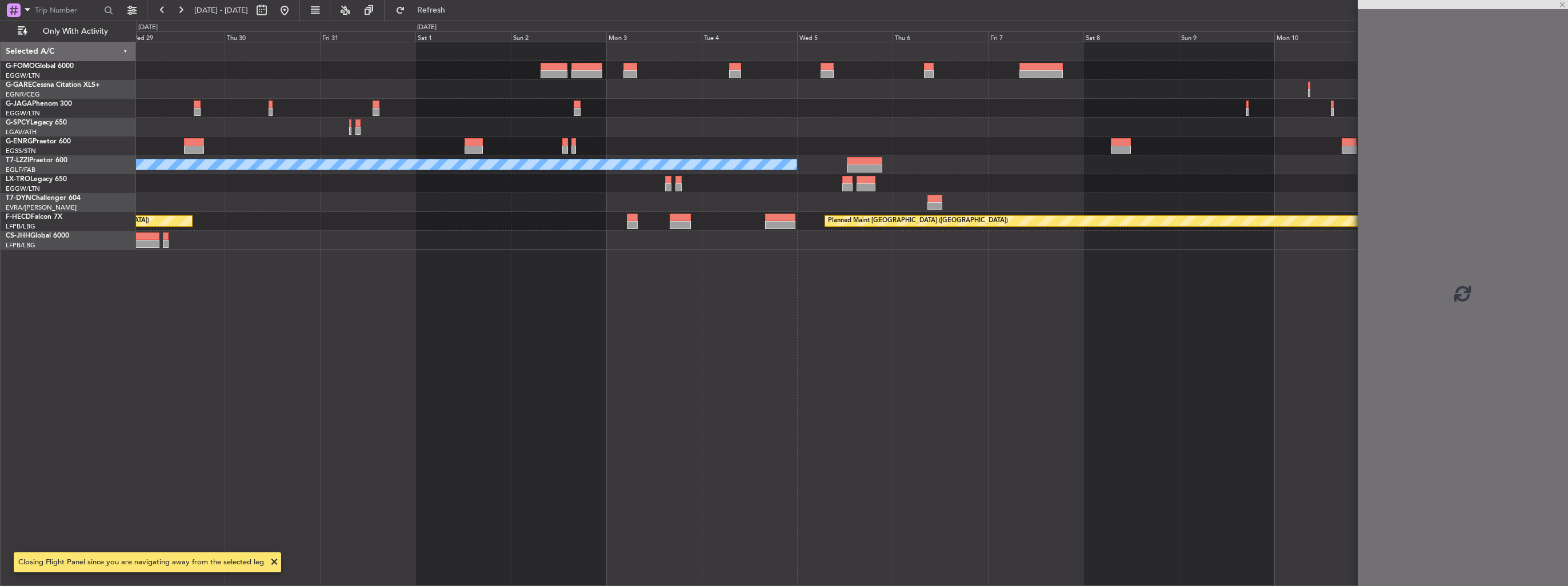
click at [752, 295] on div "A/C Unavailable [GEOGRAPHIC_DATA] ([GEOGRAPHIC_DATA]) Planned Maint [GEOGRAPHIC…" at bounding box center [852, 314] width 1432 height 545
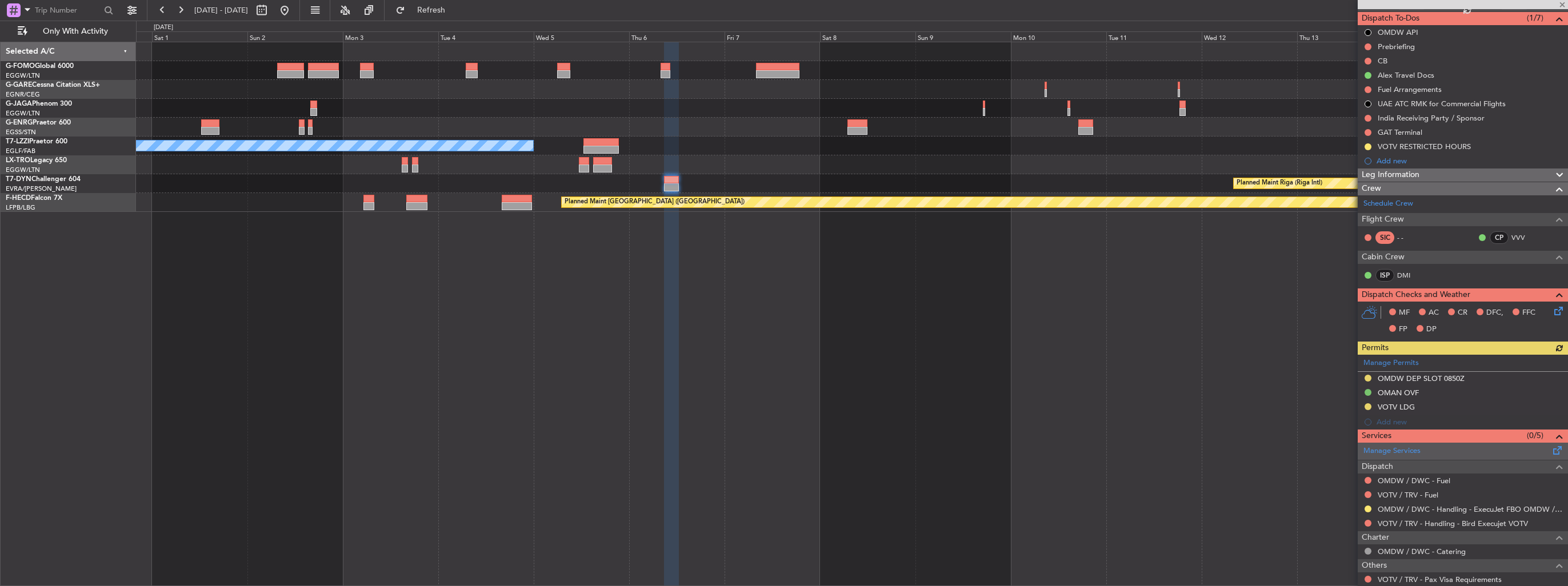
scroll to position [156, 0]
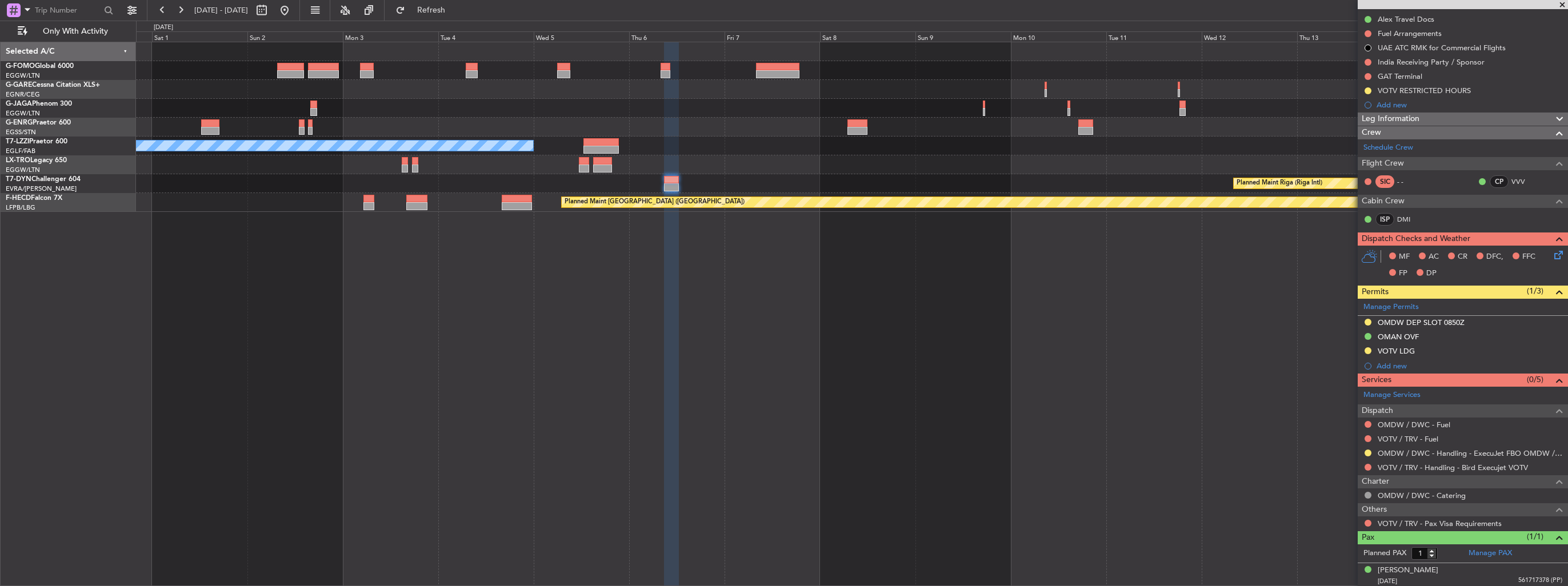
drag, startPoint x: 1390, startPoint y: 470, endPoint x: 1405, endPoint y: 471, distance: 15.0
click at [1405, 471] on mat-tooltip-component "VOTV / TRV - Handling - Bird Execujet VOTV" at bounding box center [1453, 485] width 148 height 30
click at [1408, 466] on link "VOTV / TRV - Handling - Bird Execujet VOTV" at bounding box center [1452, 468] width 150 height 10
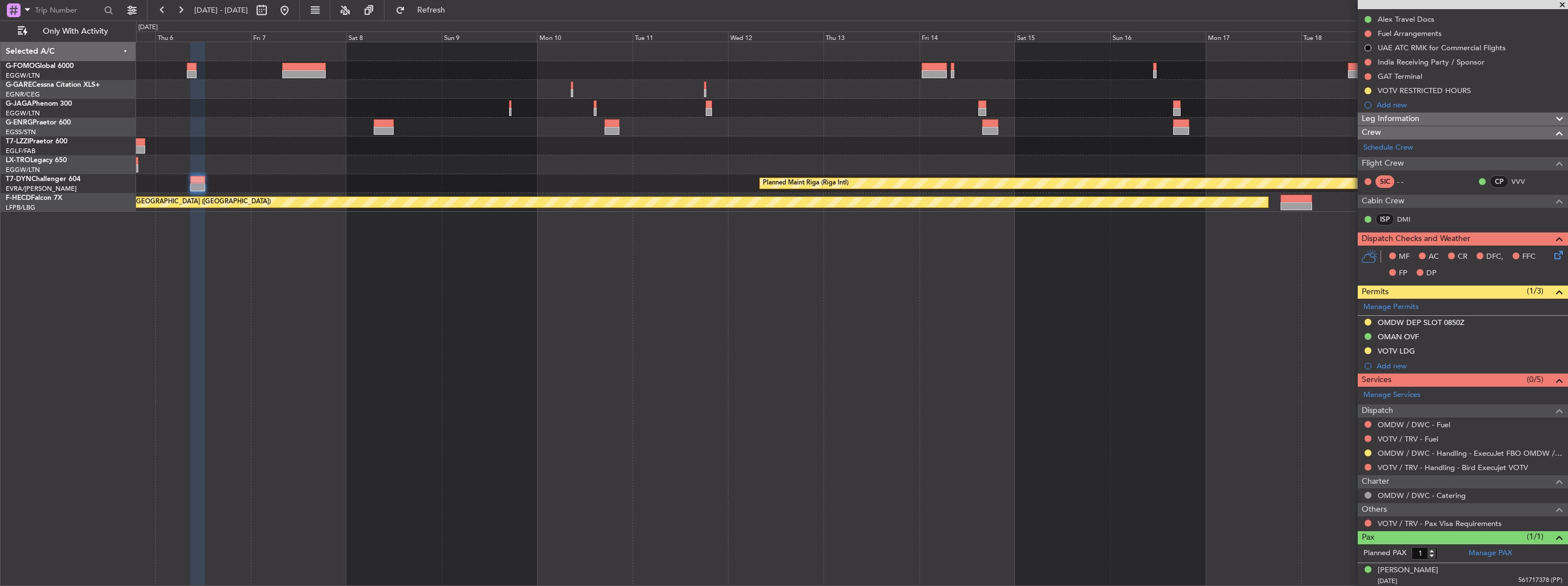
click at [551, 229] on div "A/C Unavailable [GEOGRAPHIC_DATA] ([GEOGRAPHIC_DATA]) Planned Maint [GEOGRAPHIC…" at bounding box center [852, 314] width 1432 height 545
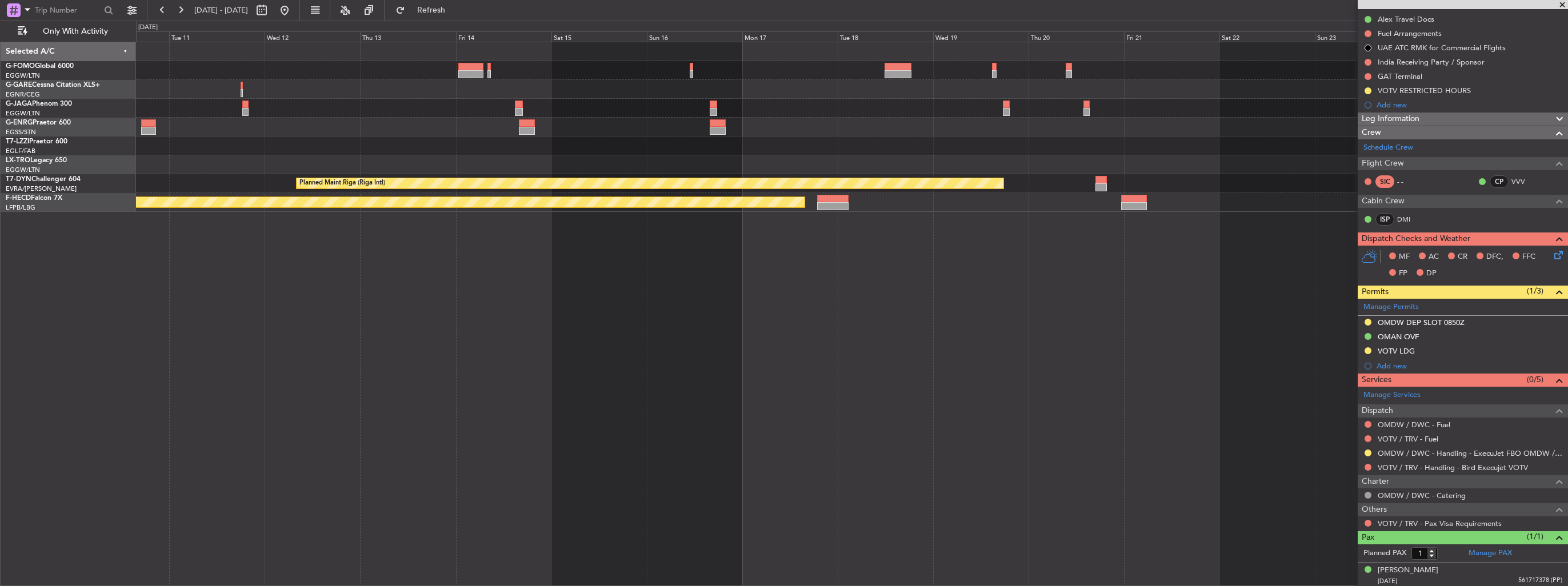
click at [492, 246] on div "Planned Maint Riga (Riga Intl) Planned Maint [GEOGRAPHIC_DATA] ([GEOGRAPHIC_DAT…" at bounding box center [852, 314] width 1432 height 545
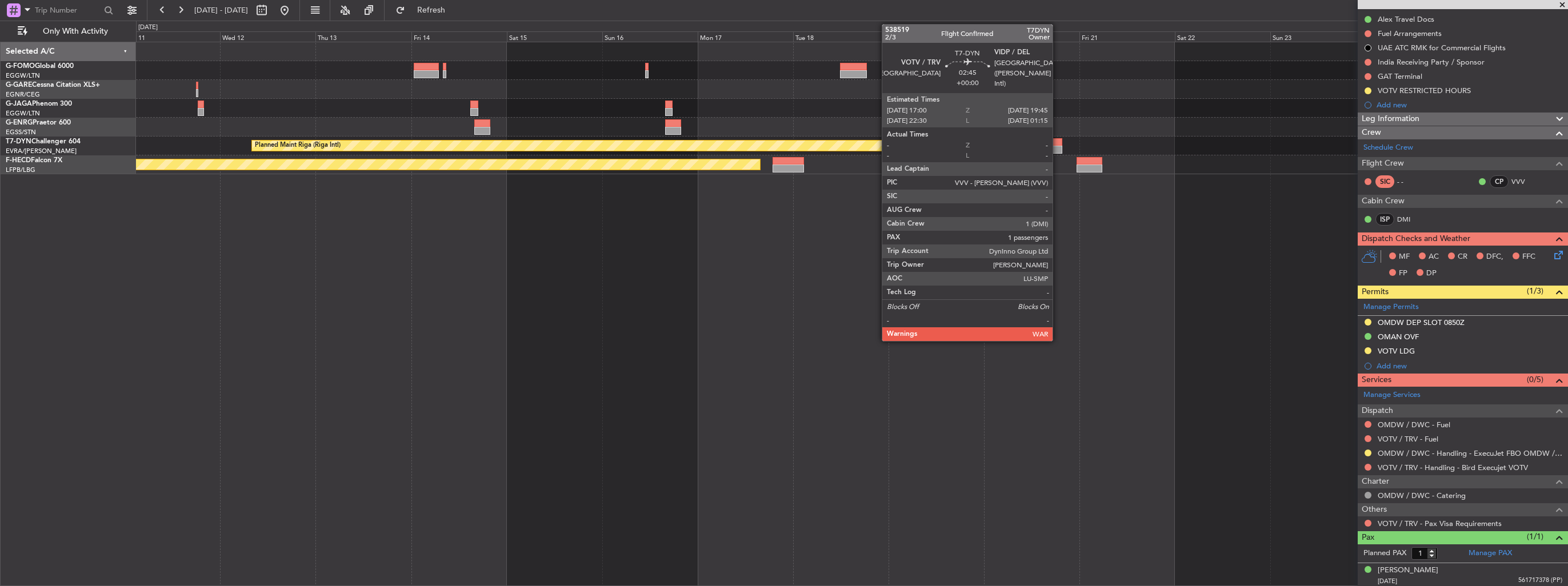
click at [1058, 150] on div at bounding box center [1056, 150] width 11 height 8
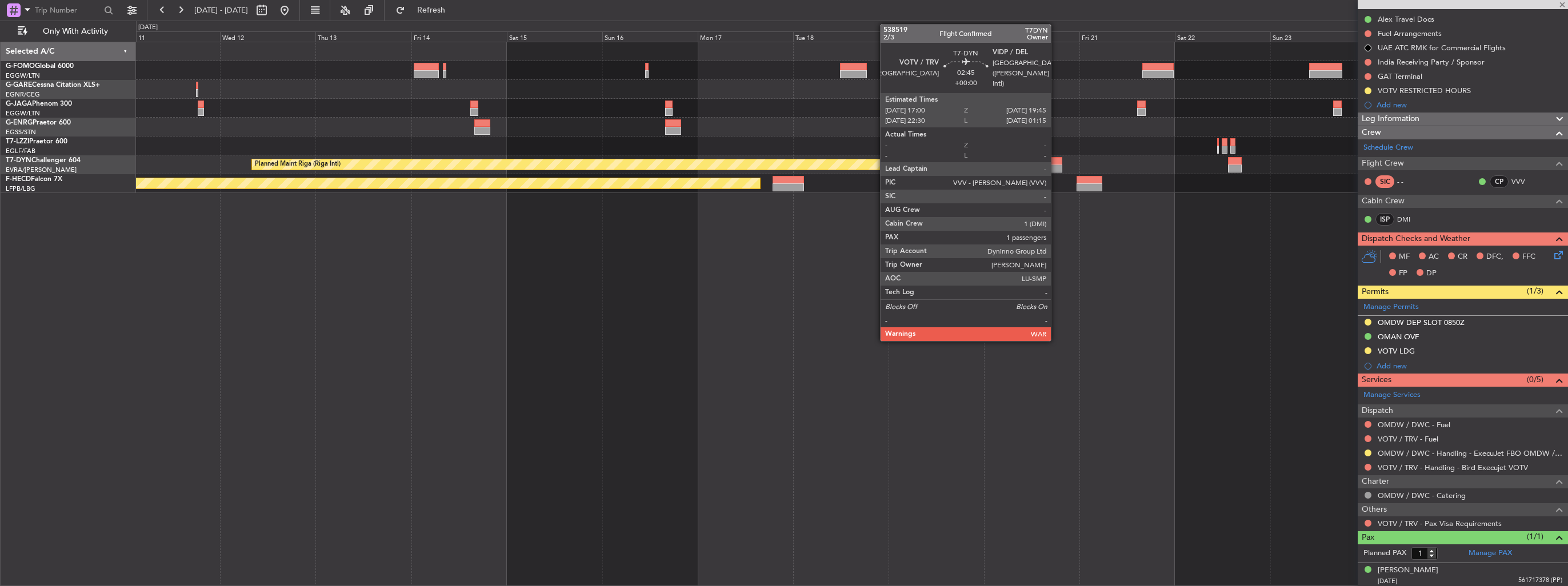
click at [1056, 166] on div at bounding box center [1056, 168] width 11 height 8
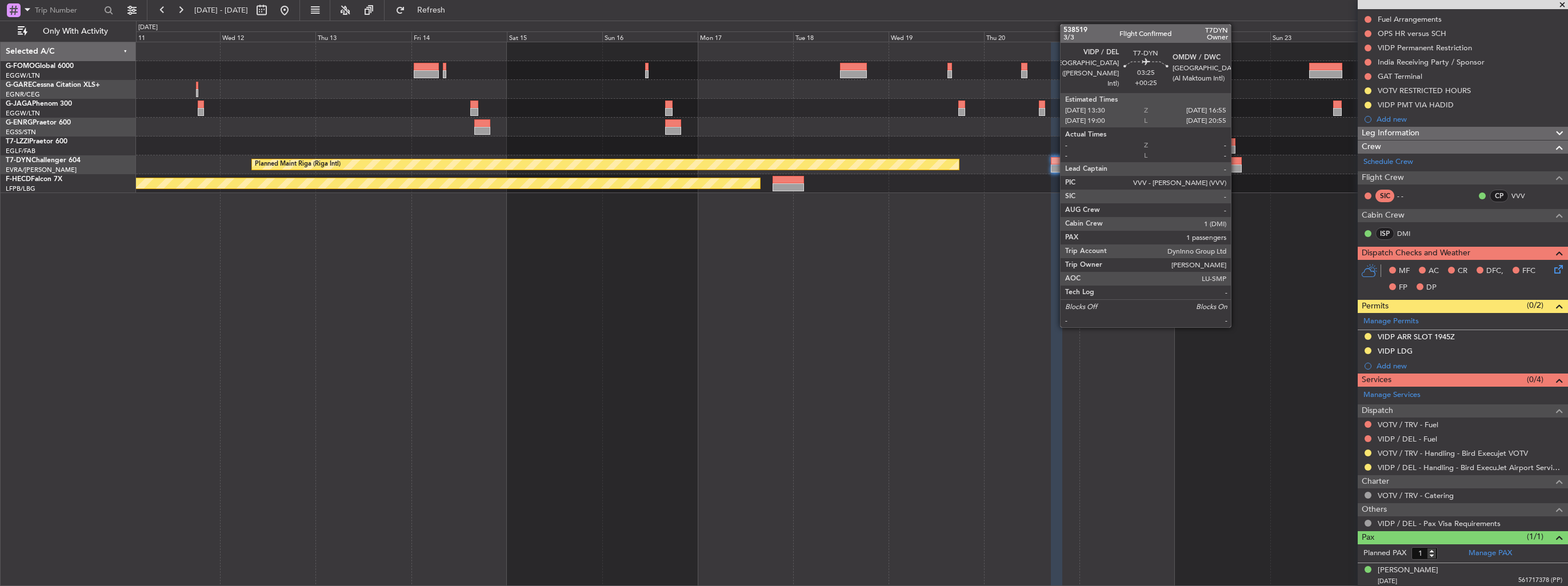
click at [1236, 161] on div at bounding box center [1235, 161] width 13 height 8
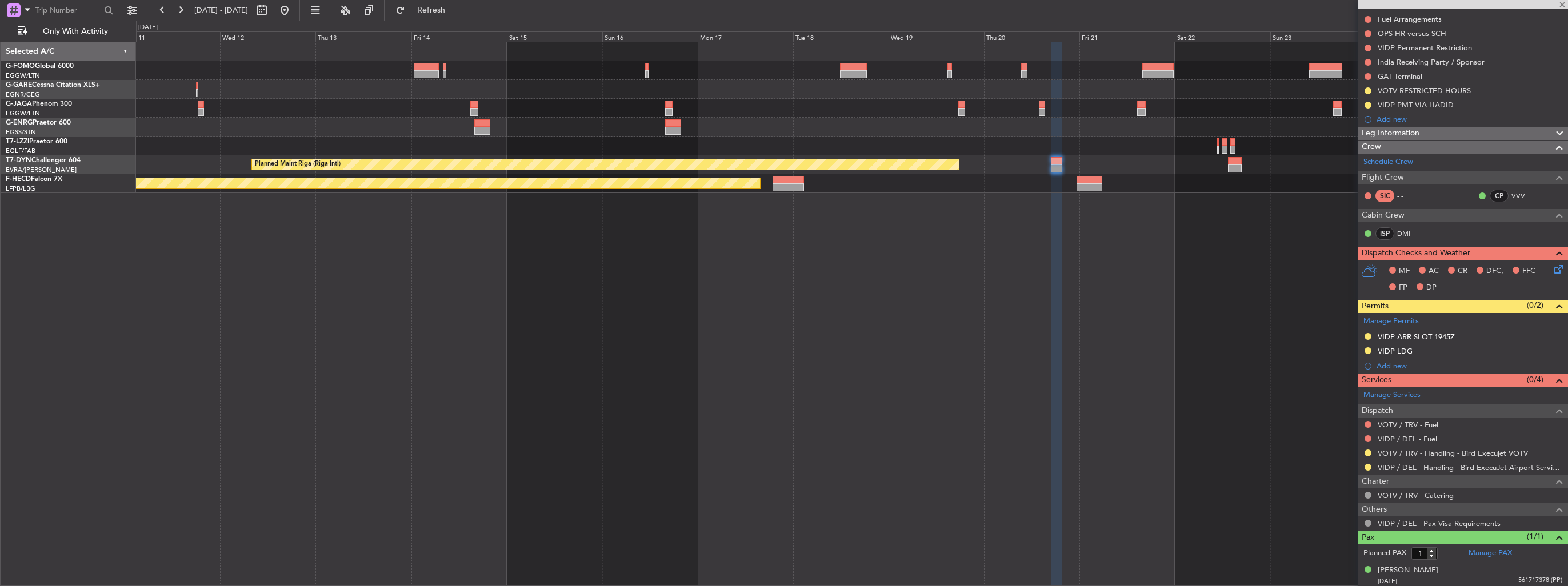
type input "+00:25"
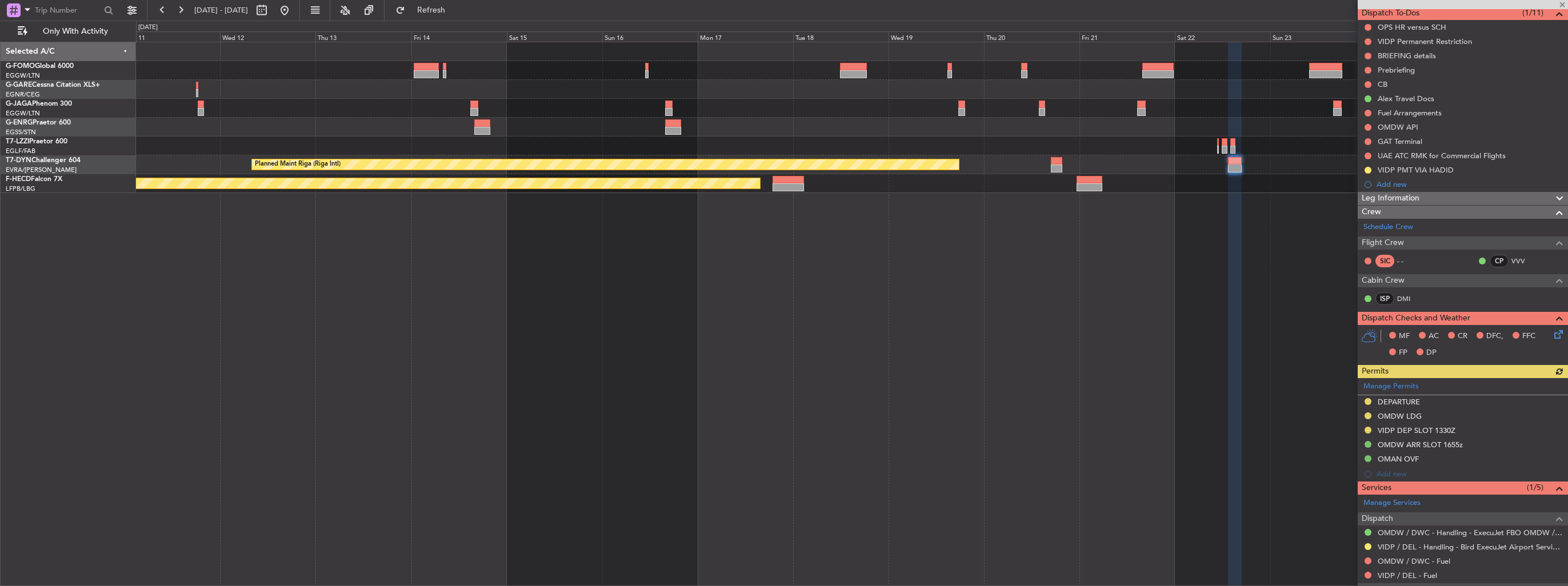
scroll to position [213, 0]
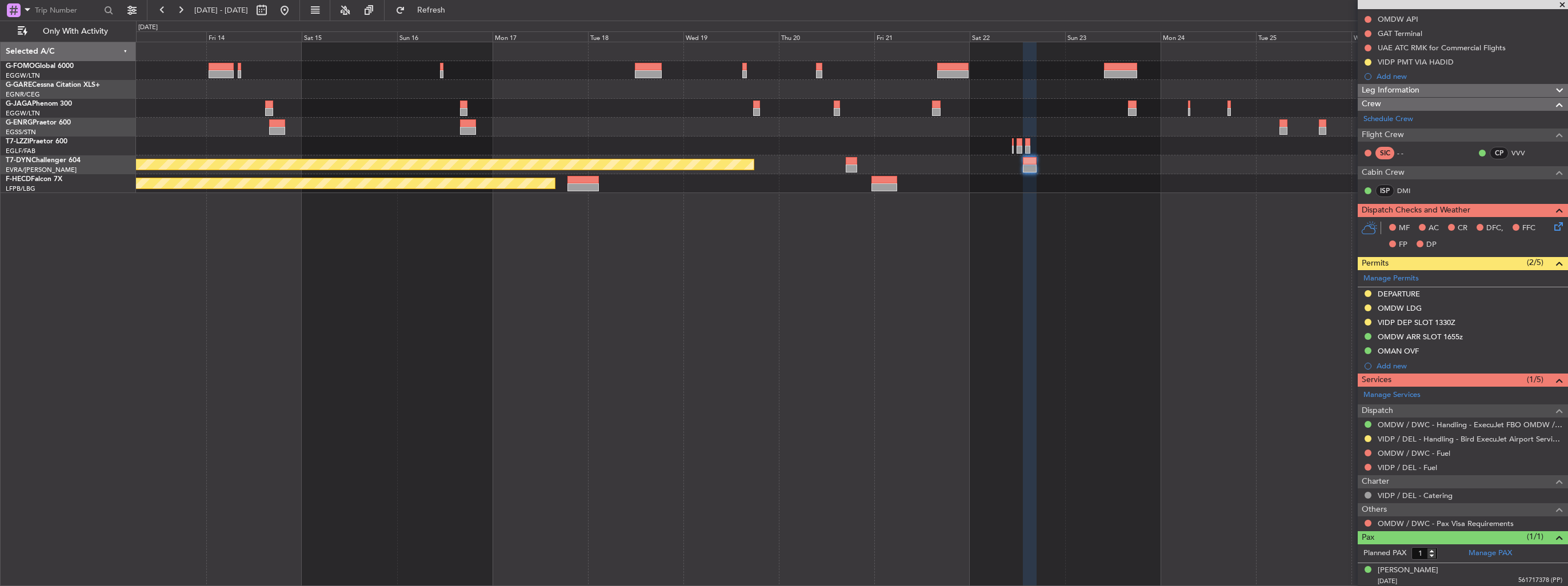
click at [1089, 299] on div "Planned Maint Riga (Riga Intl) Planned Maint [GEOGRAPHIC_DATA] ([GEOGRAPHIC_DAT…" at bounding box center [852, 314] width 1432 height 545
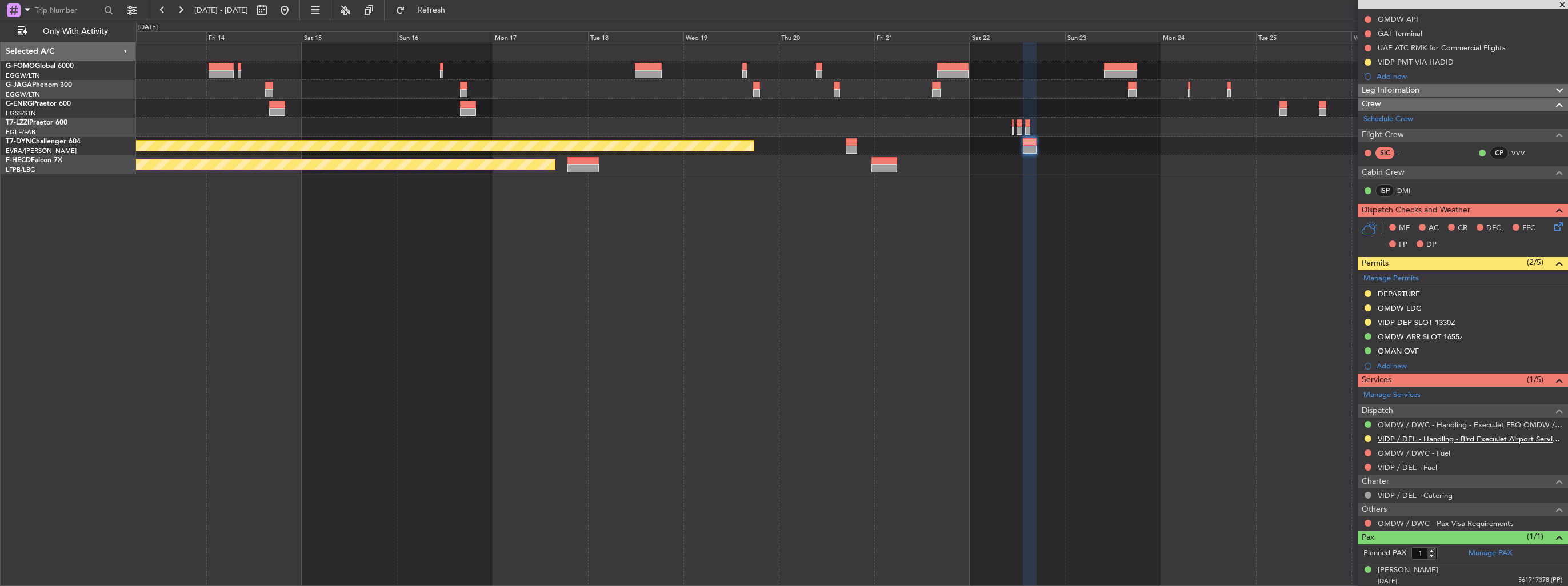
click at [1435, 434] on link "VIDP / DEL - Handling - Bird ExecuJet Airport Services Private Limited VIDP / D…" at bounding box center [1470, 439] width 184 height 10
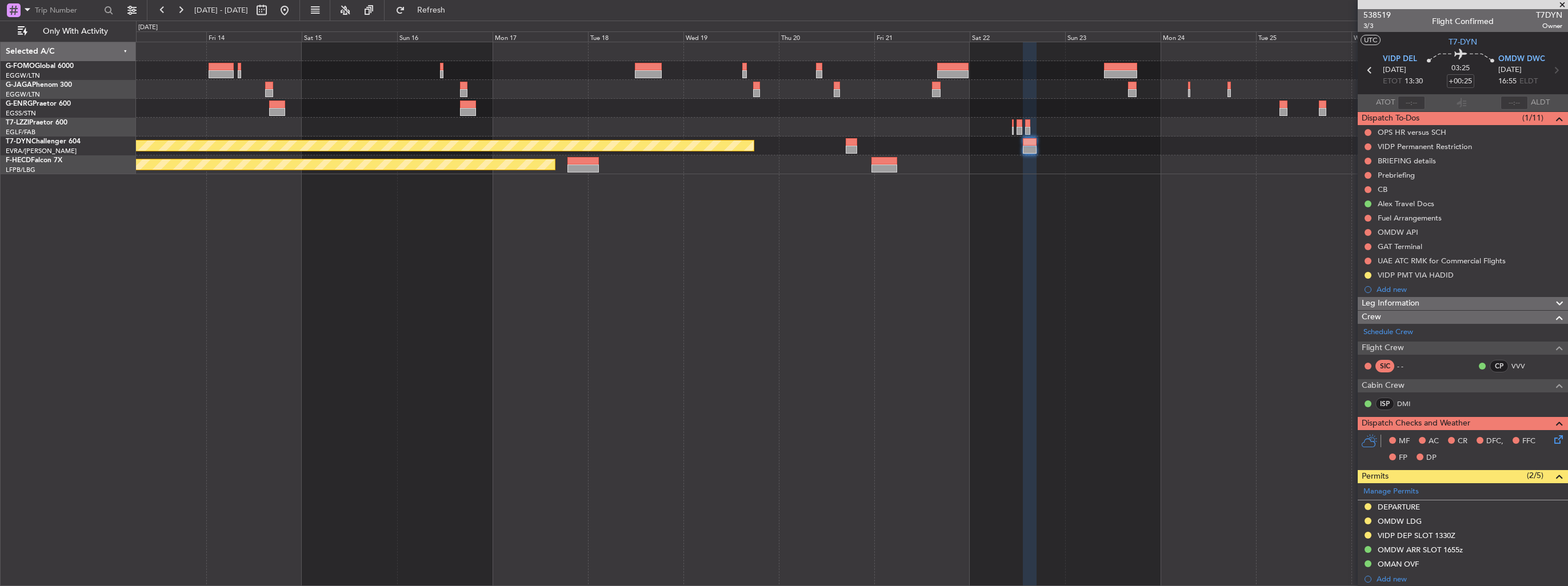
scroll to position [213, 0]
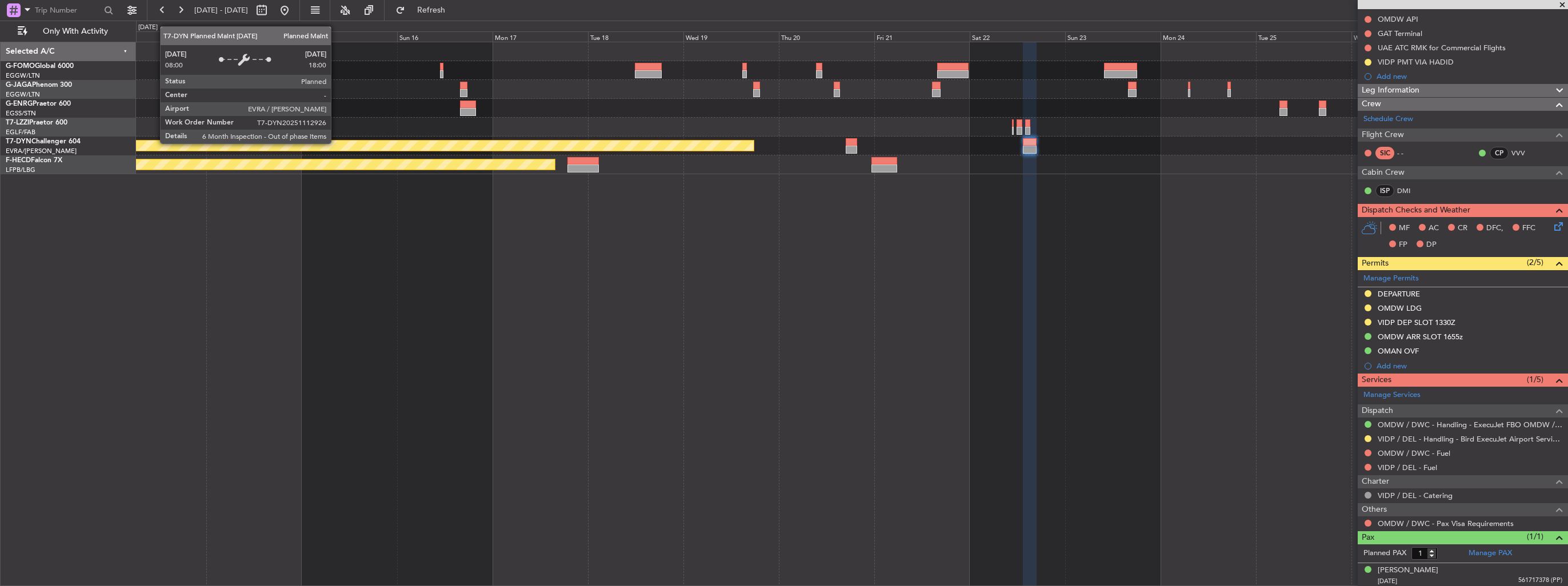
click at [747, 212] on div "Planned Maint Riga (Riga Intl) Planned Maint [GEOGRAPHIC_DATA] ([GEOGRAPHIC_DAT…" at bounding box center [852, 314] width 1432 height 545
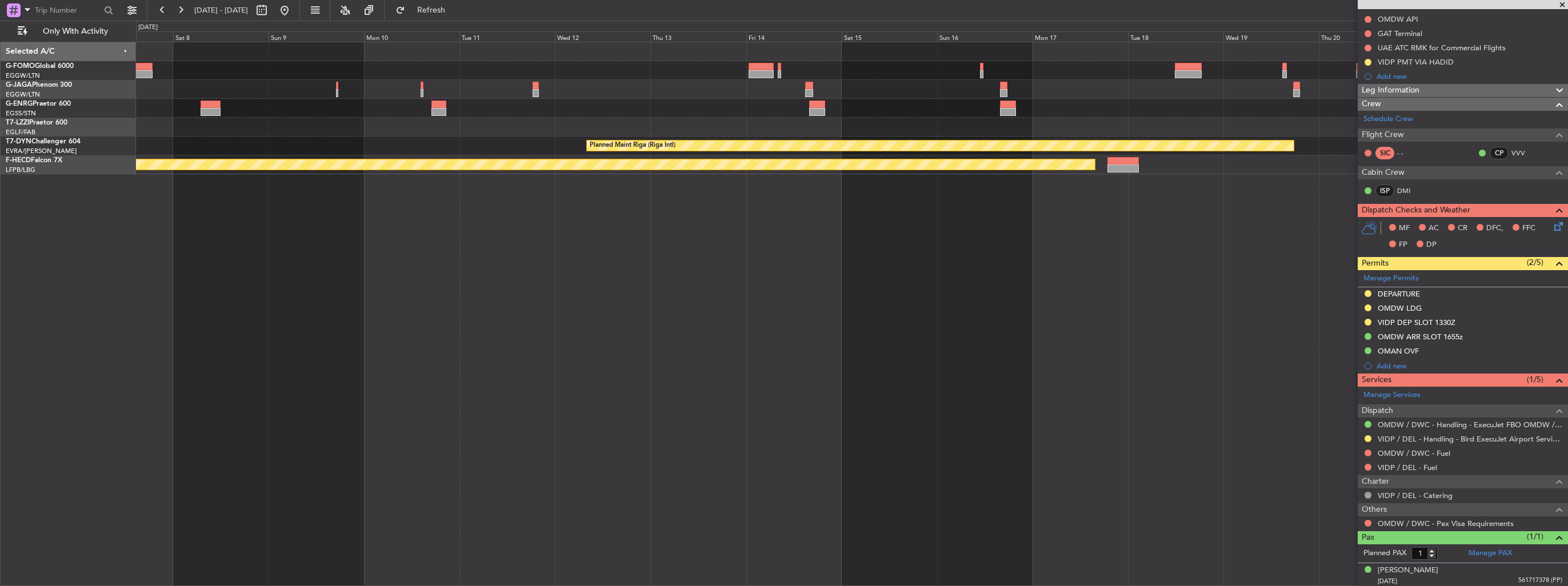
click at [747, 253] on div "A/C Unavailable [GEOGRAPHIC_DATA] ([GEOGRAPHIC_DATA]) Planned Maint [GEOGRAPHIC…" at bounding box center [852, 314] width 1432 height 545
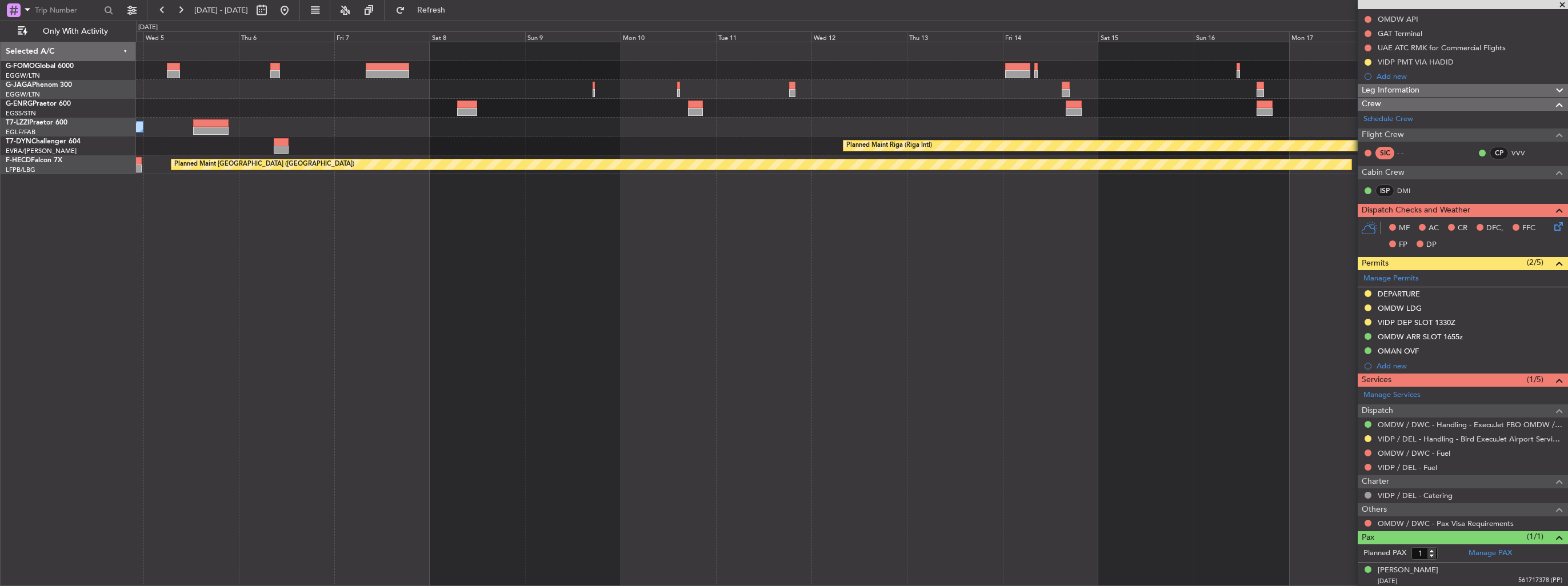
click at [686, 261] on div "A/C Unavailable [GEOGRAPHIC_DATA] ([GEOGRAPHIC_DATA]) Planned Maint [GEOGRAPHIC…" at bounding box center [852, 314] width 1432 height 545
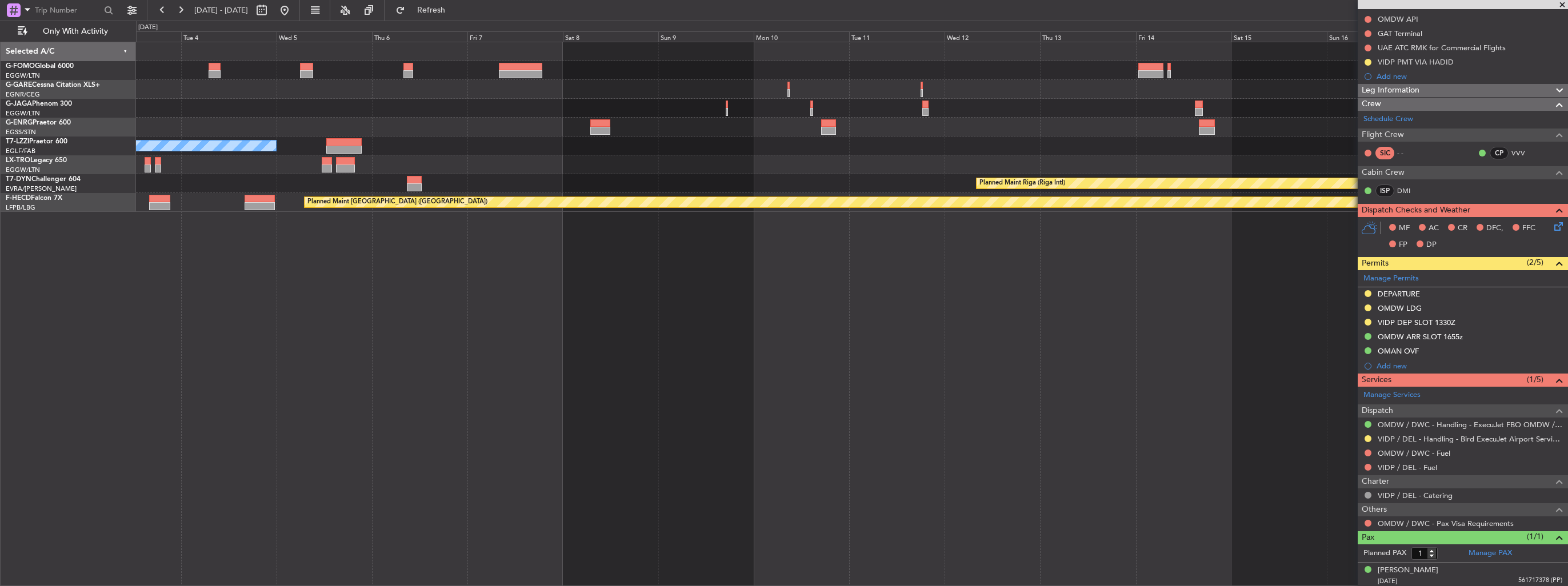
click at [904, 313] on div "A/C Unavailable [GEOGRAPHIC_DATA] ([GEOGRAPHIC_DATA]) Planned Maint [GEOGRAPHIC…" at bounding box center [852, 314] width 1432 height 545
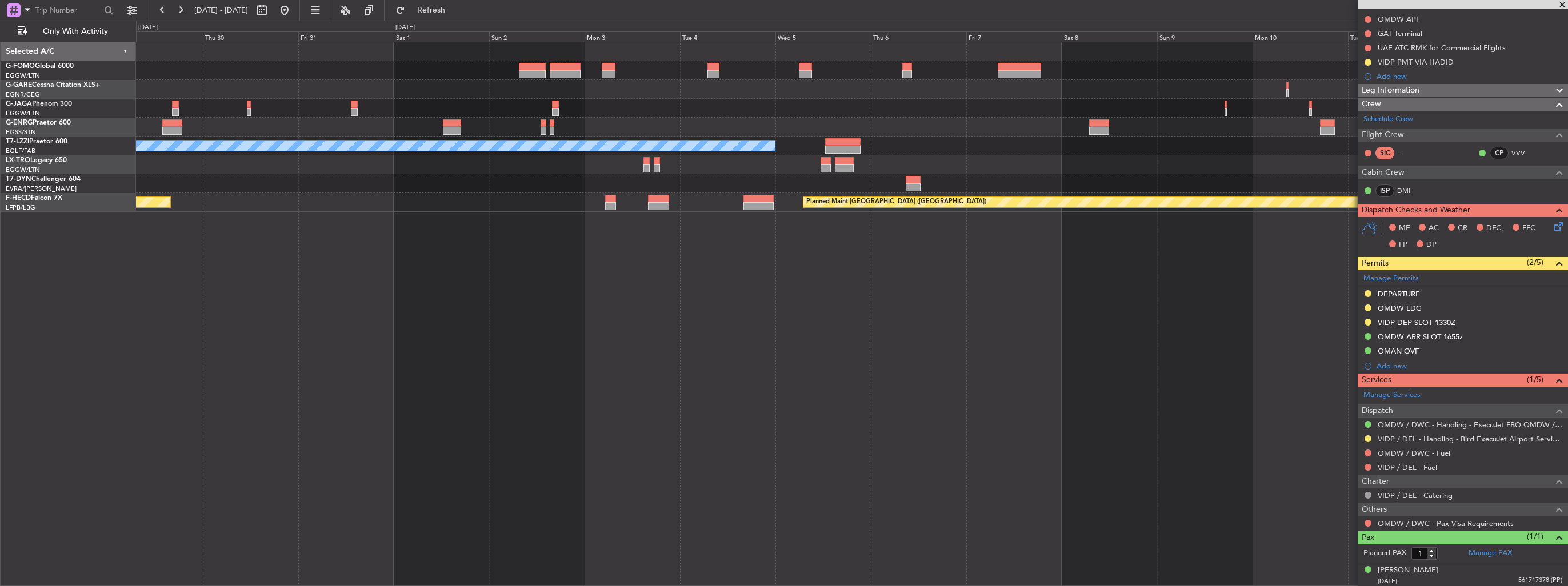
click at [739, 291] on div "A/C Unavailable [GEOGRAPHIC_DATA] ([GEOGRAPHIC_DATA]) Planned Maint [GEOGRAPHIC…" at bounding box center [852, 314] width 1432 height 545
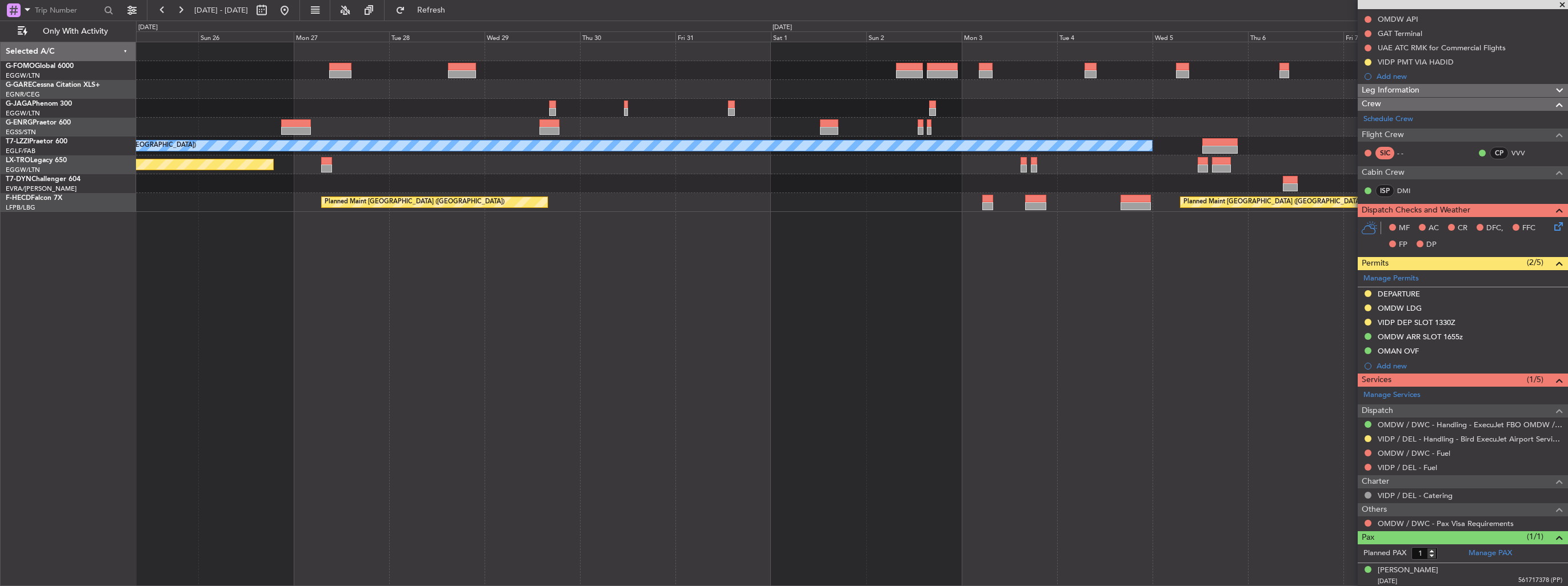
click at [679, 291] on div "A/C Unavailable [GEOGRAPHIC_DATA] ([GEOGRAPHIC_DATA]) Planned Maint [GEOGRAPHIC…" at bounding box center [852, 314] width 1432 height 545
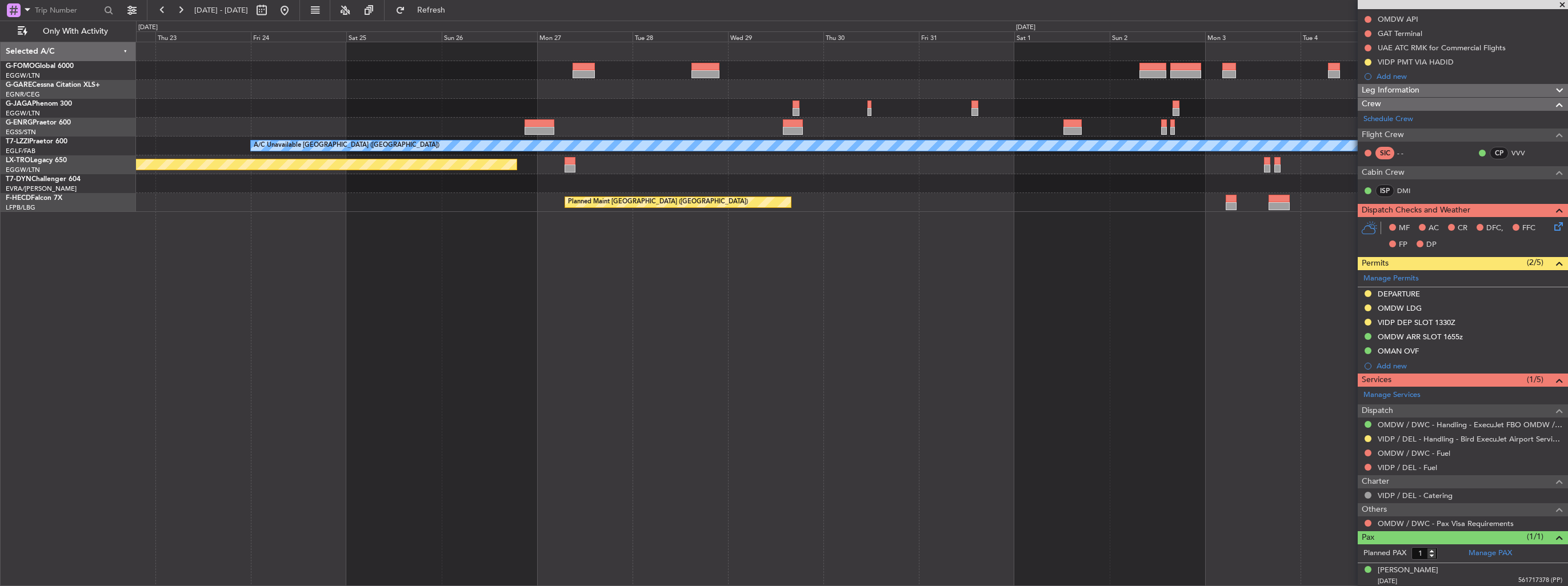
click at [762, 337] on div "A/C Unavailable London (Luton) Planned Maint Riga (Riga Intl) Planned Maint Par…" at bounding box center [852, 314] width 1432 height 545
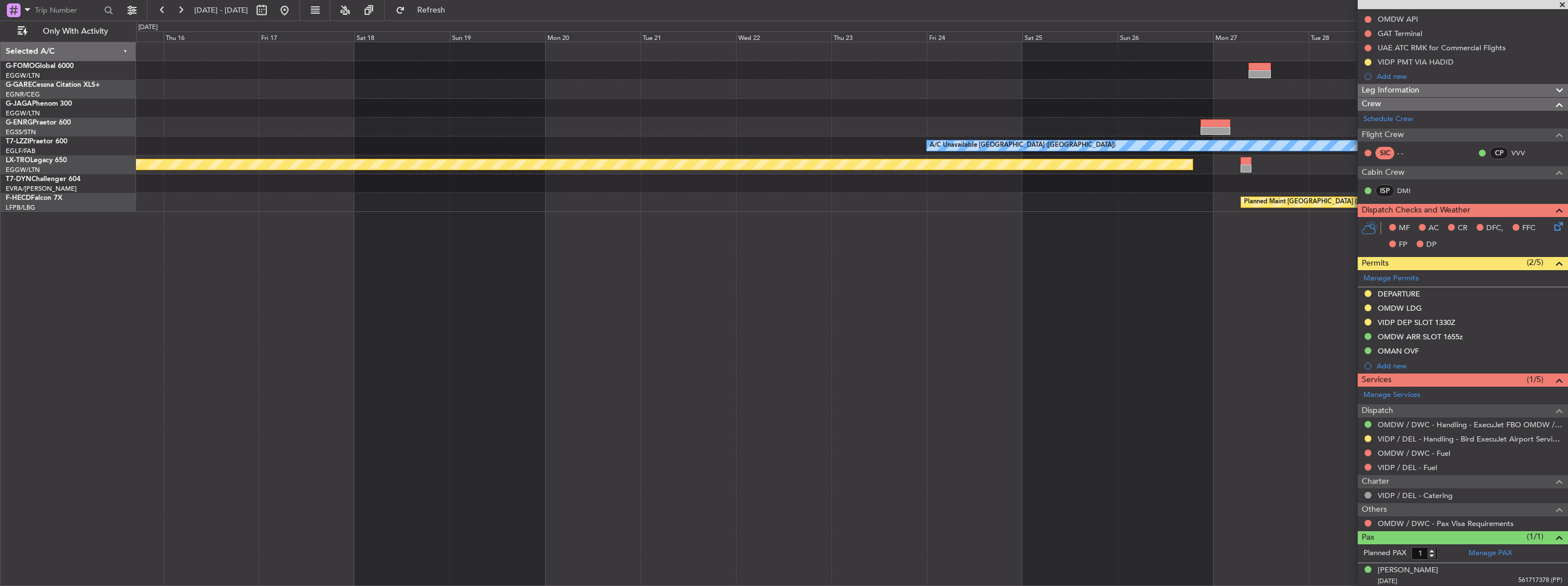
click at [838, 311] on div "No Crew A/C Unavailable London (Luton) Planned Maint Riga (Riga Intl) Planned M…" at bounding box center [852, 314] width 1432 height 545
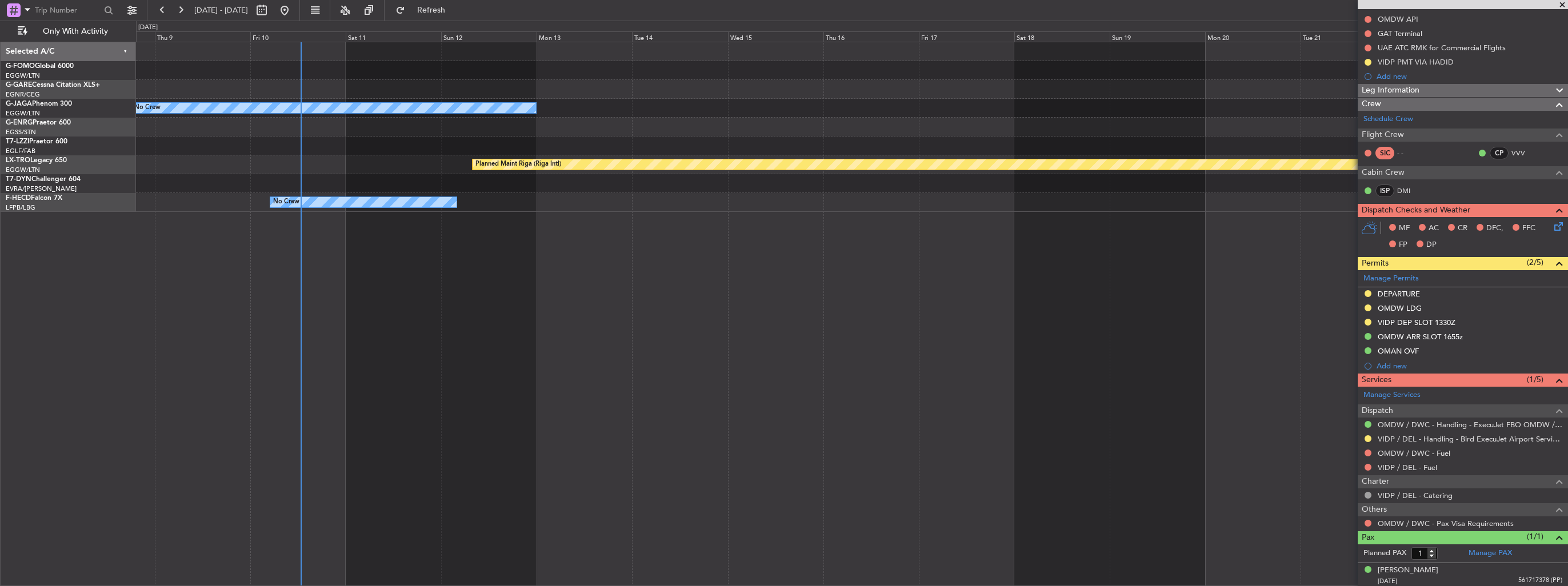
click at [788, 290] on div "No Crew A/C Unavailable London (Luton) Planned Maint Riga (Riga Intl) No Crew P…" at bounding box center [852, 314] width 1432 height 545
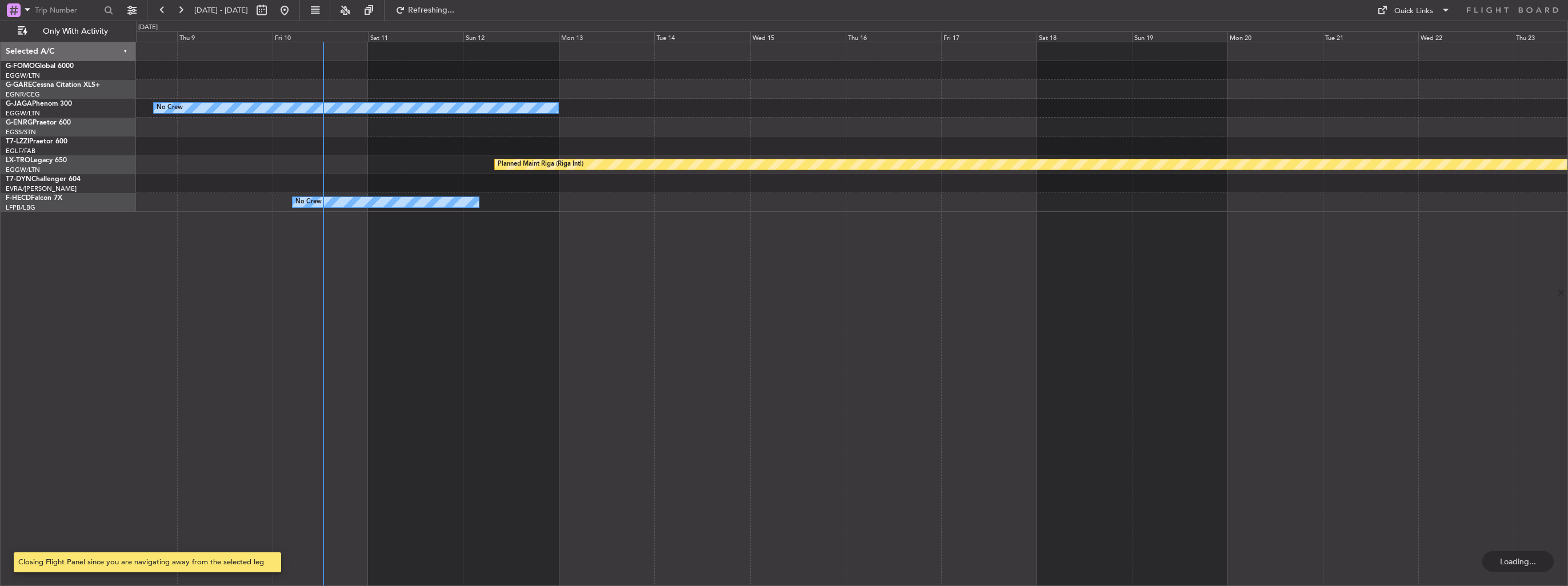
scroll to position [0, 0]
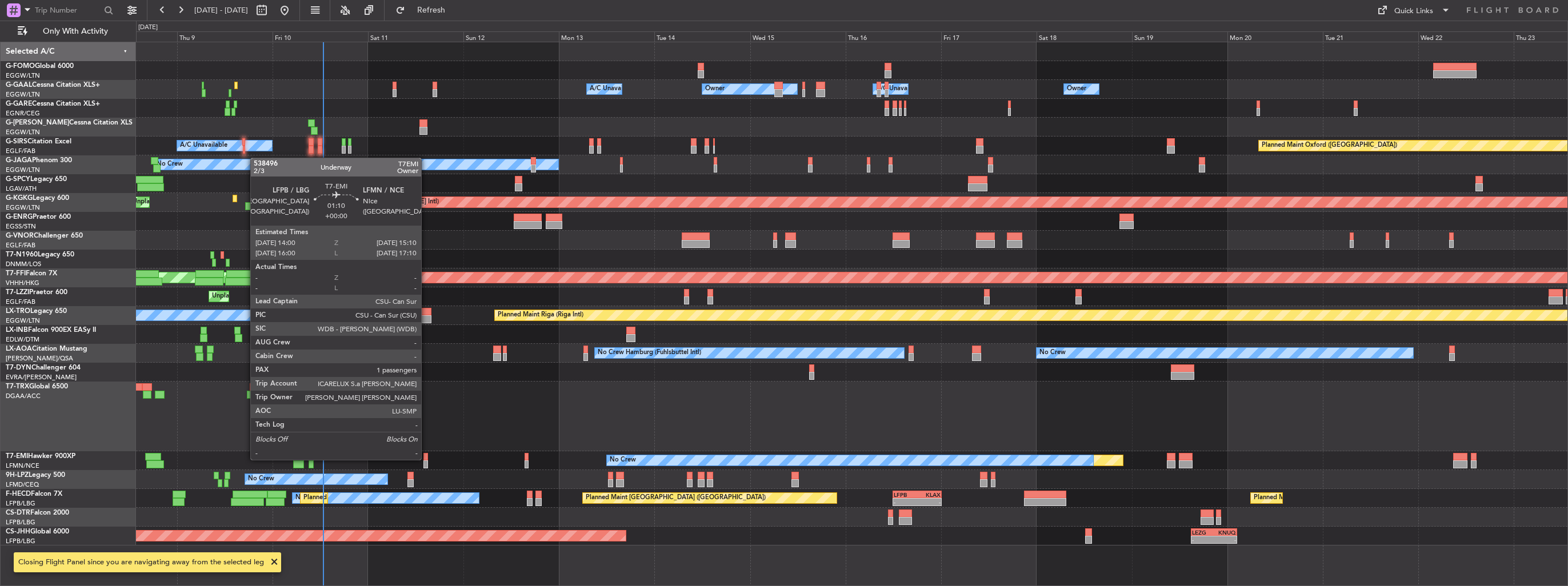
click at [426, 459] on div at bounding box center [426, 457] width 5 height 8
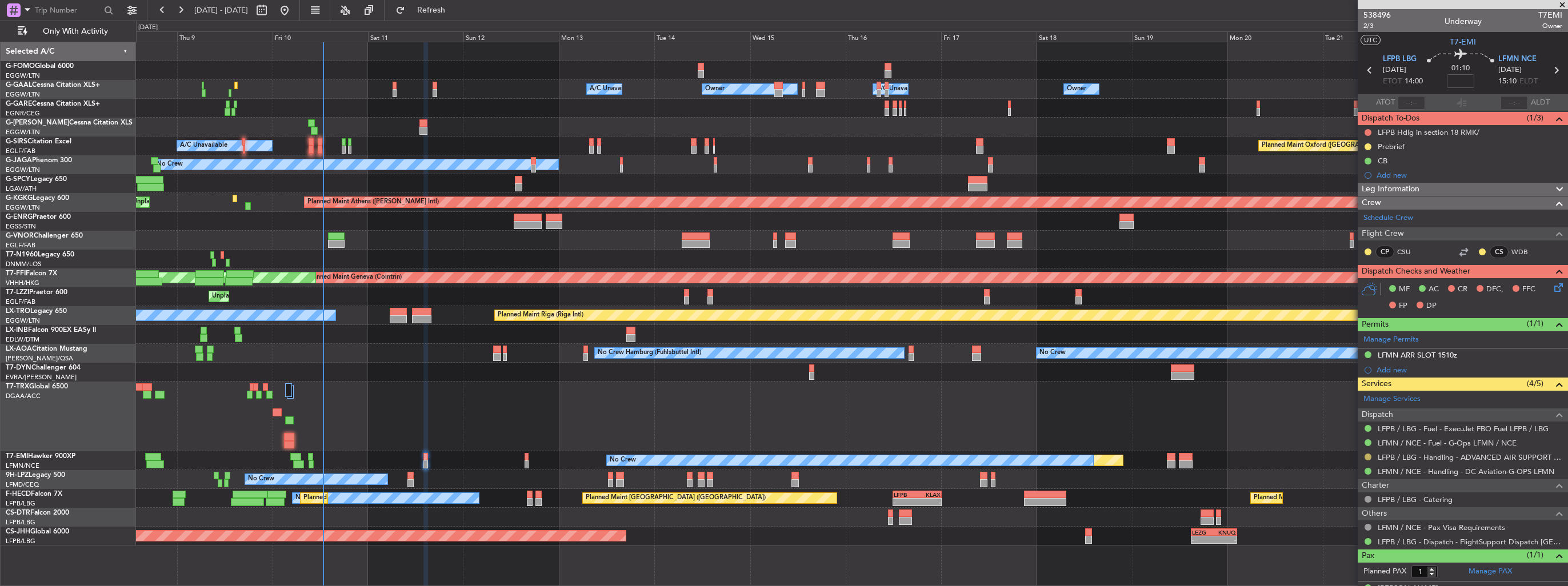
click at [1366, 456] on button at bounding box center [1368, 457] width 7 height 7
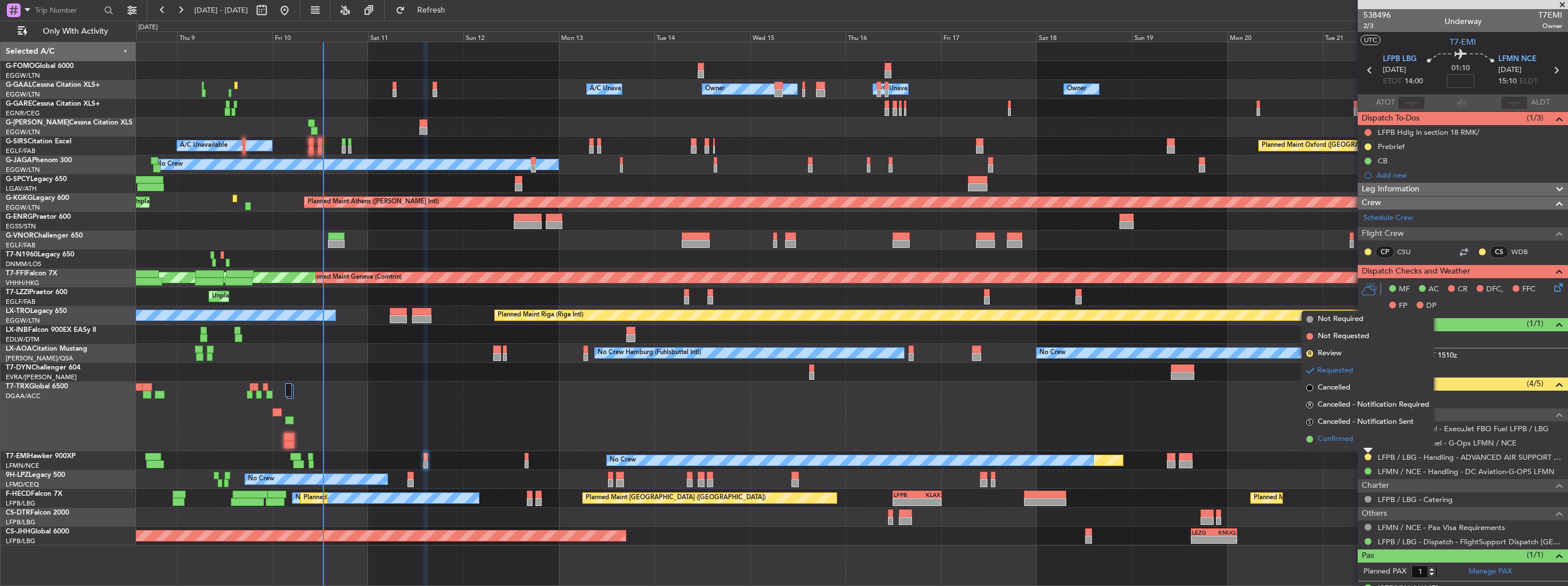
click at [1348, 440] on span "Confirmed" at bounding box center [1335, 439] width 36 height 11
